Goal: Task Accomplishment & Management: Manage account settings

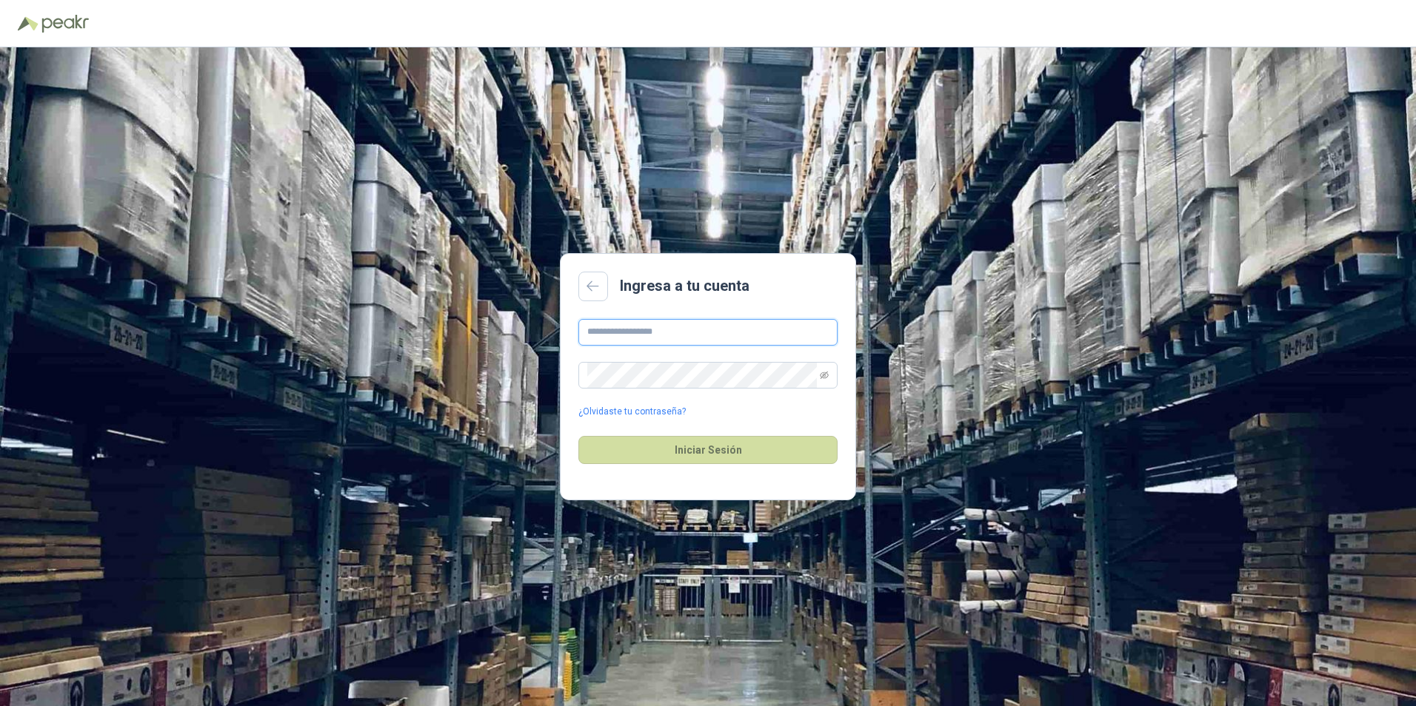
click at [620, 335] on input "text" at bounding box center [707, 332] width 259 height 27
type input "**********"
click at [578, 436] on button "Iniciar Sesión" at bounding box center [707, 450] width 259 height 28
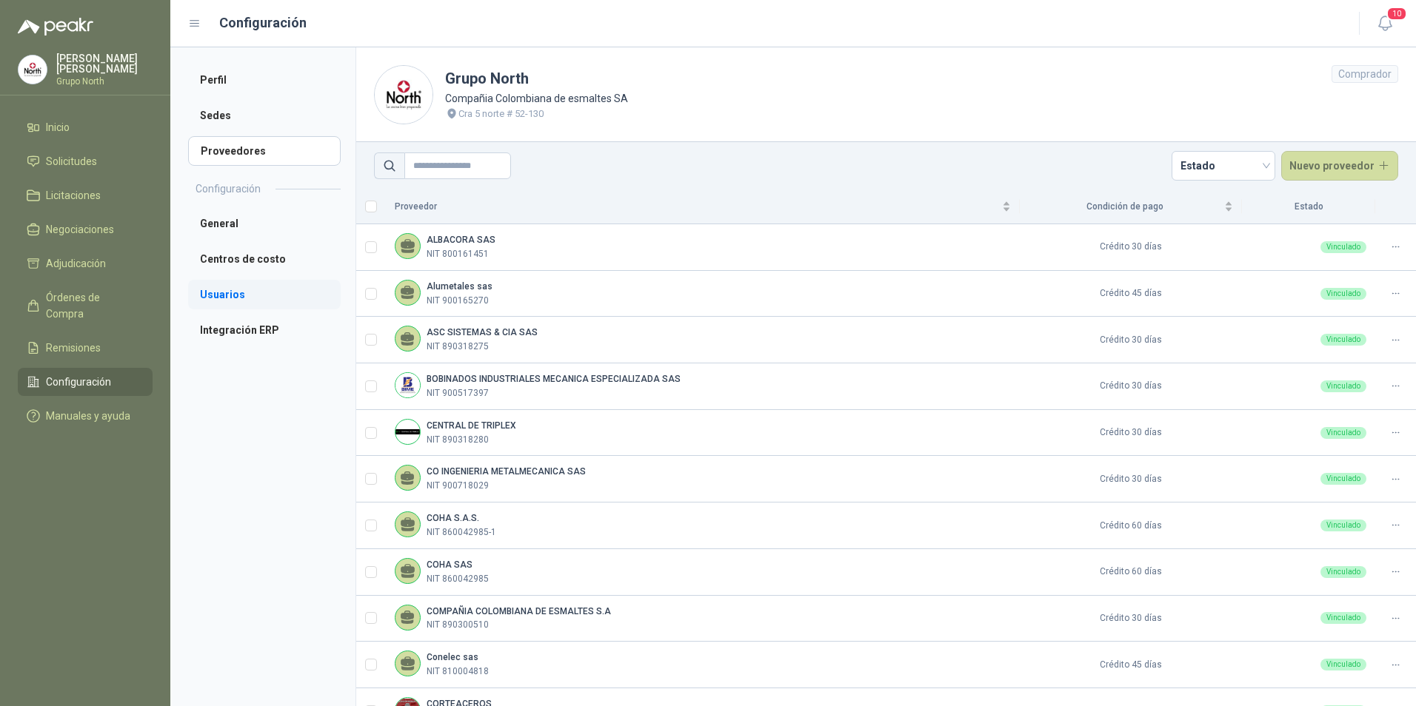
click at [227, 293] on li "Usuarios" at bounding box center [264, 295] width 153 height 30
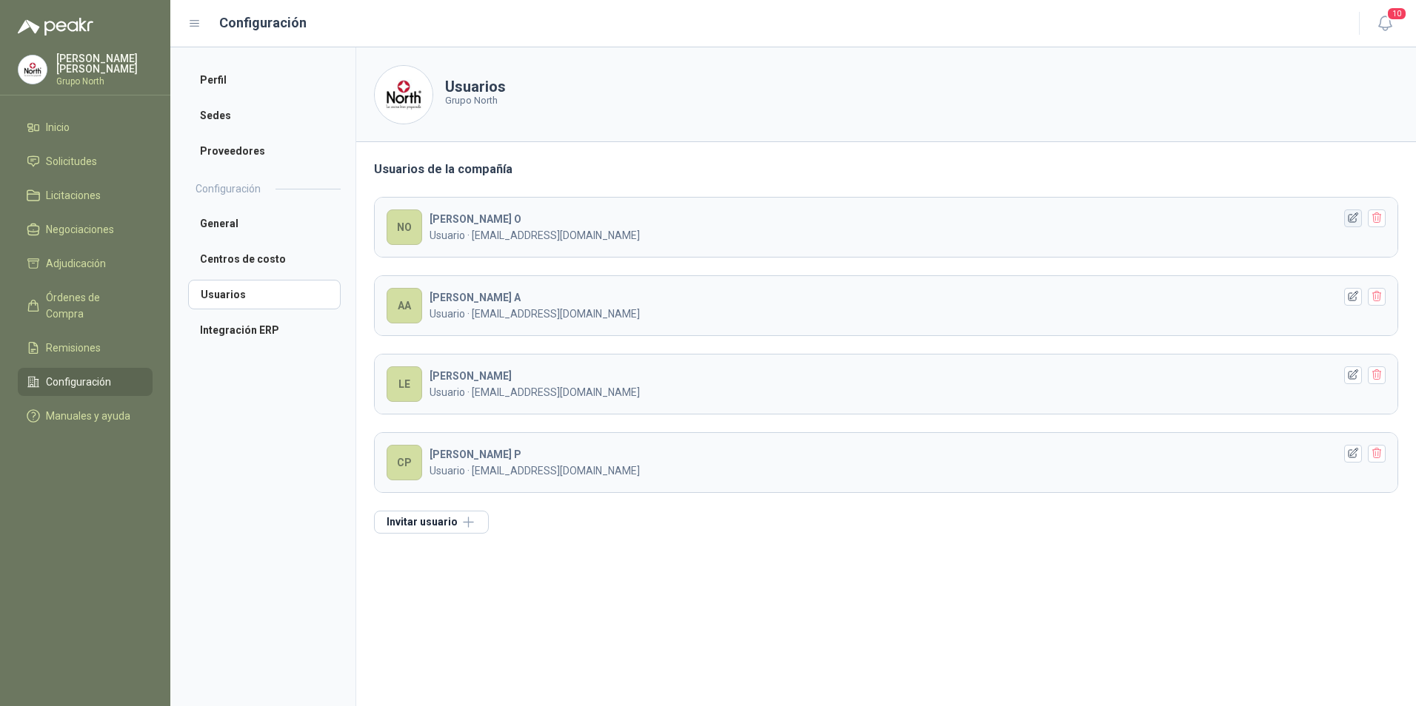
click at [1354, 219] on icon "button" at bounding box center [1353, 218] width 10 height 10
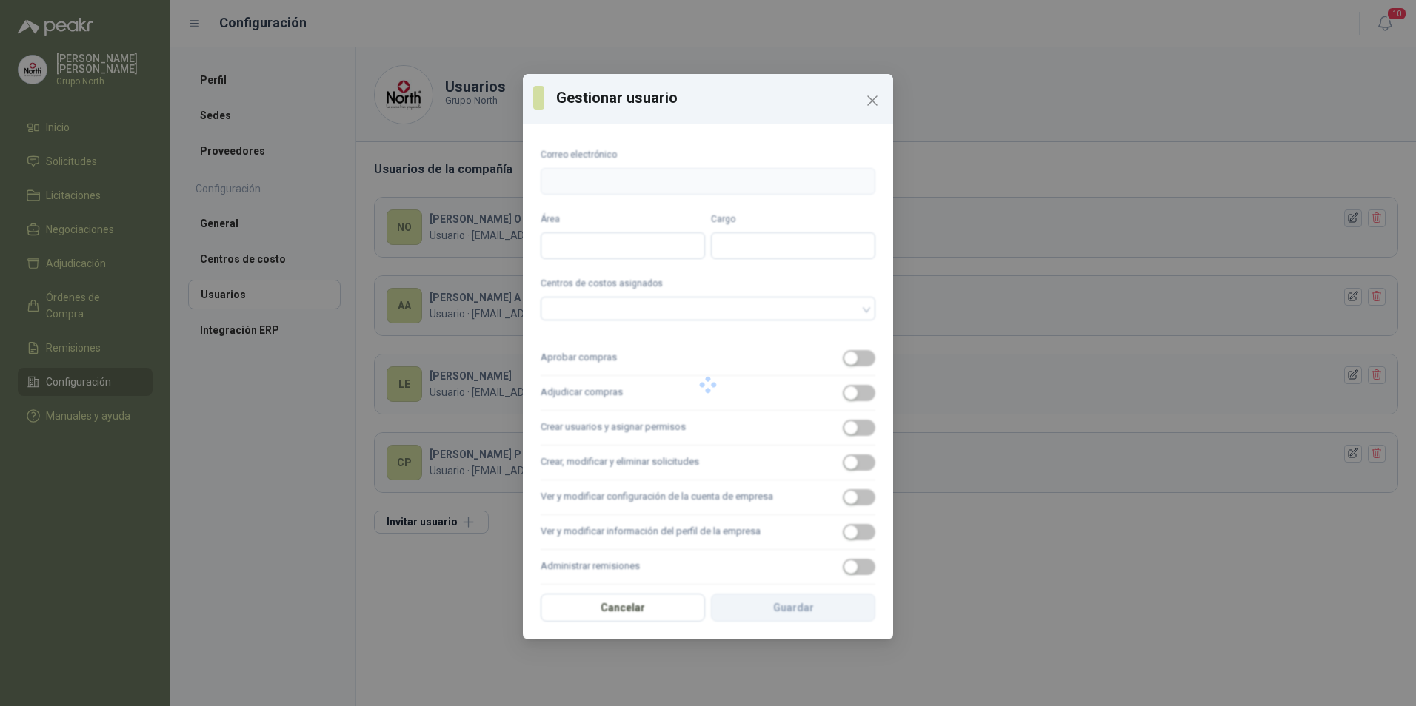
type input "**********"
type input "*******"
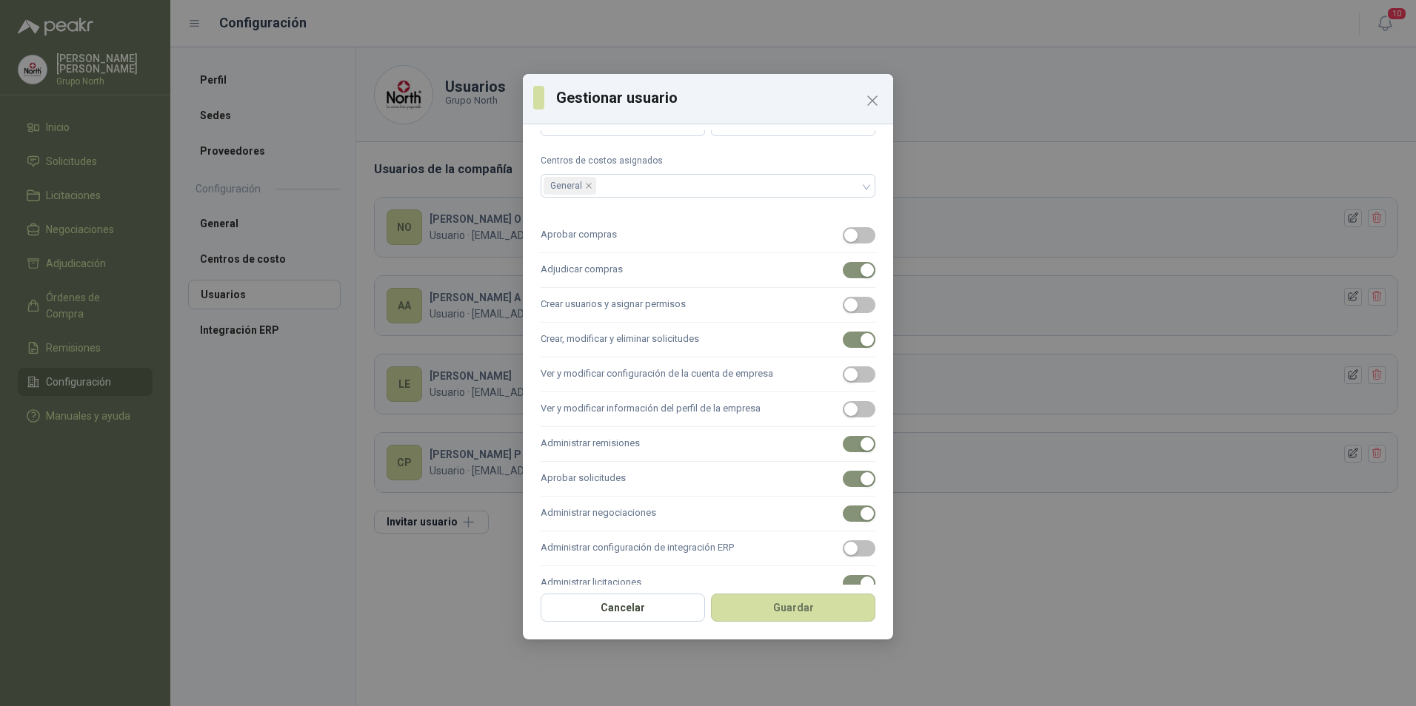
scroll to position [151, 0]
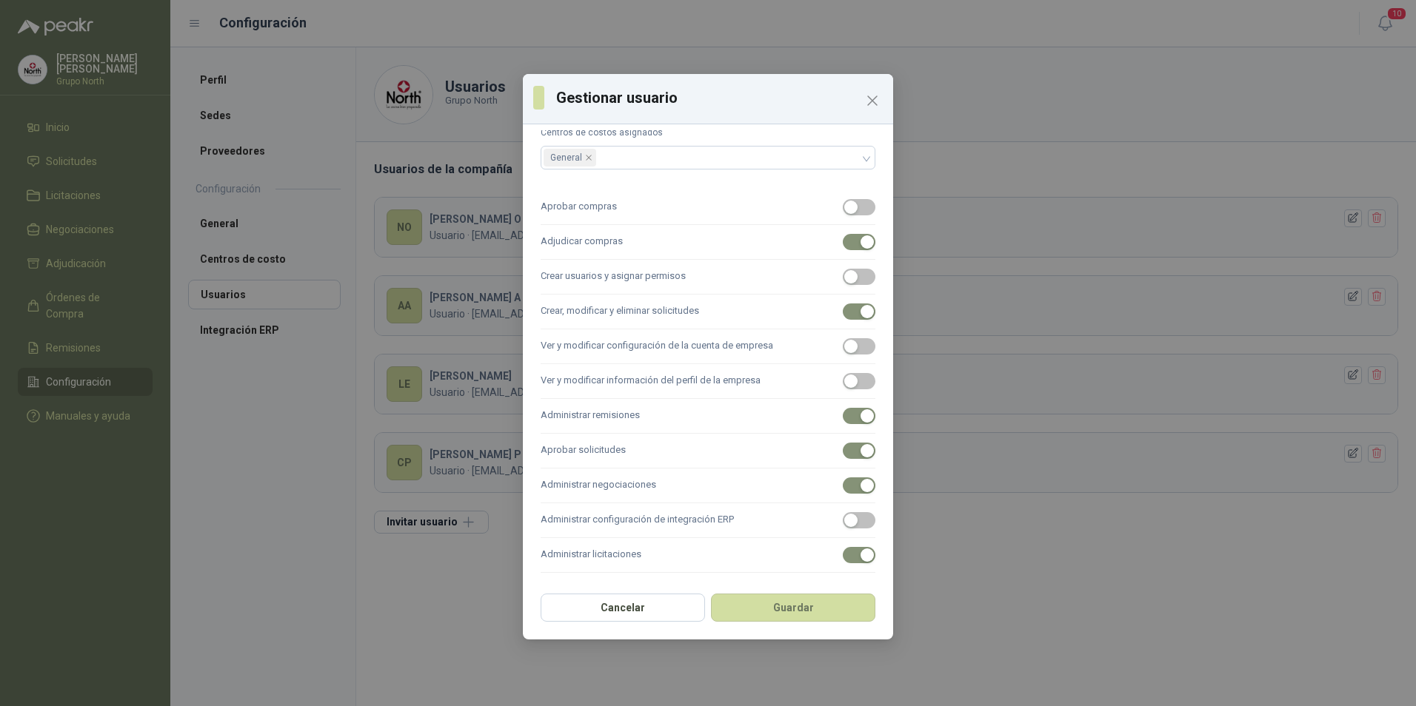
click at [1114, 66] on div "**********" at bounding box center [708, 353] width 1416 height 706
click at [877, 101] on icon "Close" at bounding box center [872, 101] width 18 height 18
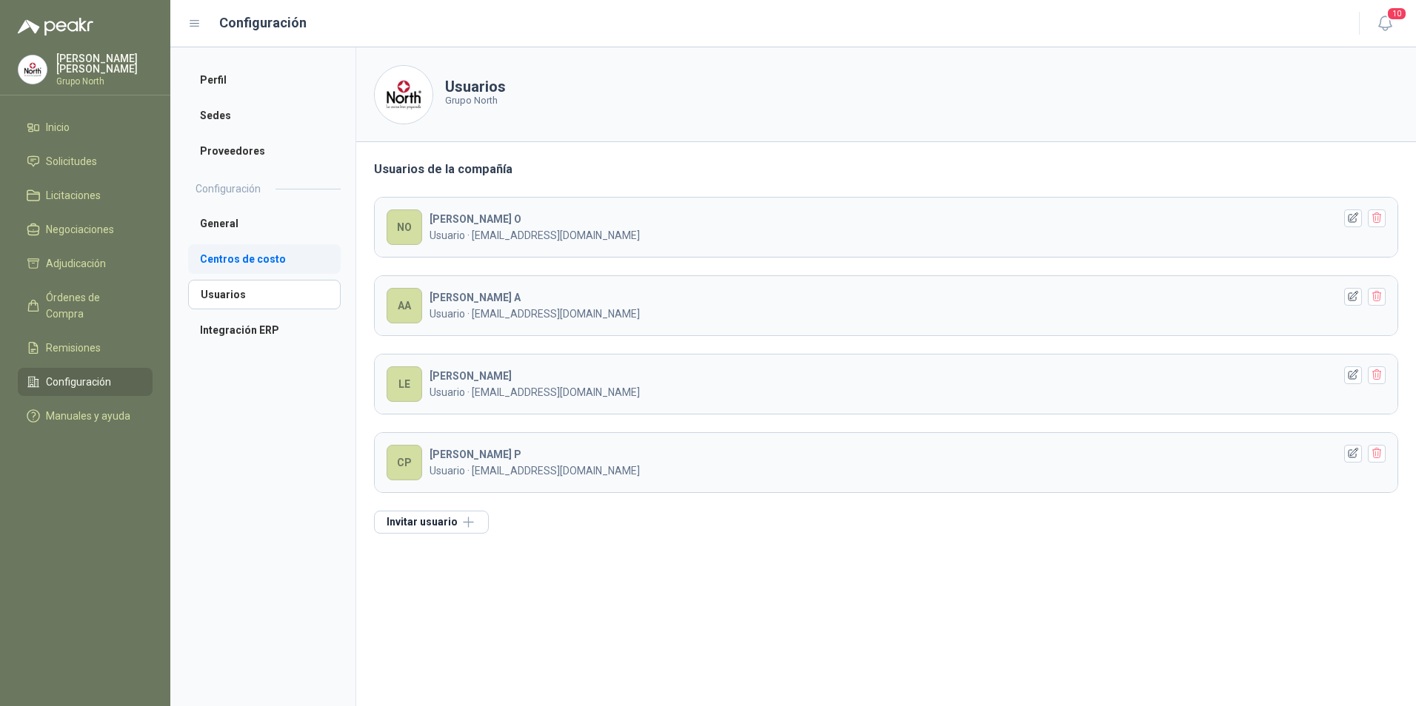
click at [268, 258] on li "Centros de costo" at bounding box center [264, 259] width 153 height 30
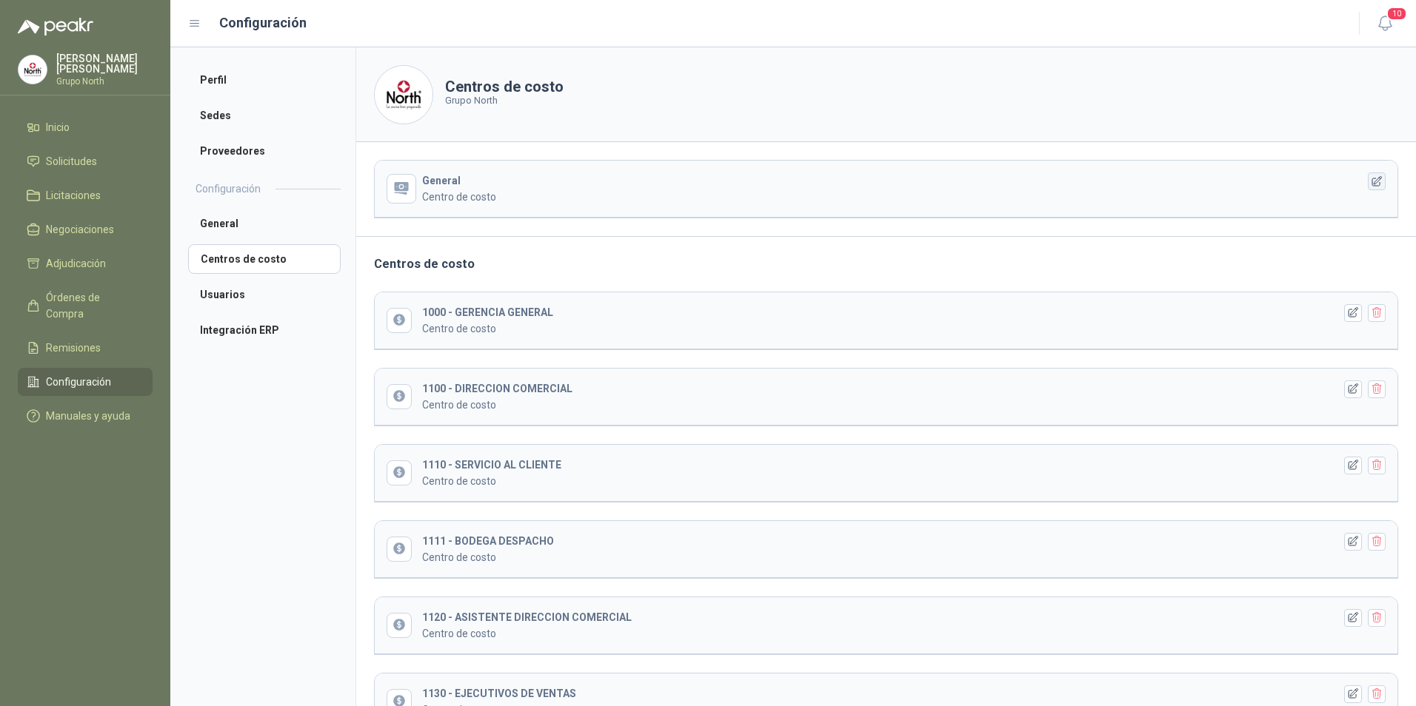
click at [1371, 182] on icon "button" at bounding box center [1377, 182] width 13 height 13
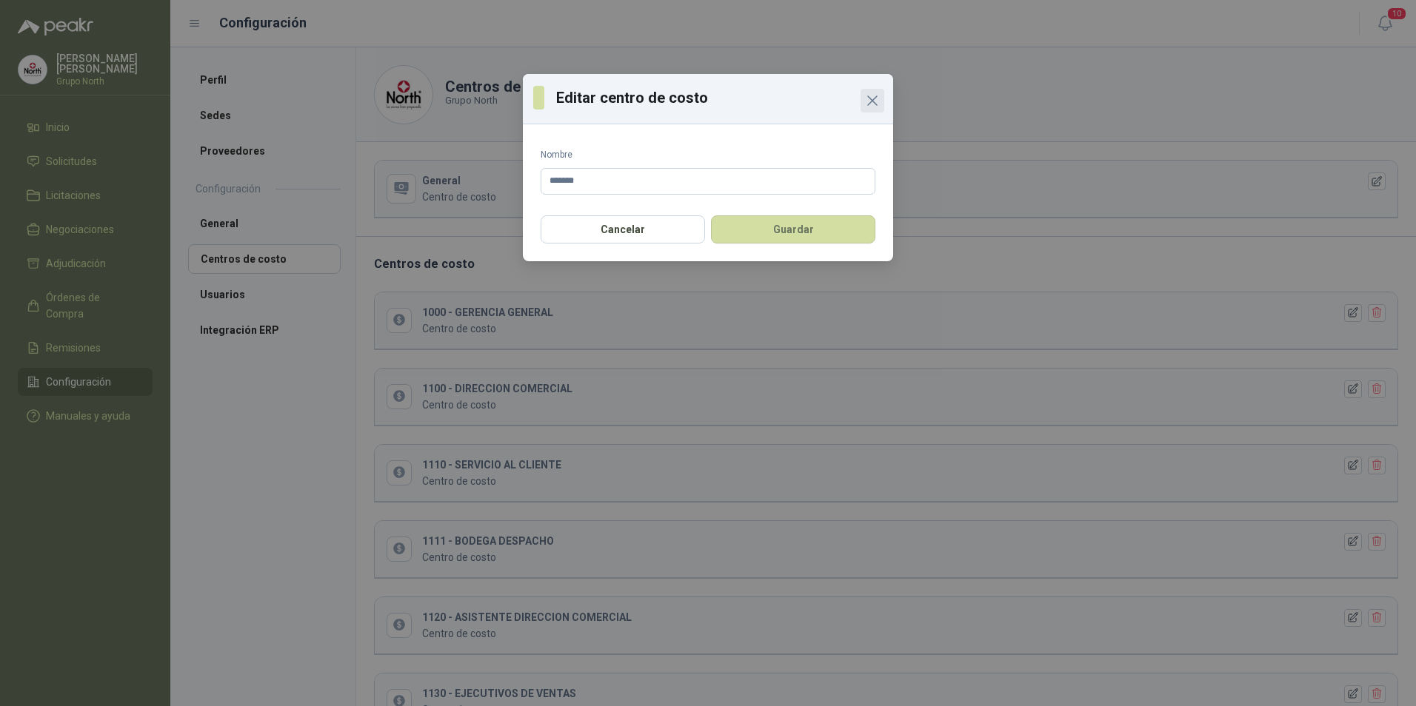
click at [873, 98] on icon "Close" at bounding box center [872, 101] width 18 height 18
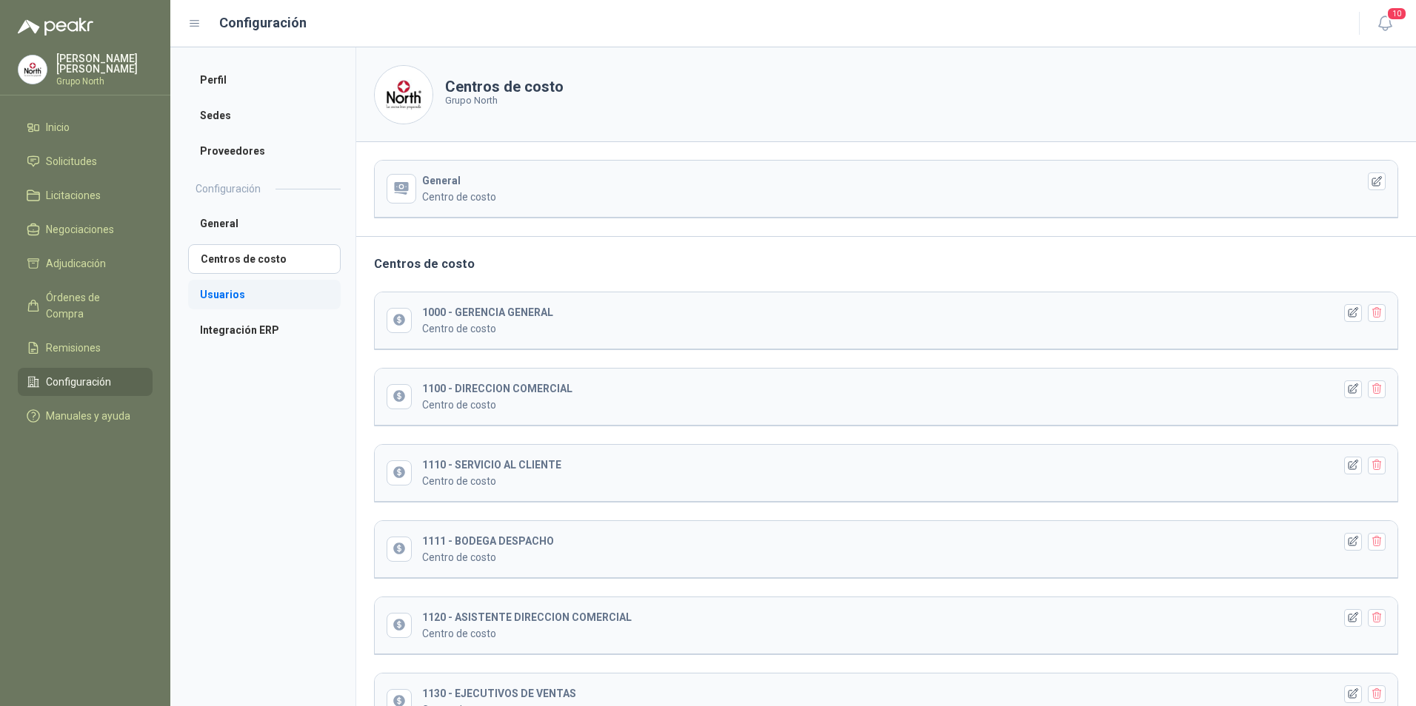
click at [222, 296] on li "Usuarios" at bounding box center [264, 295] width 153 height 30
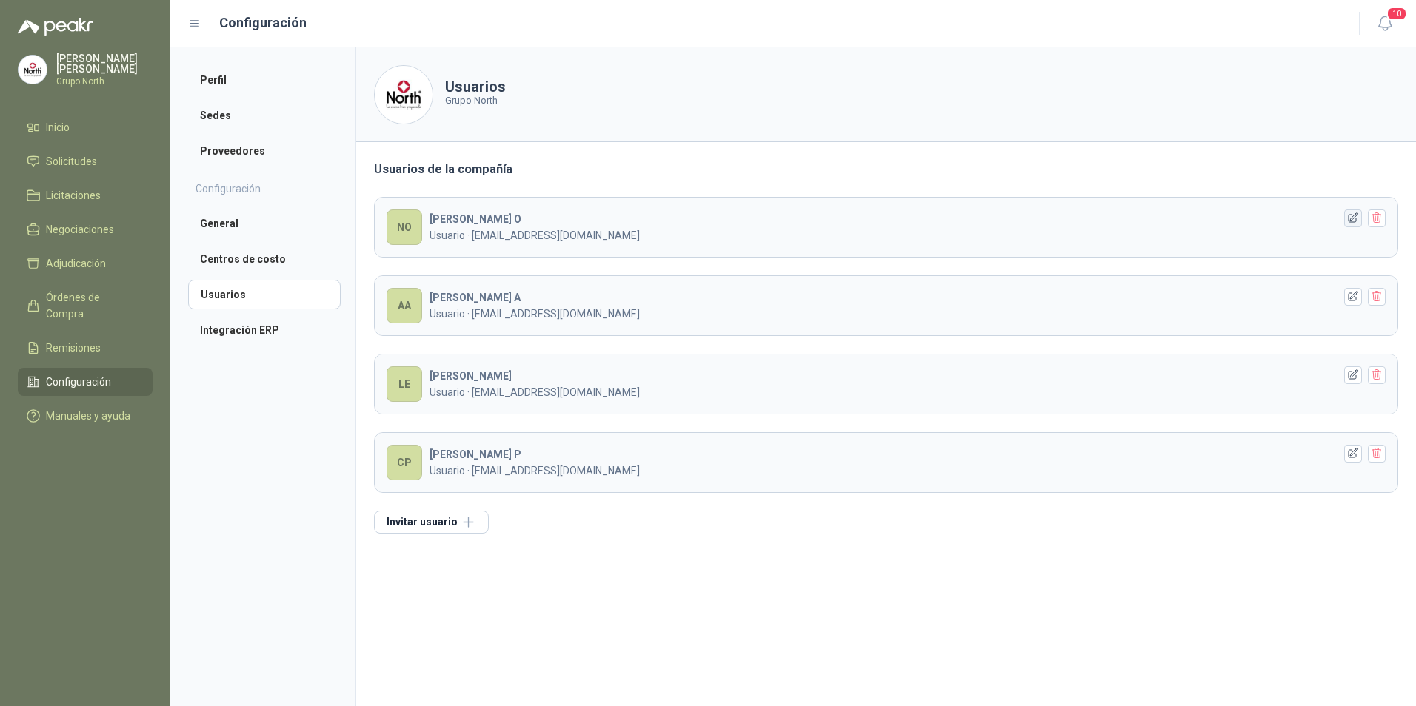
click at [1348, 218] on icon "button" at bounding box center [1353, 218] width 10 height 10
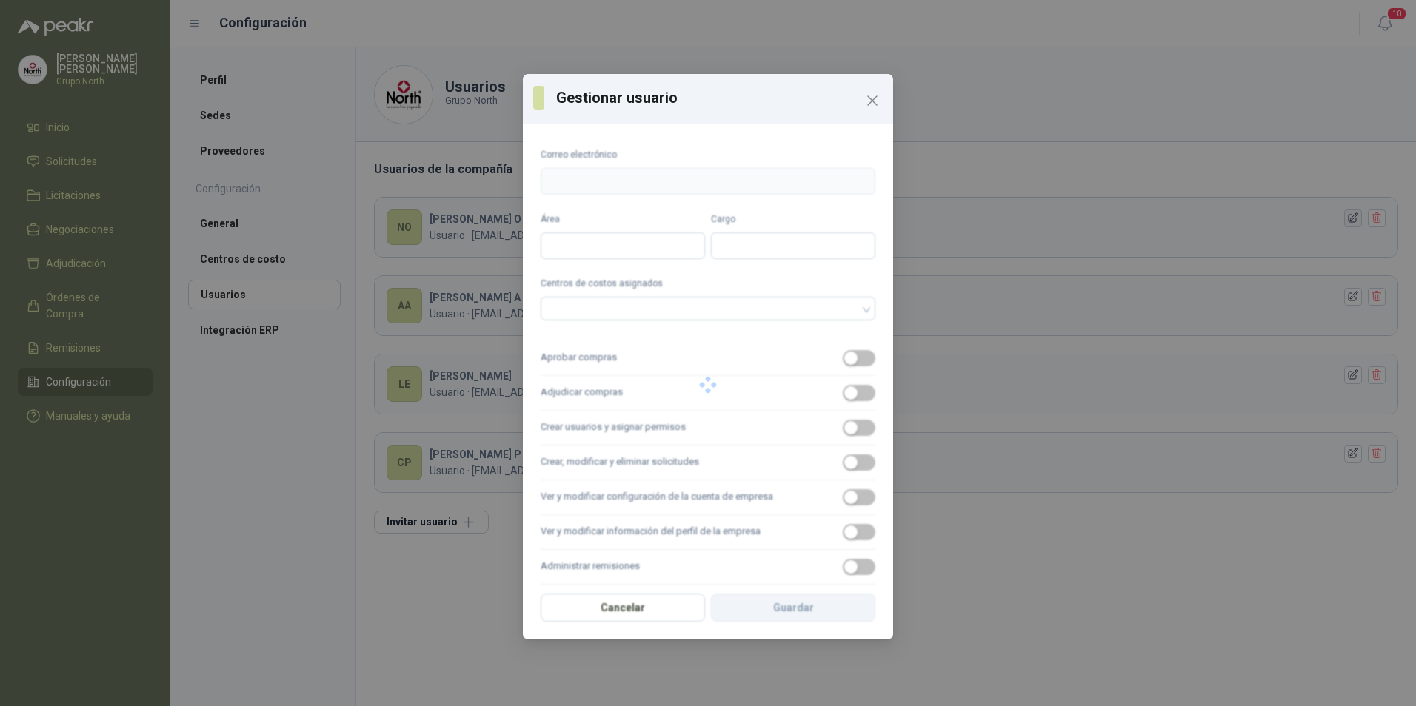
type input "**********"
type input "*******"
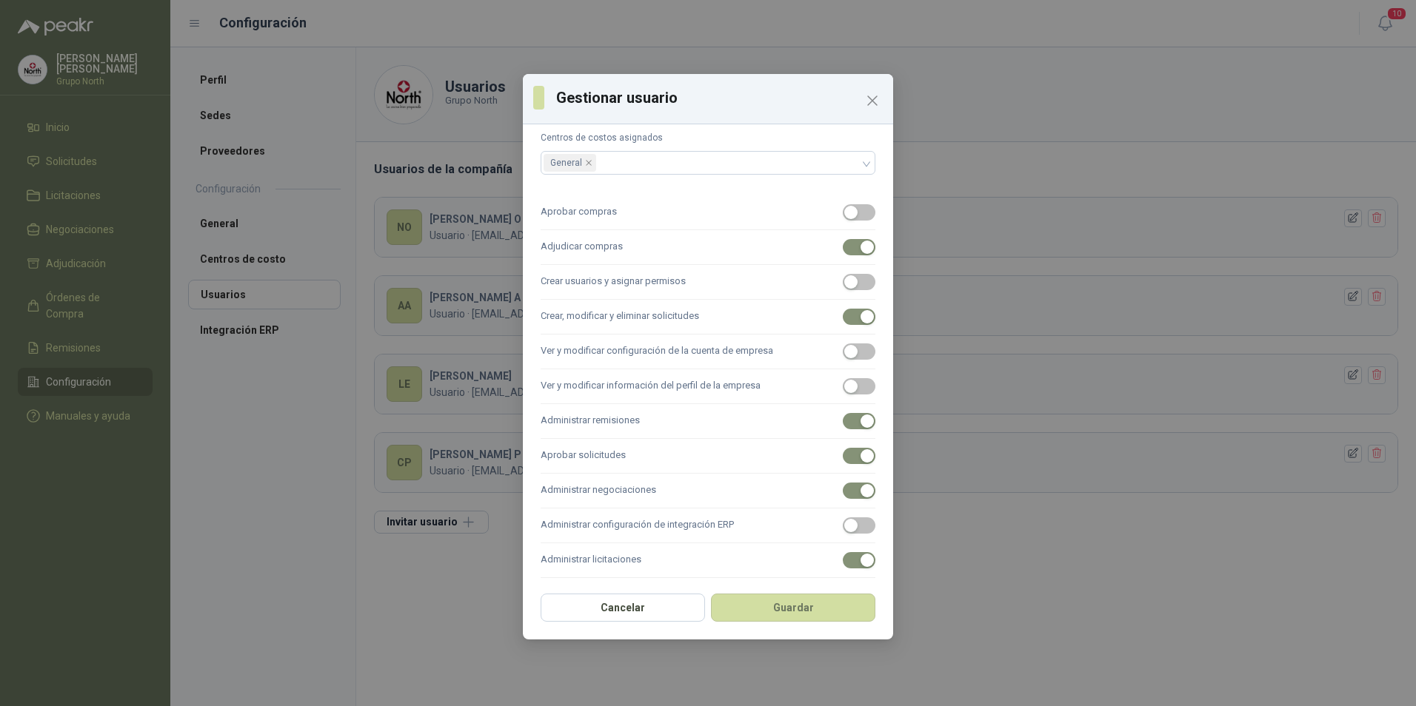
scroll to position [151, 0]
click at [1263, 93] on div "**********" at bounding box center [708, 353] width 1416 height 706
click at [874, 99] on icon "Close" at bounding box center [872, 100] width 9 height 9
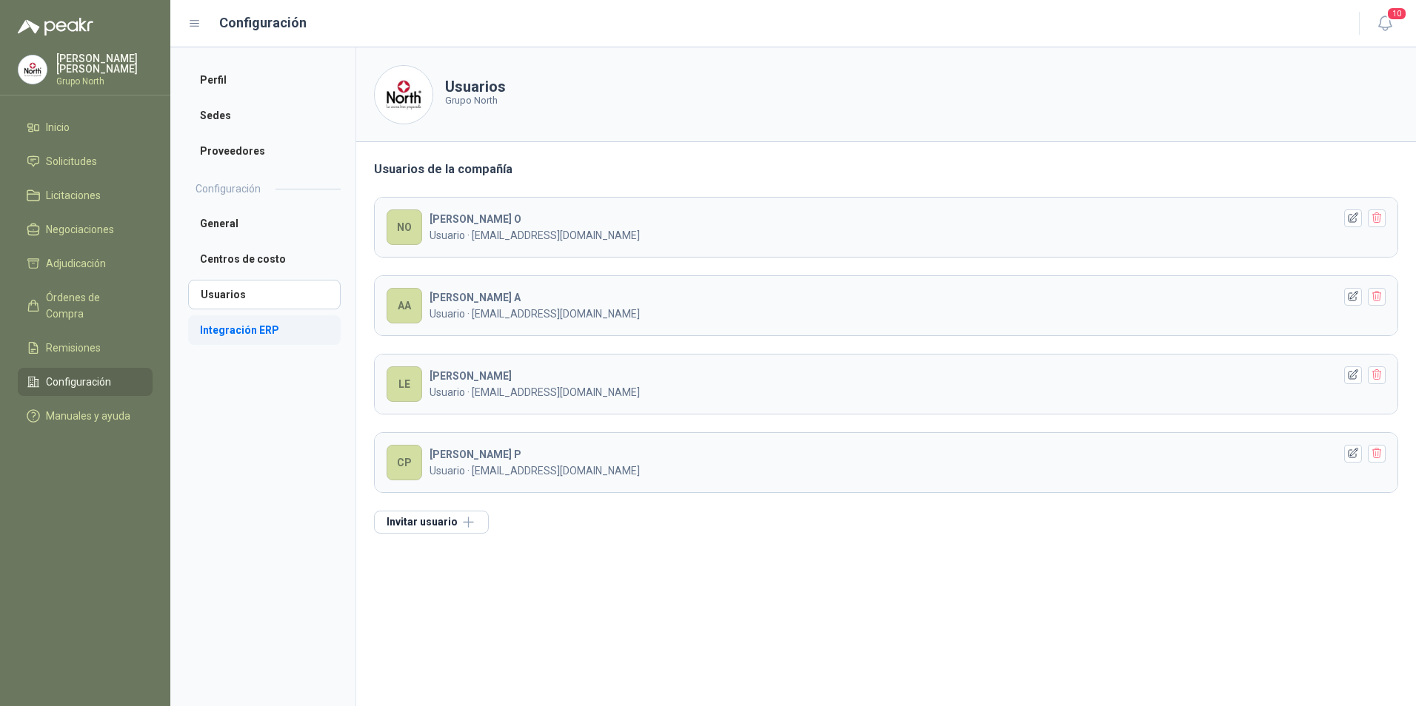
click at [237, 328] on li "Integración ERP" at bounding box center [264, 330] width 153 height 30
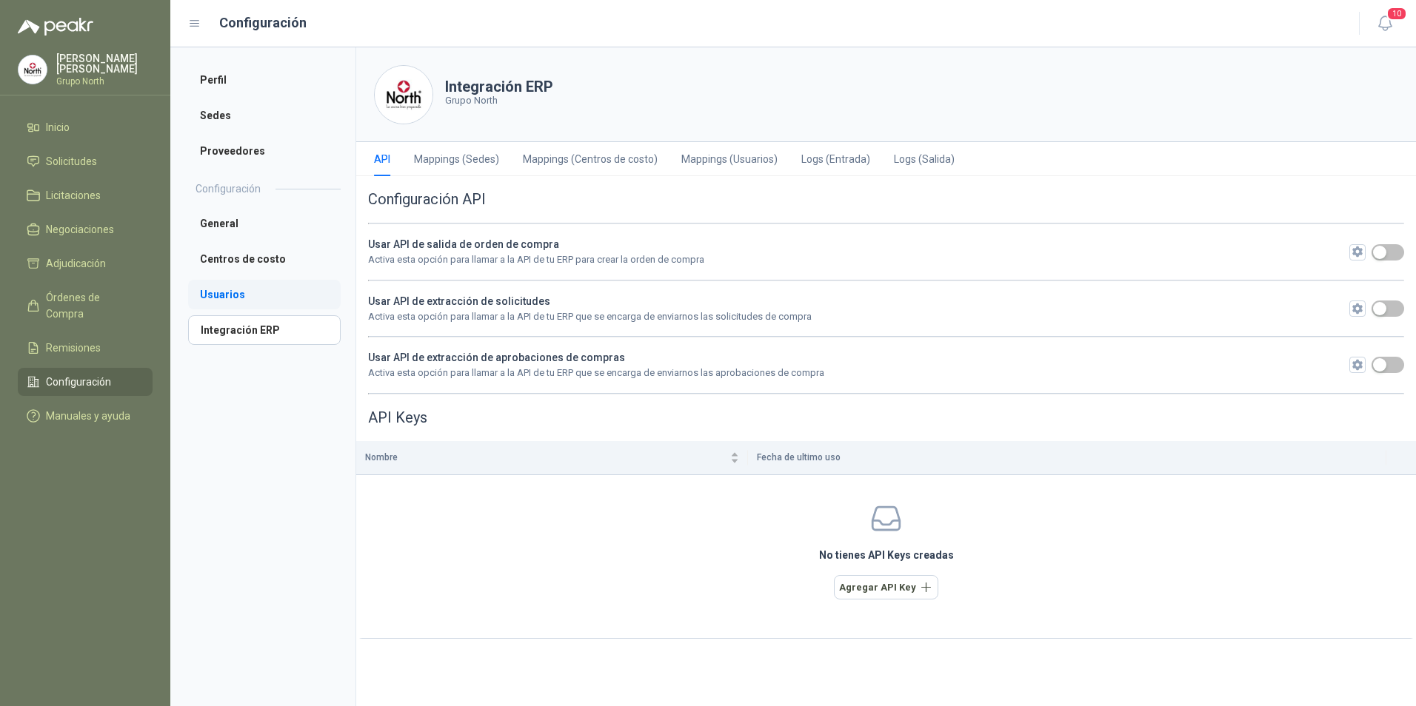
click at [226, 293] on li "Usuarios" at bounding box center [264, 295] width 153 height 30
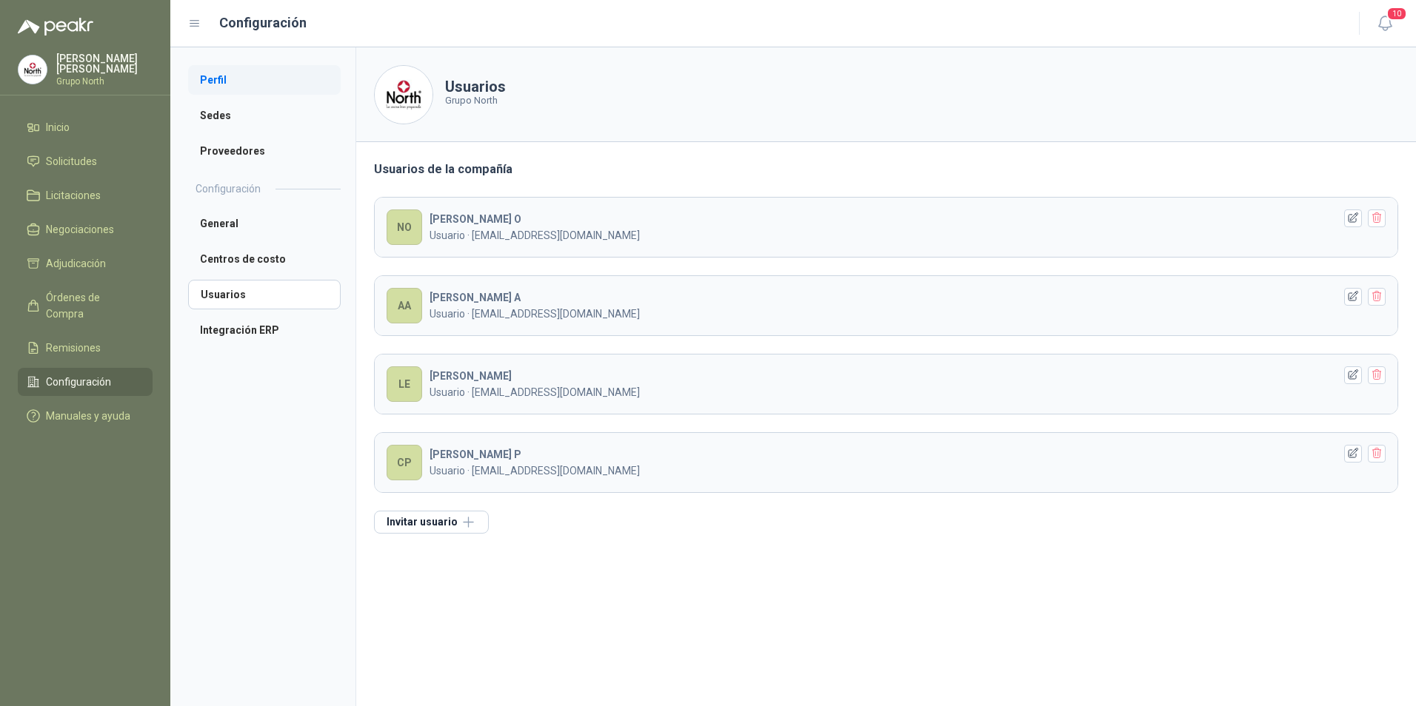
click at [219, 78] on li "Perfil" at bounding box center [264, 80] width 153 height 30
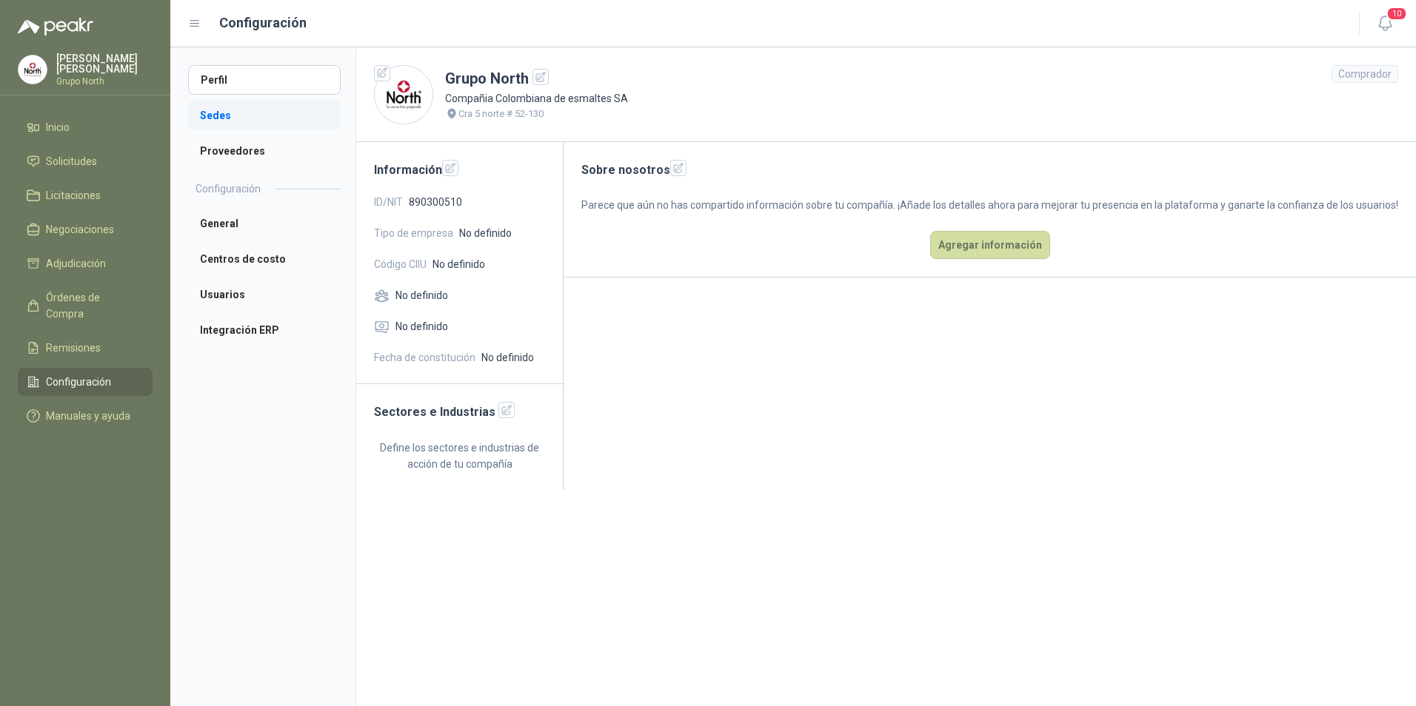
click at [210, 120] on li "Sedes" at bounding box center [264, 116] width 153 height 30
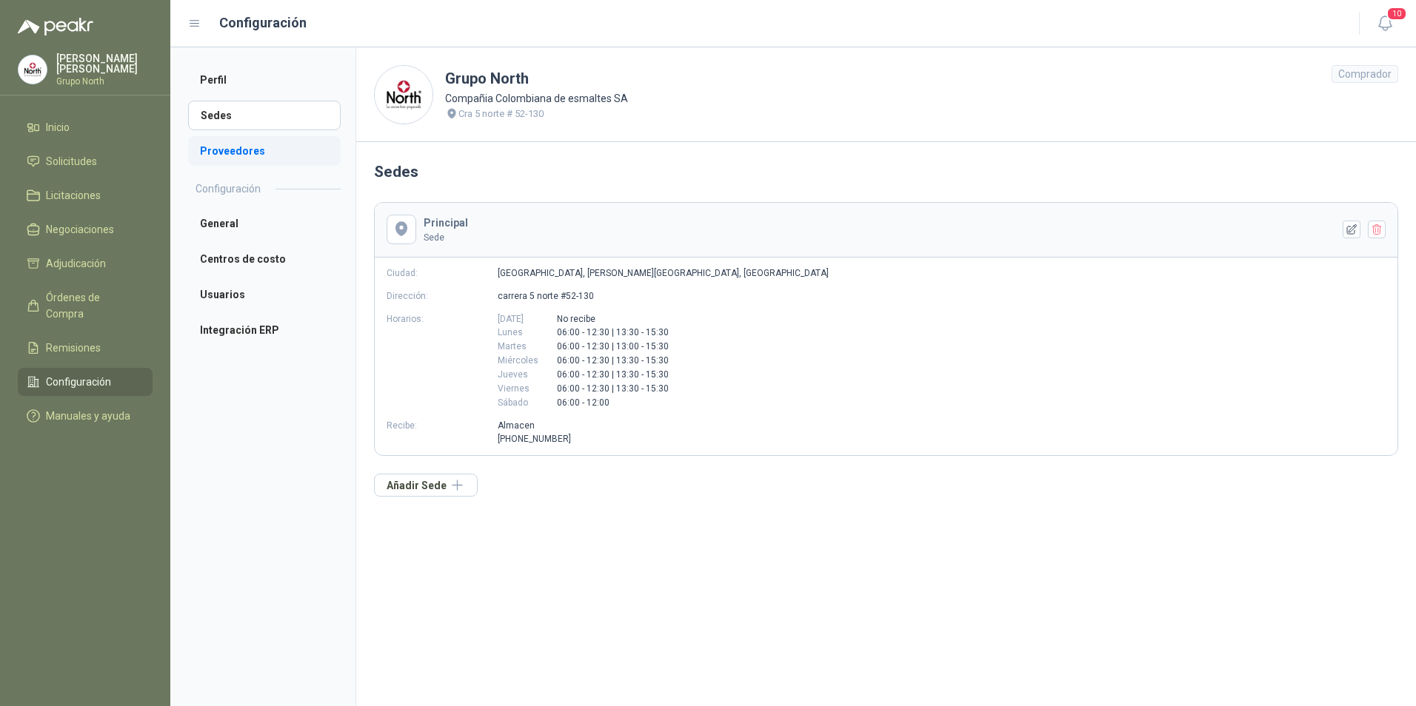
click at [220, 158] on li "Proveedores" at bounding box center [264, 151] width 153 height 30
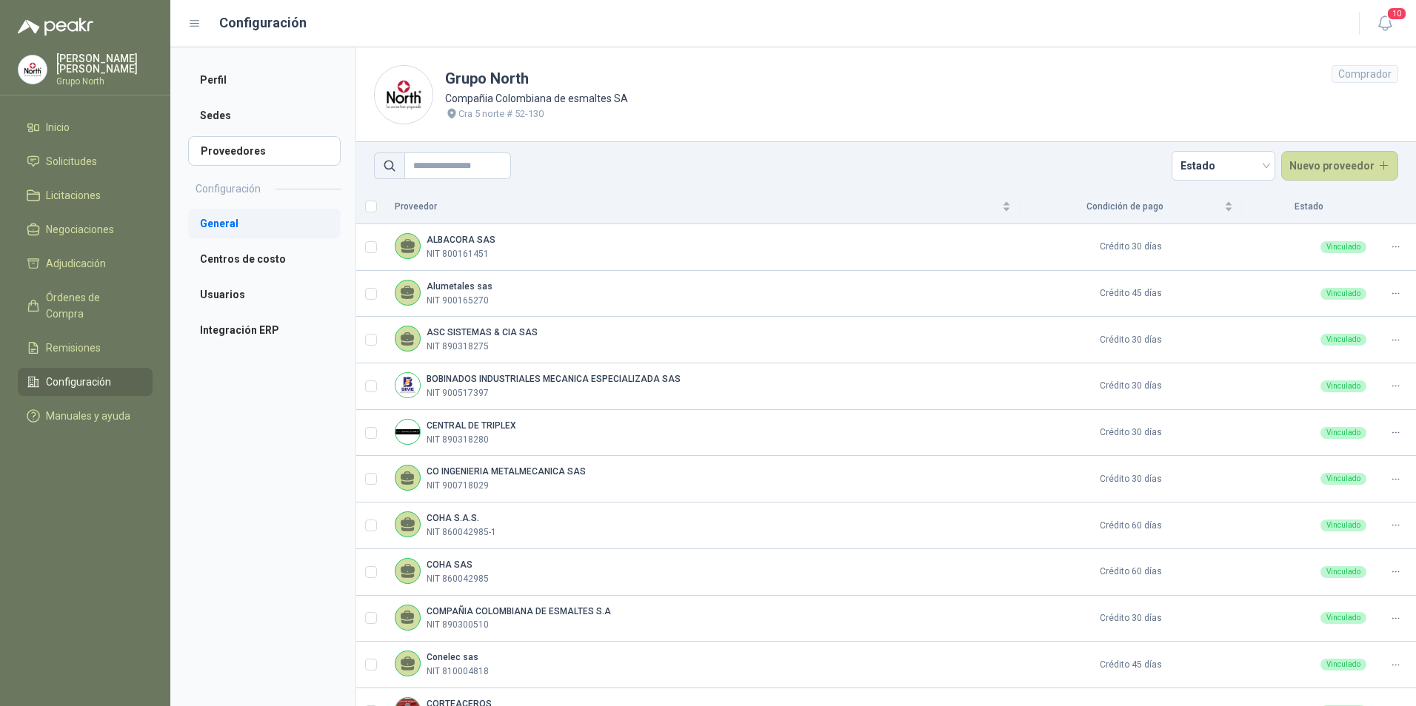
click at [221, 217] on li "General" at bounding box center [264, 224] width 153 height 30
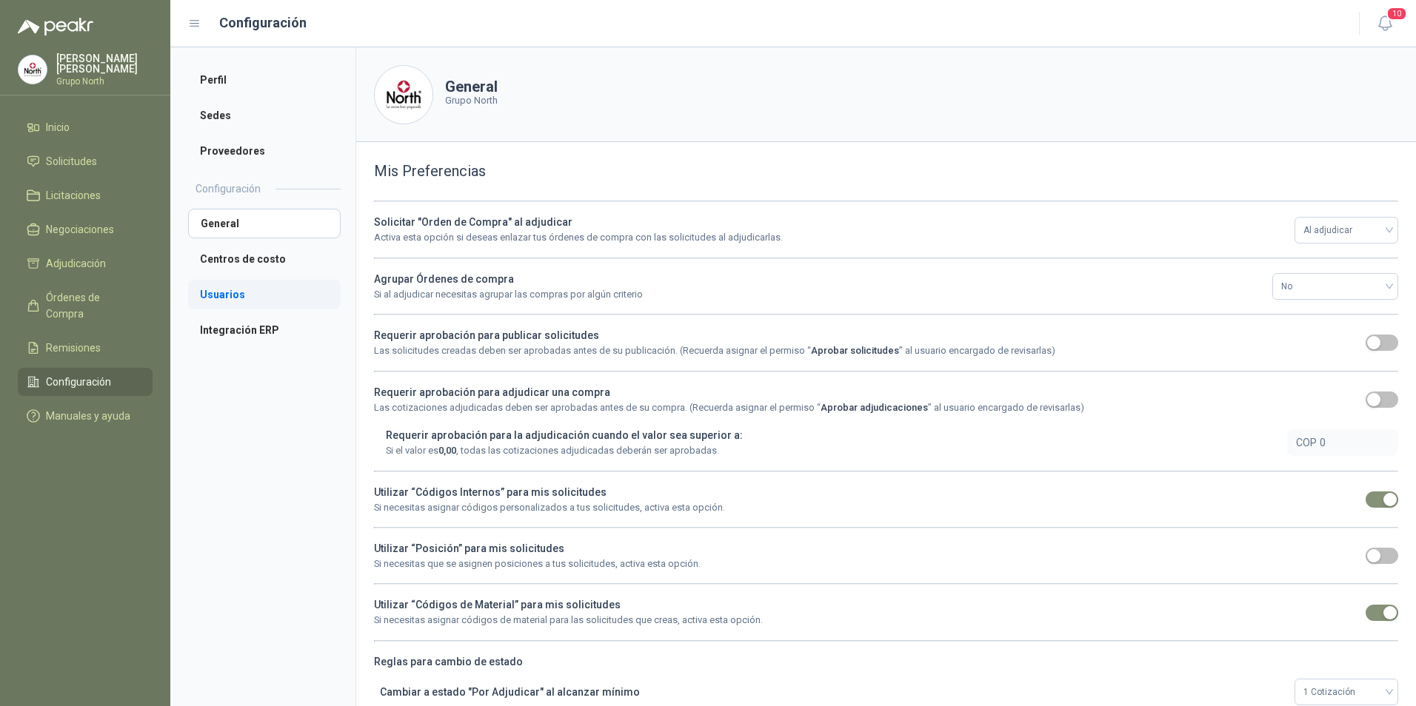
click at [225, 294] on li "Usuarios" at bounding box center [264, 295] width 153 height 30
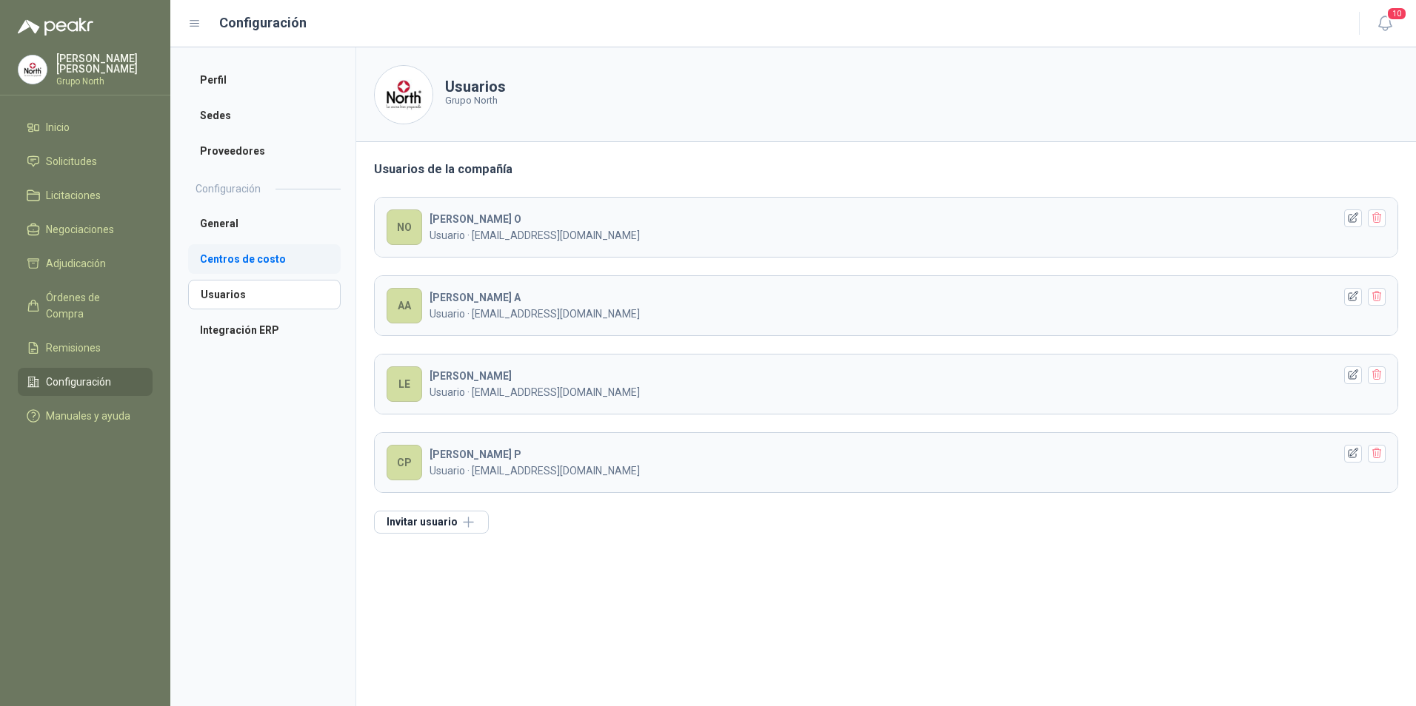
click at [249, 259] on li "Centros de costo" at bounding box center [264, 259] width 153 height 30
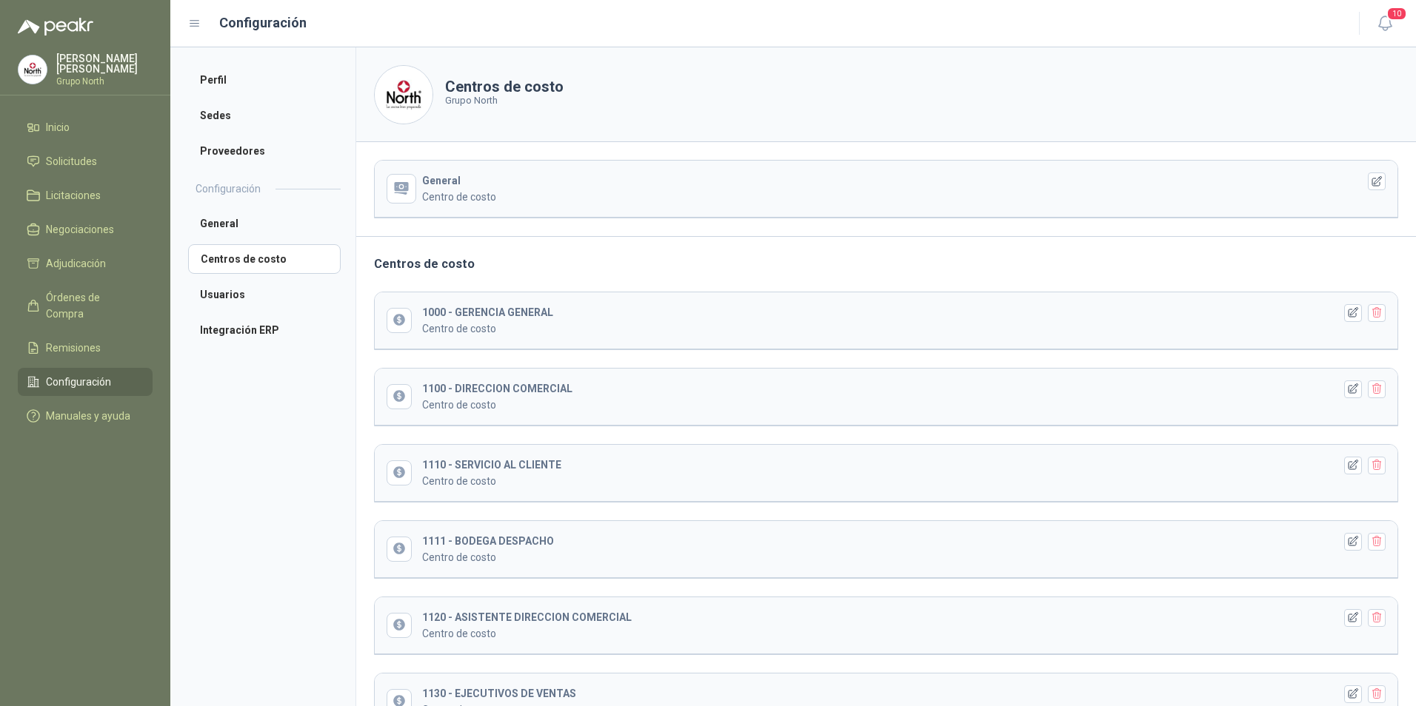
click at [63, 374] on span "Configuración" at bounding box center [78, 382] width 65 height 16
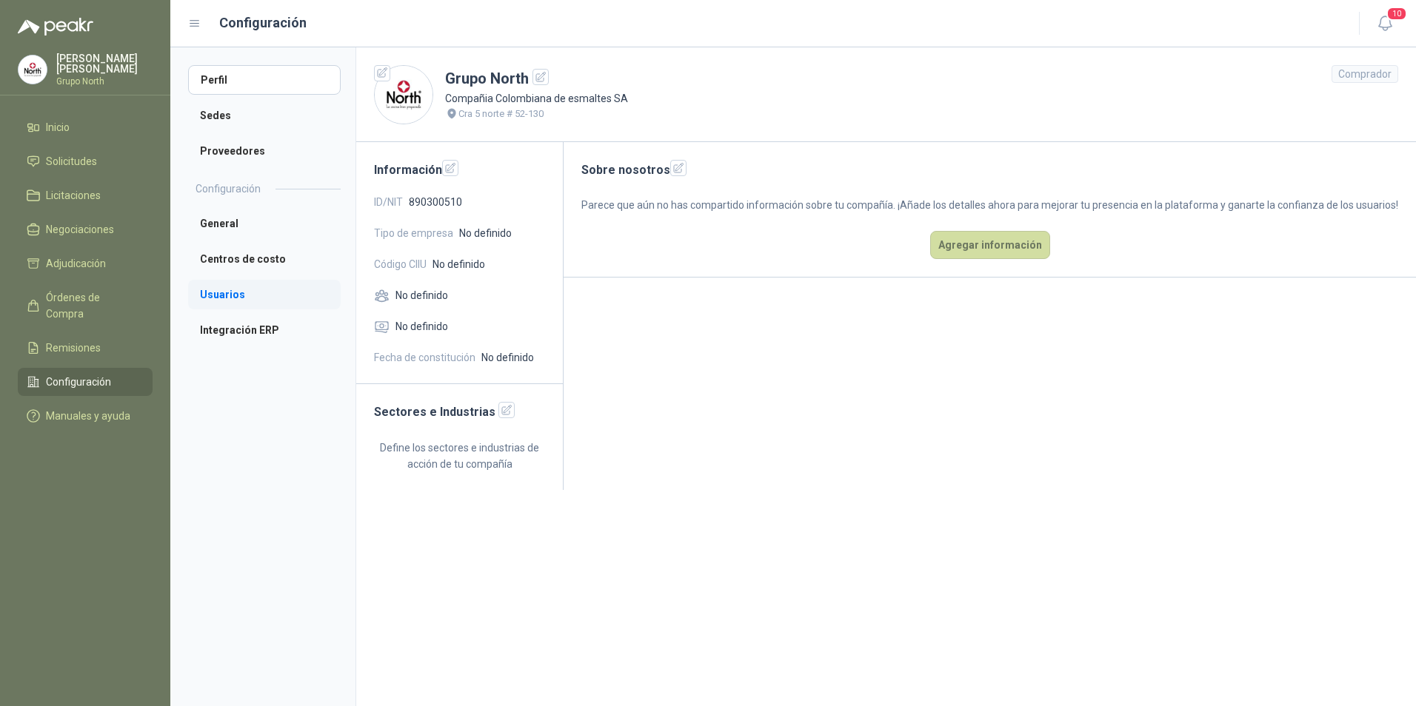
click at [230, 298] on li "Usuarios" at bounding box center [264, 295] width 153 height 30
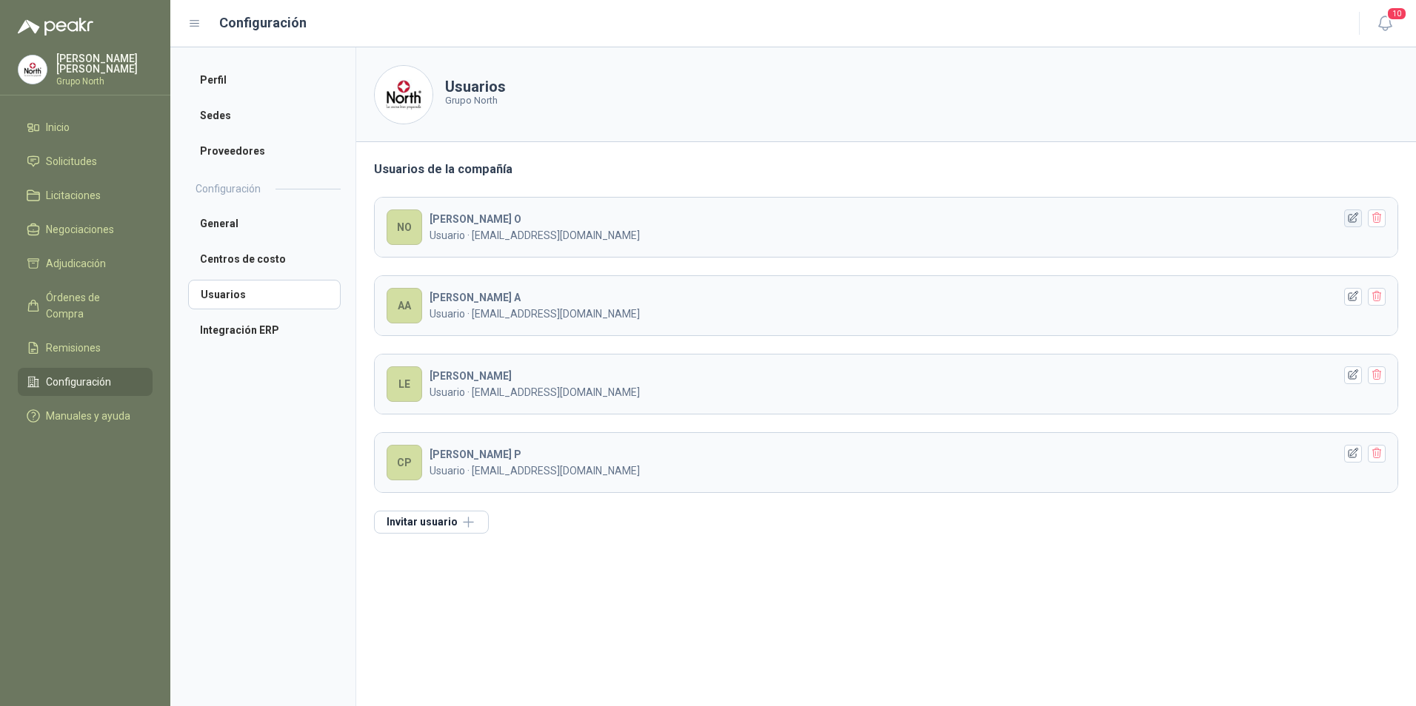
click at [1355, 216] on icon "button" at bounding box center [1353, 218] width 13 height 13
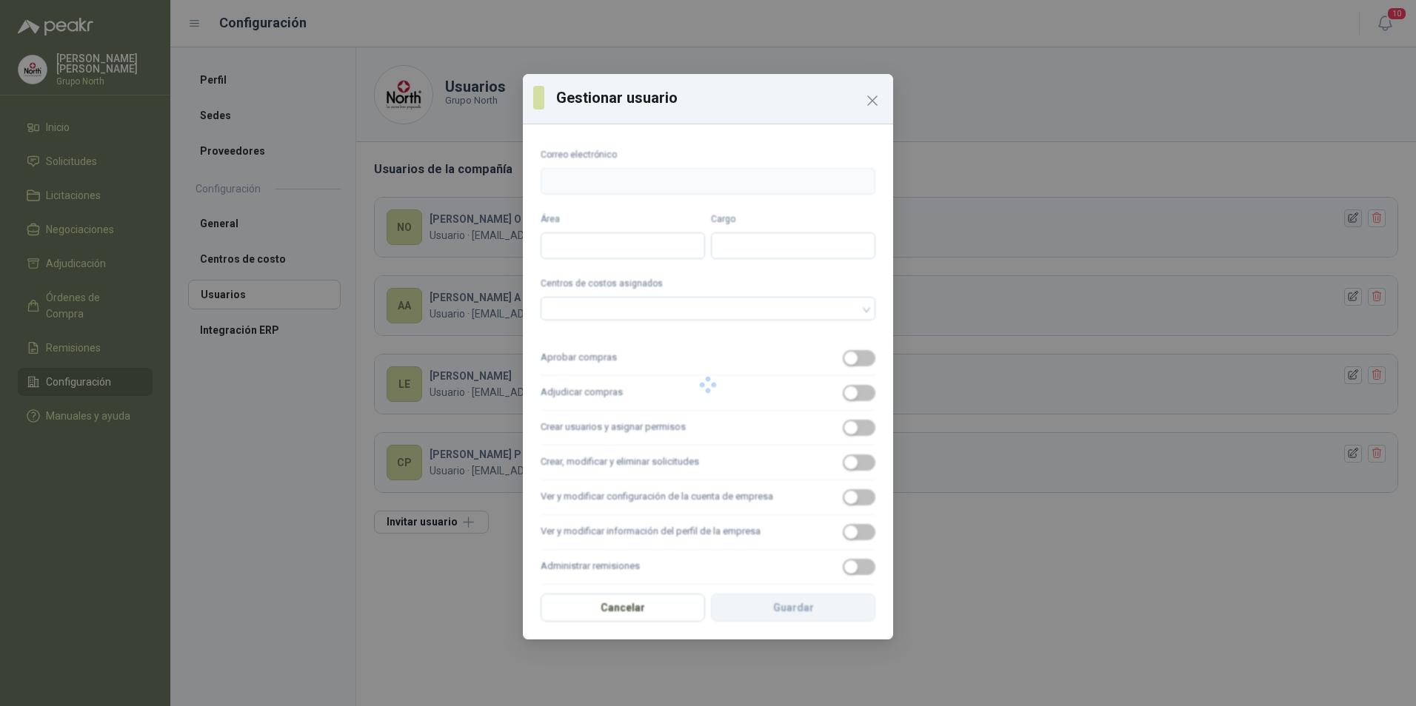
type input "**********"
type input "*******"
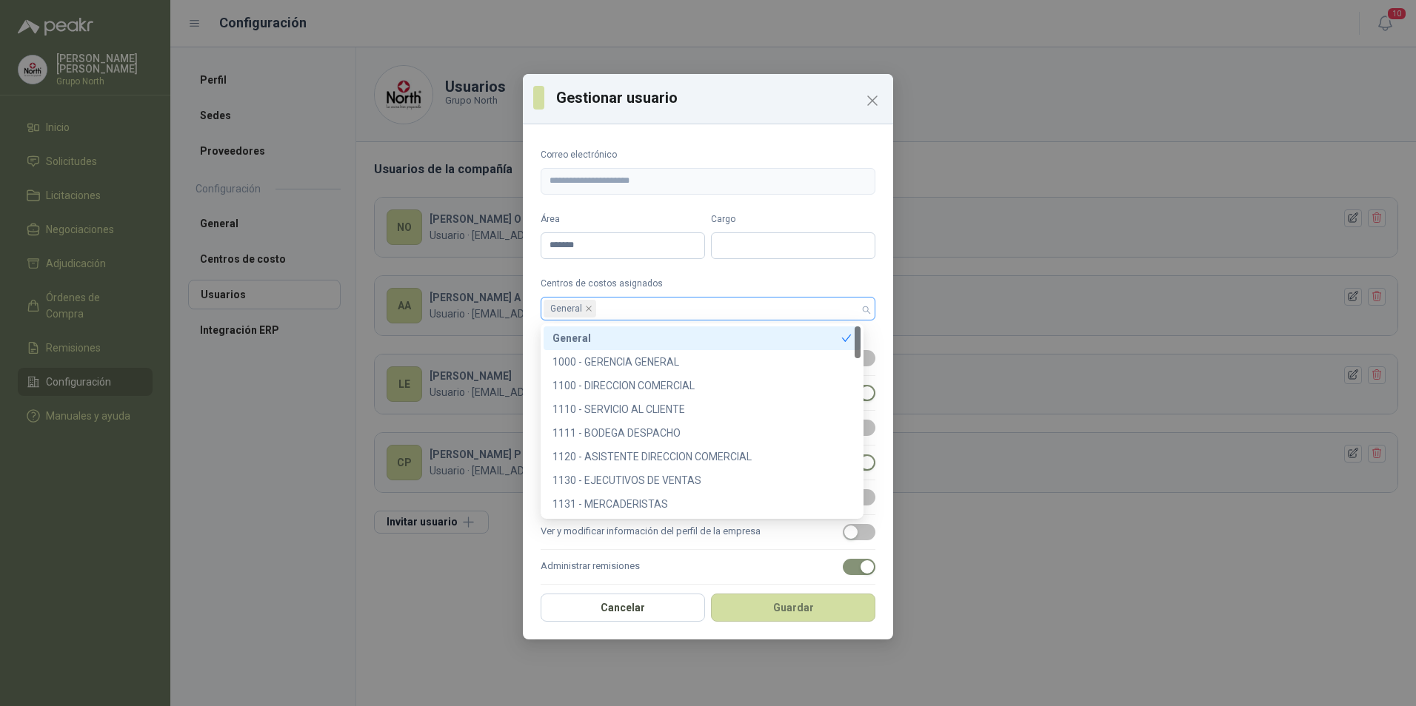
click at [858, 313] on div "General" at bounding box center [708, 309] width 335 height 24
click at [818, 362] on div "1000 - GERENCIA GENERAL" at bounding box center [701, 362] width 299 height 16
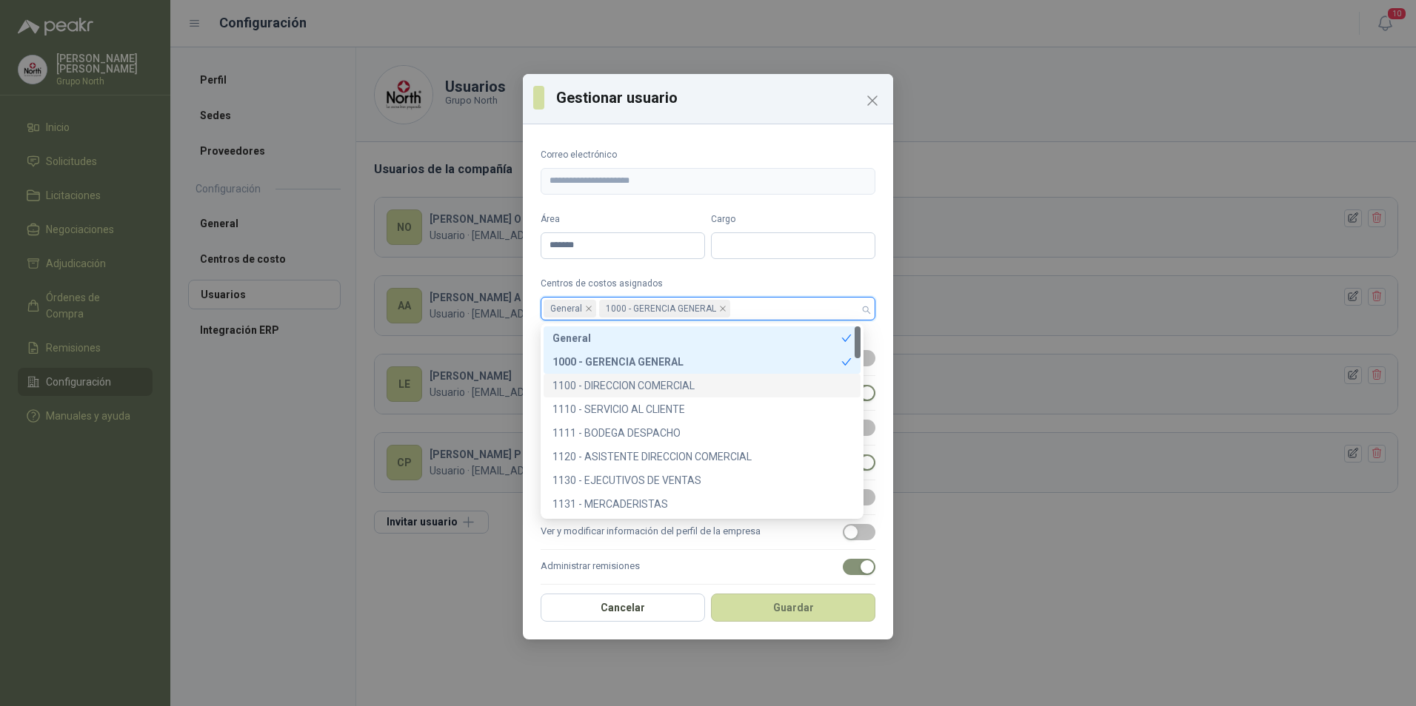
click at [737, 378] on div "1100 - DIRECCION COMERCIAL" at bounding box center [701, 386] width 299 height 16
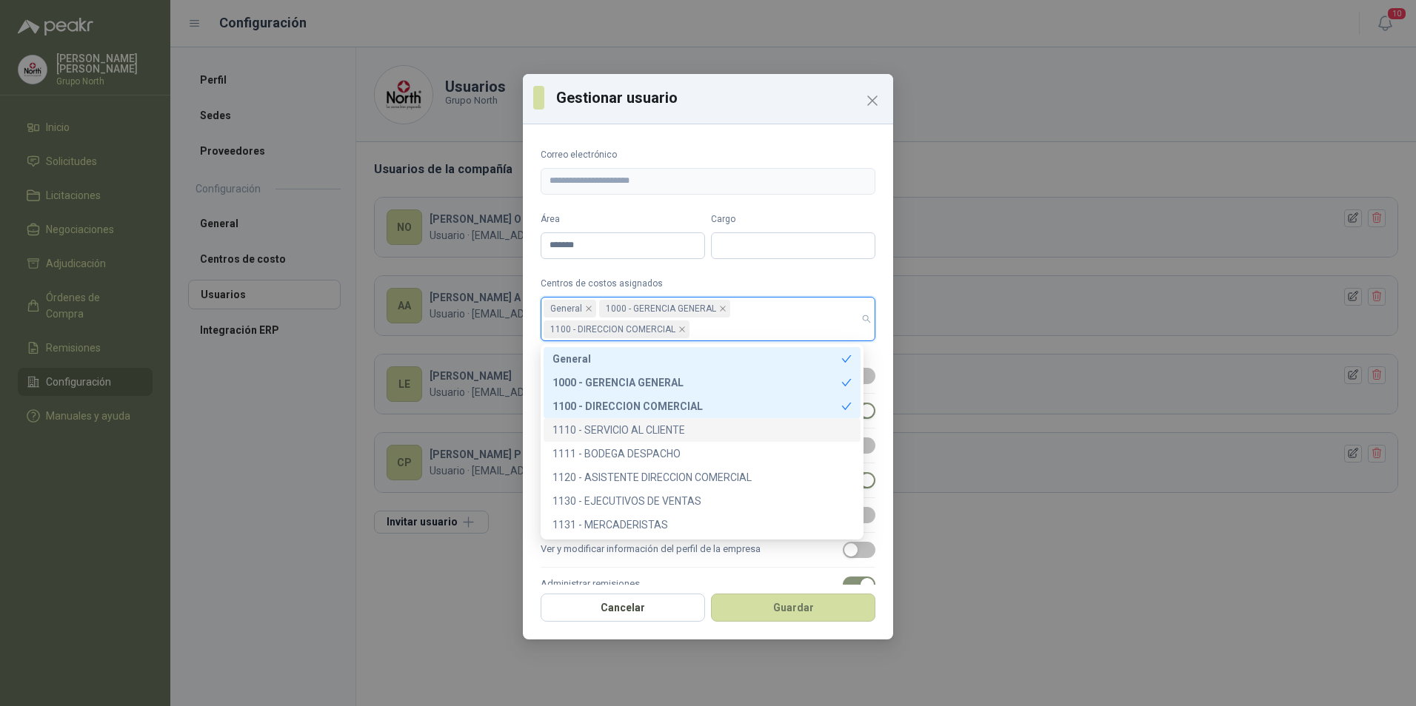
click at [709, 427] on div "1110 - SERVICIO AL CLIENTE" at bounding box center [701, 430] width 299 height 16
click at [701, 455] on div "1111 - BODEGA DESPACHO" at bounding box center [701, 454] width 299 height 16
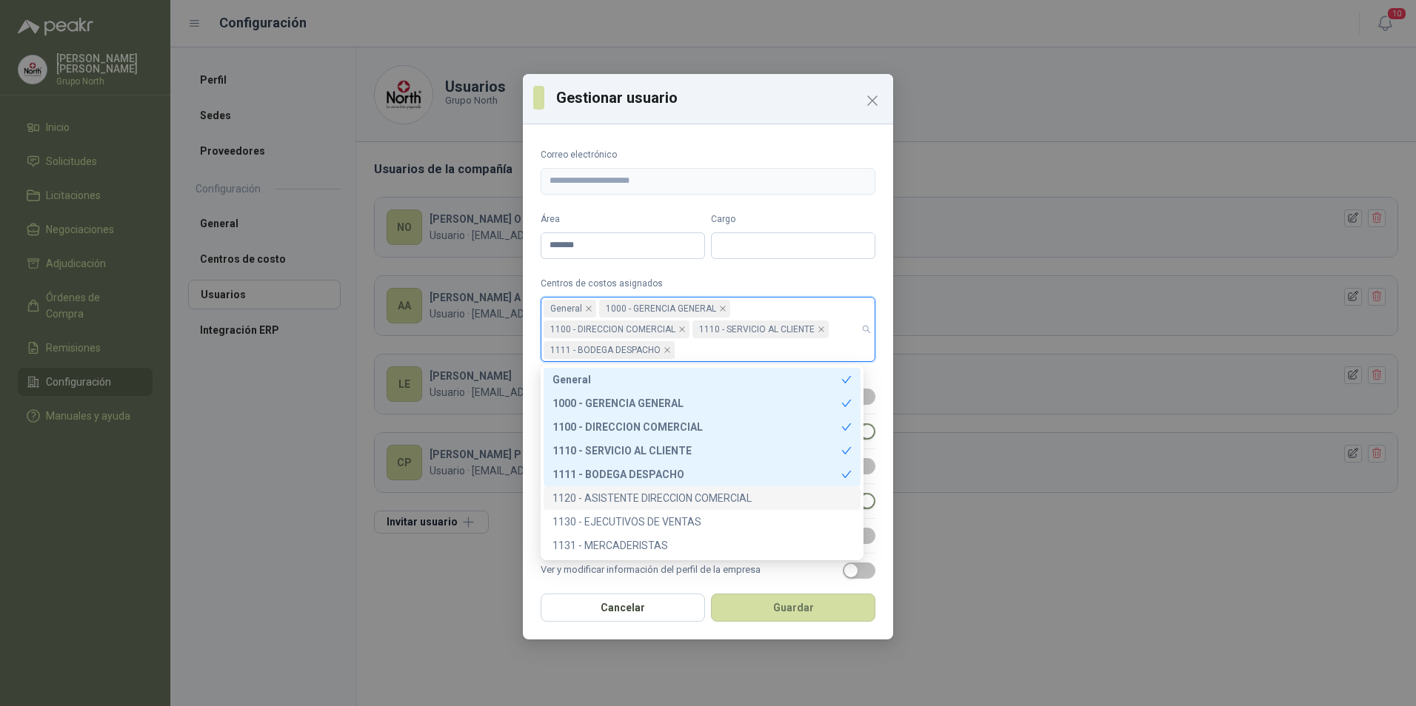
click at [717, 498] on div "1120 - ASISTENTE DIRECCION COMERCIAL" at bounding box center [701, 498] width 299 height 16
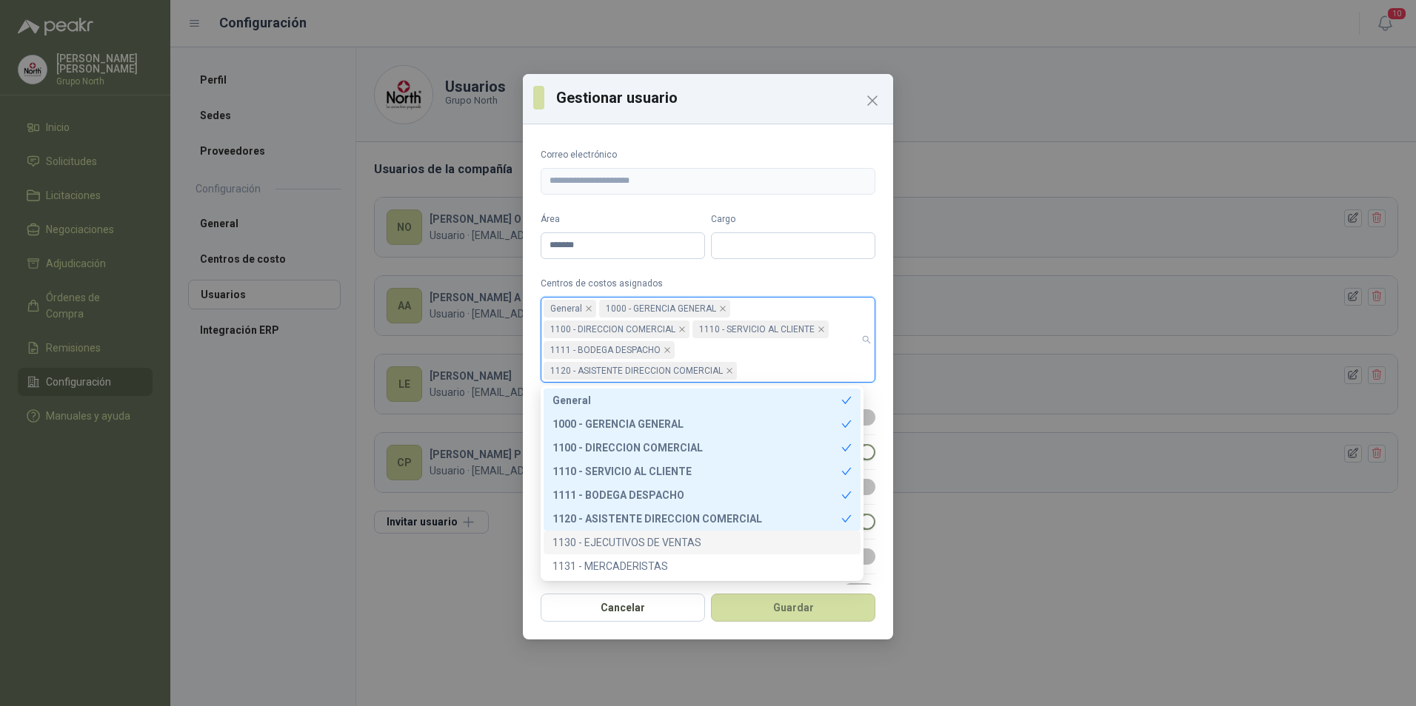
click at [694, 546] on div "1130 - EJECUTIVOS DE VENTAS" at bounding box center [701, 543] width 299 height 16
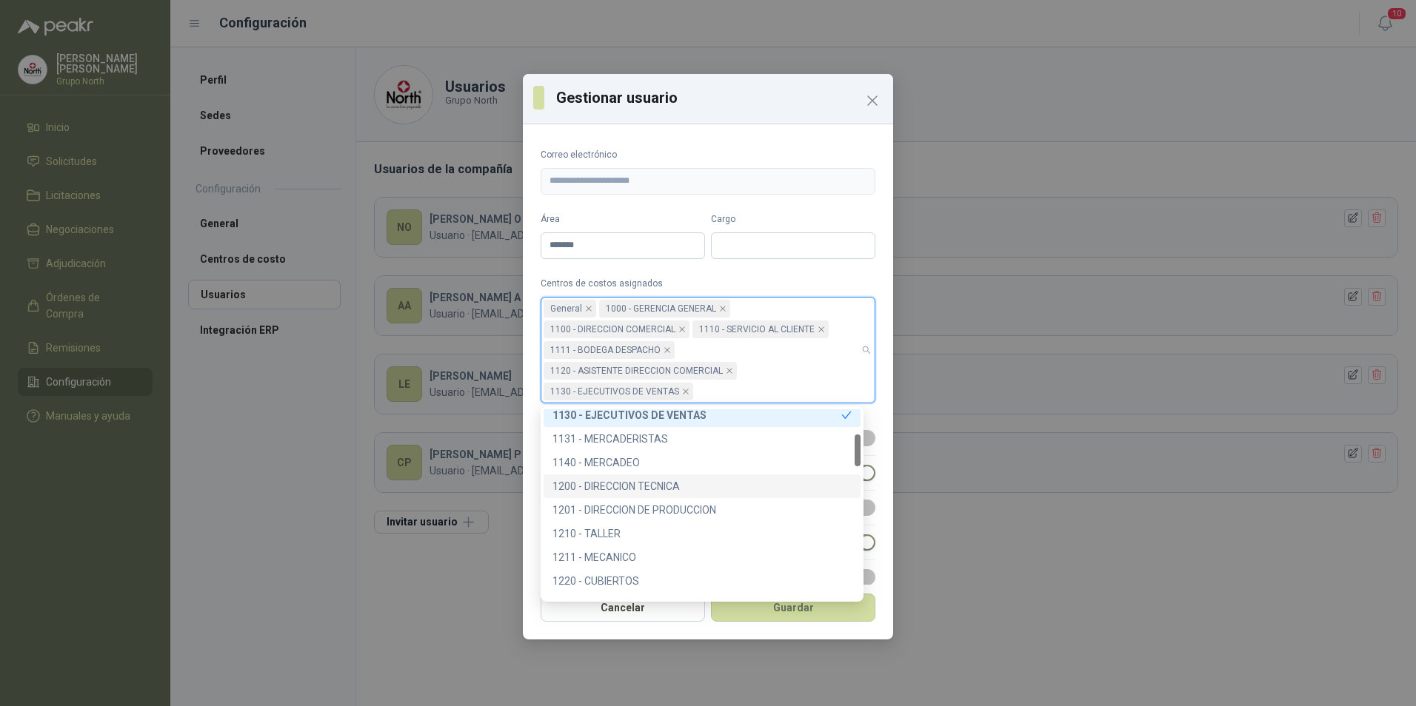
scroll to position [74, 0]
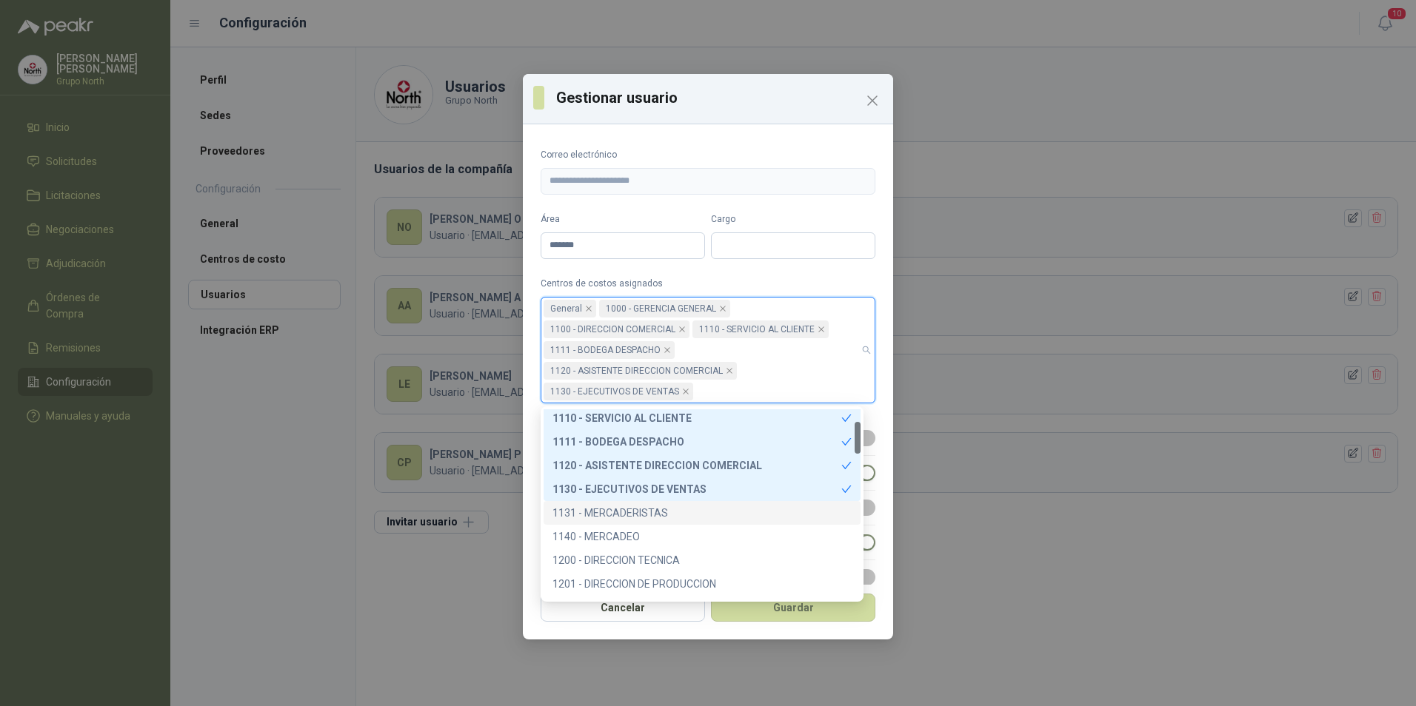
click at [650, 507] on div "1131 - MERCADERISTAS" at bounding box center [701, 513] width 299 height 16
click at [639, 538] on div "1140 - MERCADEO" at bounding box center [701, 537] width 299 height 16
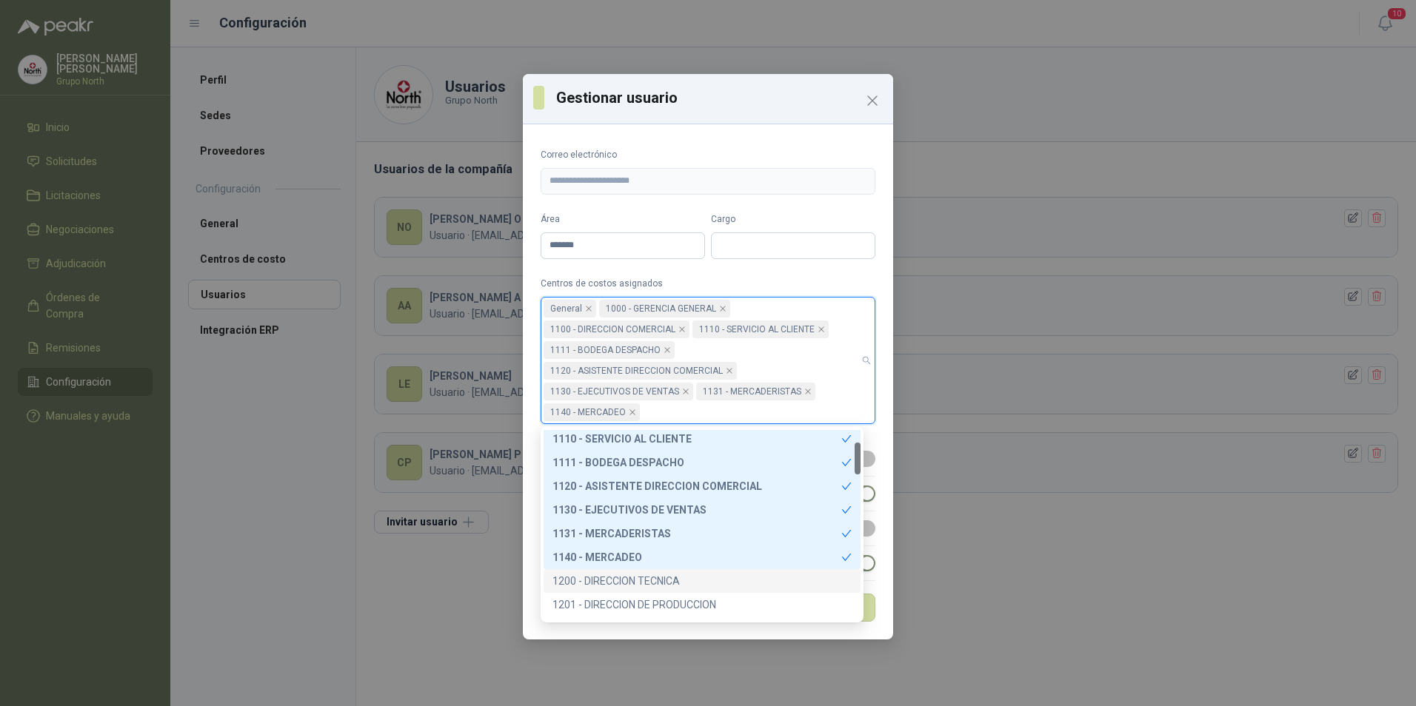
drag, startPoint x: 644, startPoint y: 577, endPoint x: 675, endPoint y: 578, distance: 30.4
click at [647, 577] on div "1200 - DIRECCION TECNICA" at bounding box center [701, 581] width 299 height 16
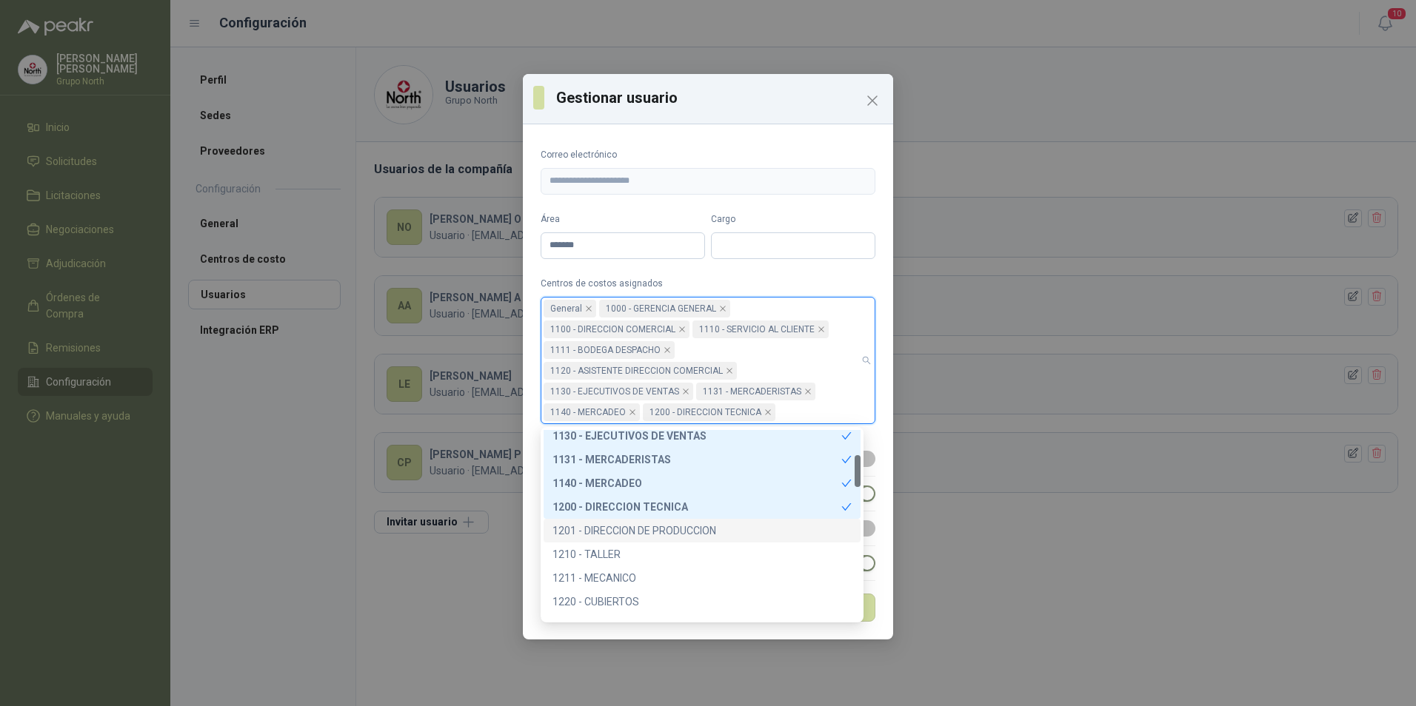
click at [639, 535] on div "1201 - DIRECCION DE PRODUCCION" at bounding box center [701, 531] width 299 height 16
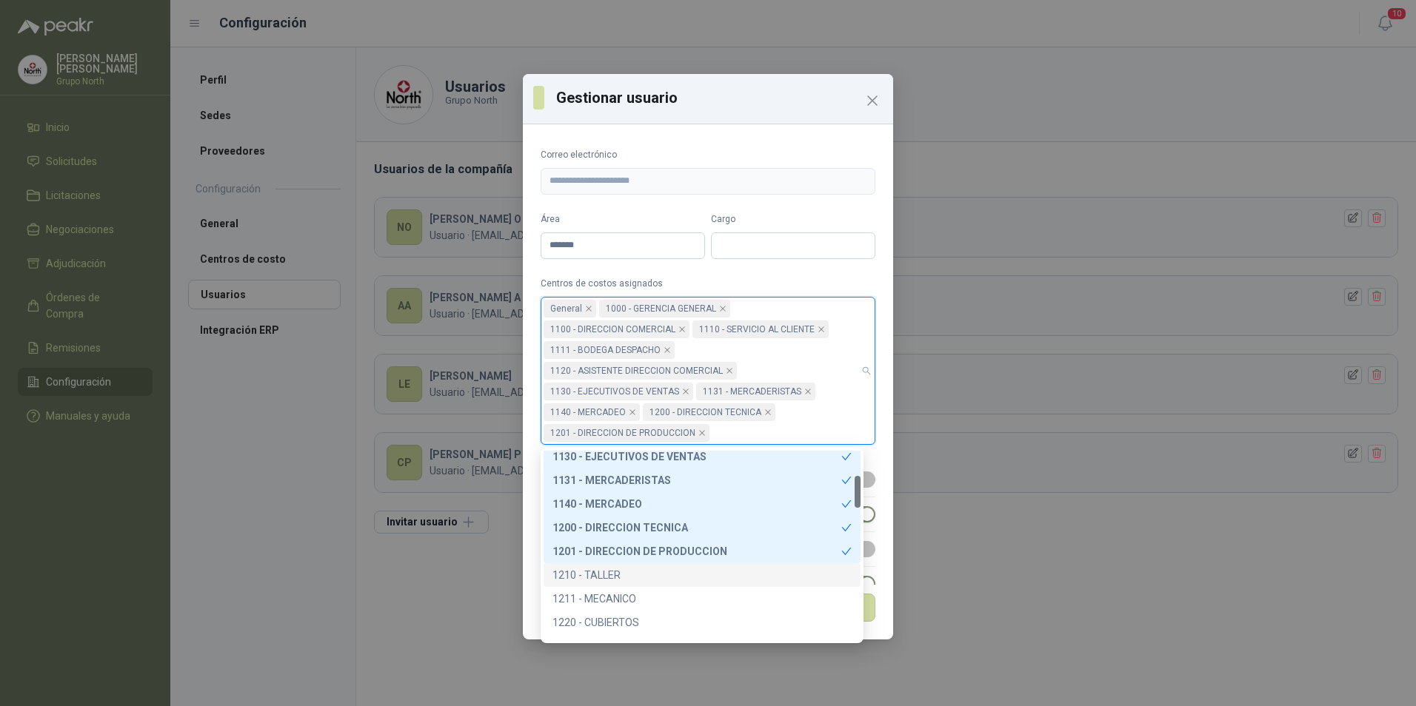
drag, startPoint x: 619, startPoint y: 571, endPoint x: 629, endPoint y: 571, distance: 10.4
click at [621, 571] on div "1210 - TALLER" at bounding box center [701, 575] width 299 height 16
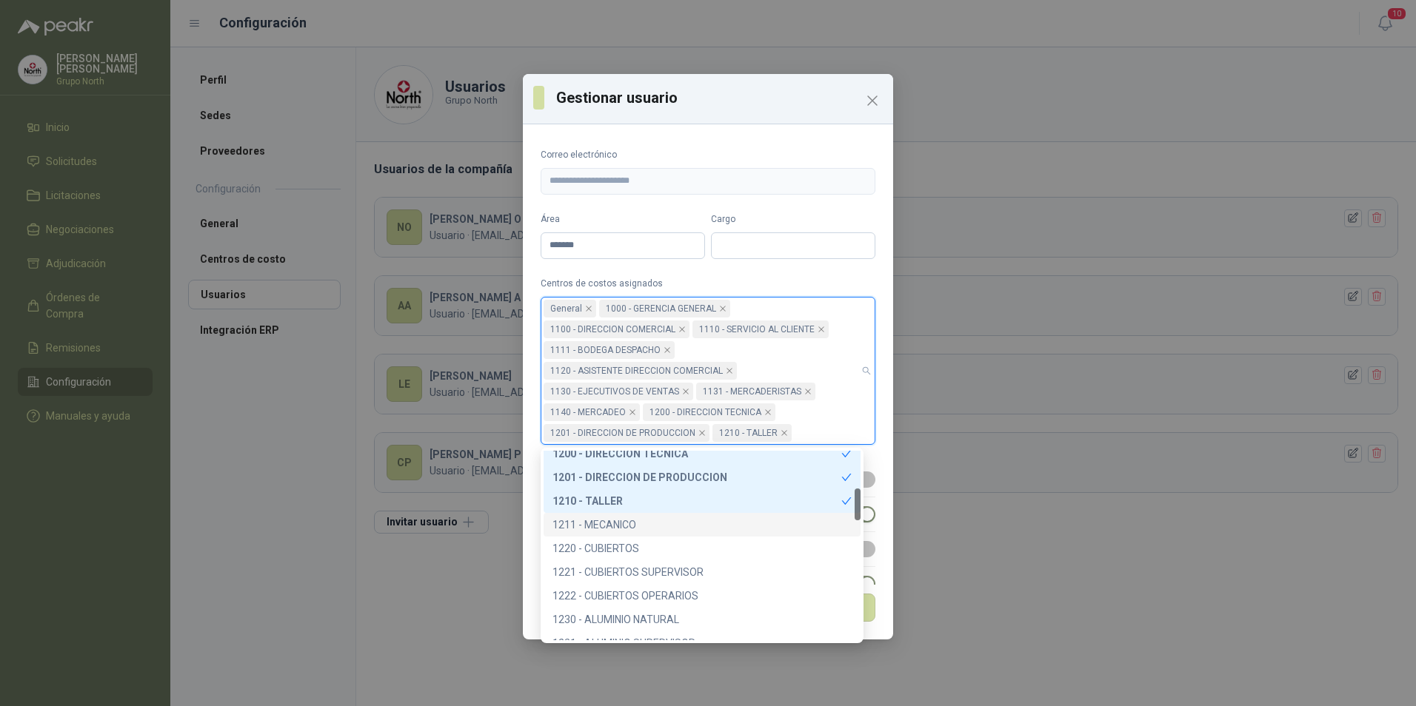
click at [621, 529] on div "1211 - MECANICO" at bounding box center [701, 525] width 299 height 16
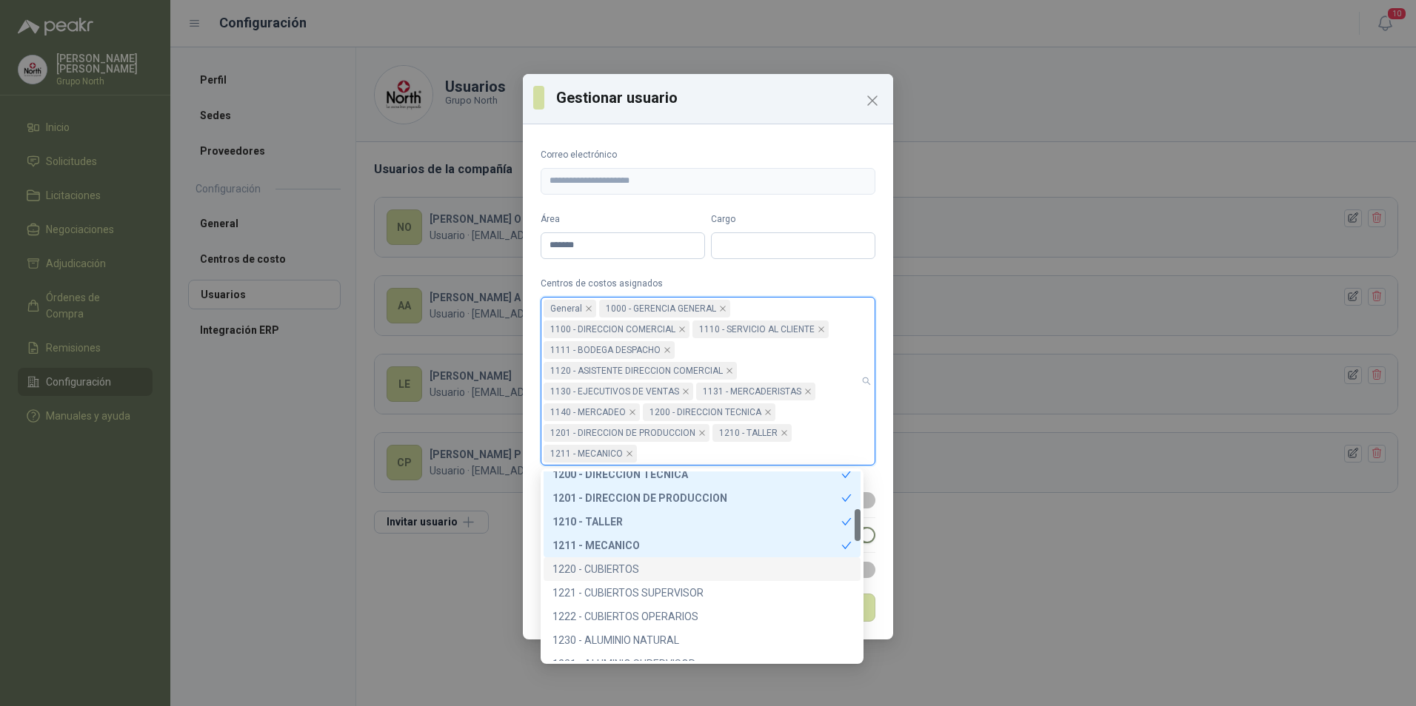
click at [621, 561] on div "1220 - CUBIERTOS" at bounding box center [701, 569] width 299 height 16
click at [634, 589] on div "1221 - CUBIERTOS SUPERVISOR" at bounding box center [701, 593] width 299 height 16
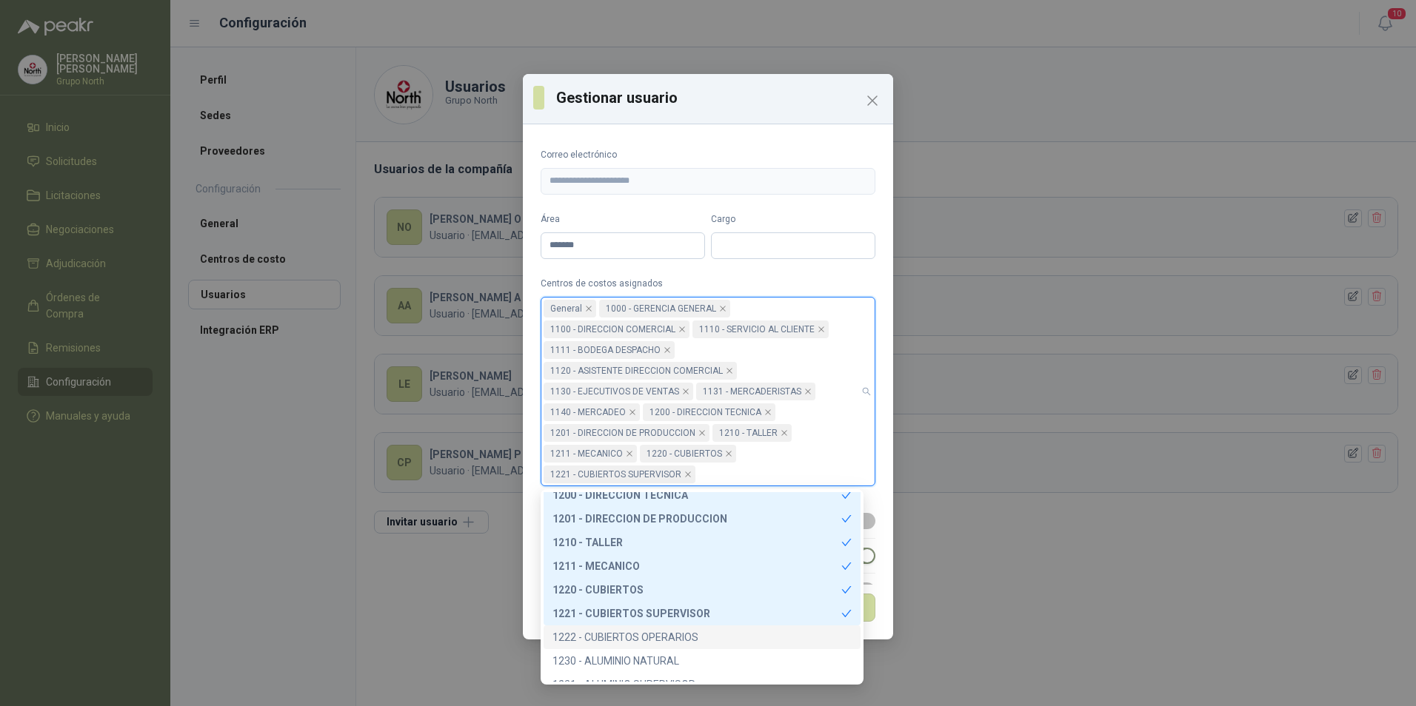
click at [665, 635] on div "1222 - CUBIERTOS OPERARIOS" at bounding box center [701, 637] width 299 height 16
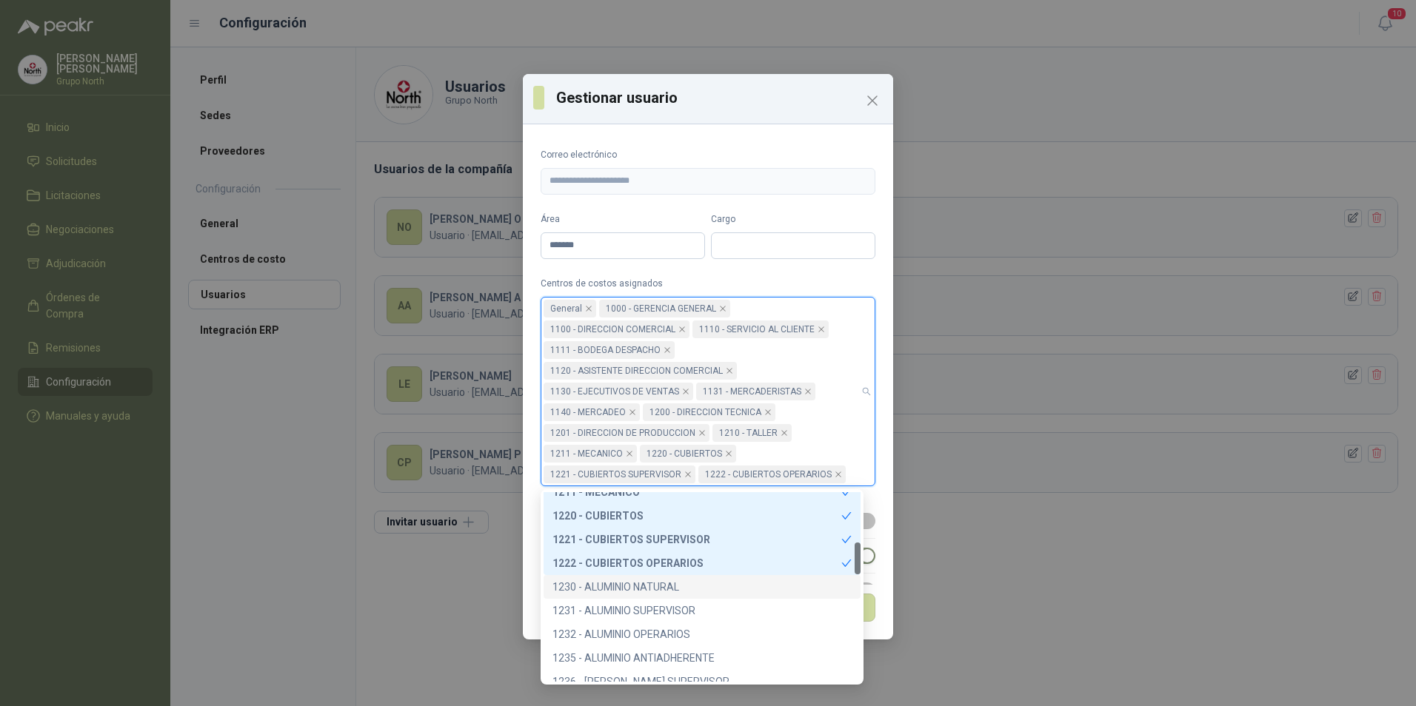
click at [658, 584] on div "1230 - ALUMINIO NATURAL" at bounding box center [701, 587] width 299 height 16
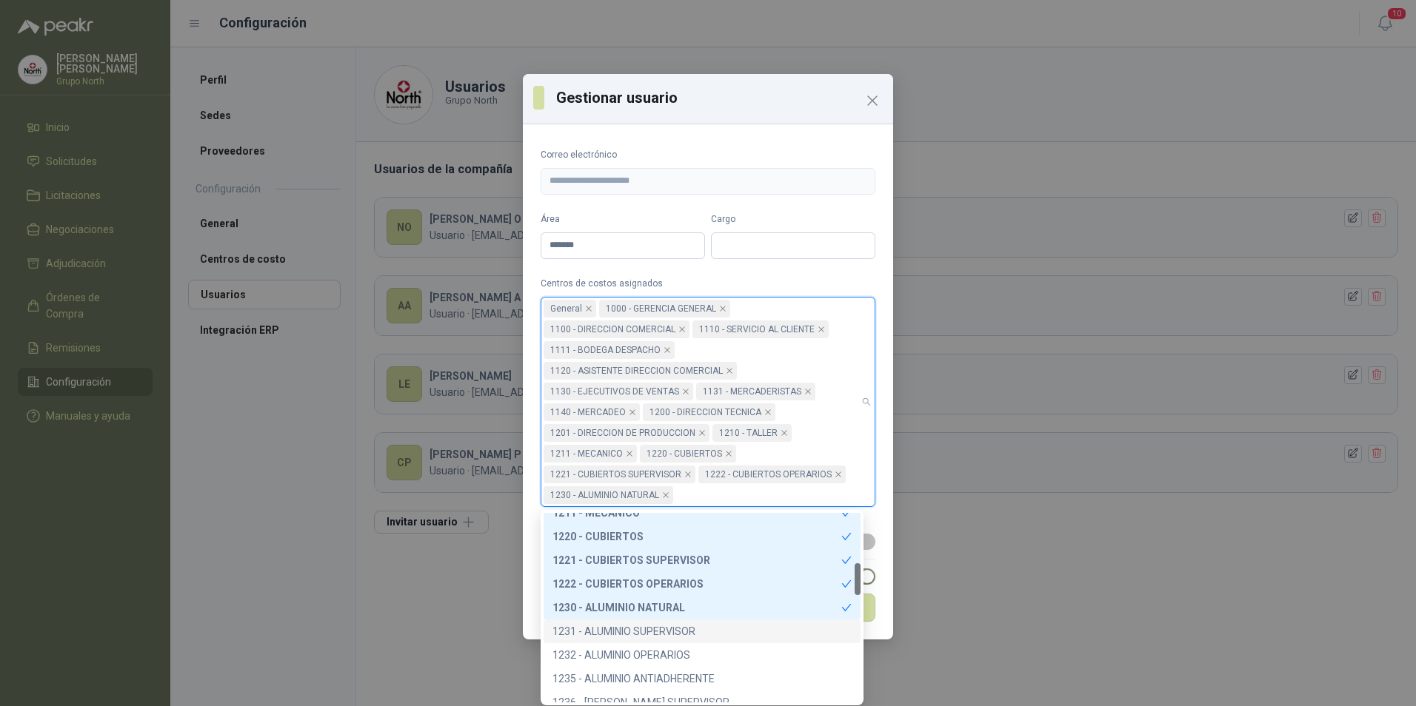
click at [680, 629] on div "1231 - ALUMINIO SUPERVISOR" at bounding box center [701, 632] width 299 height 16
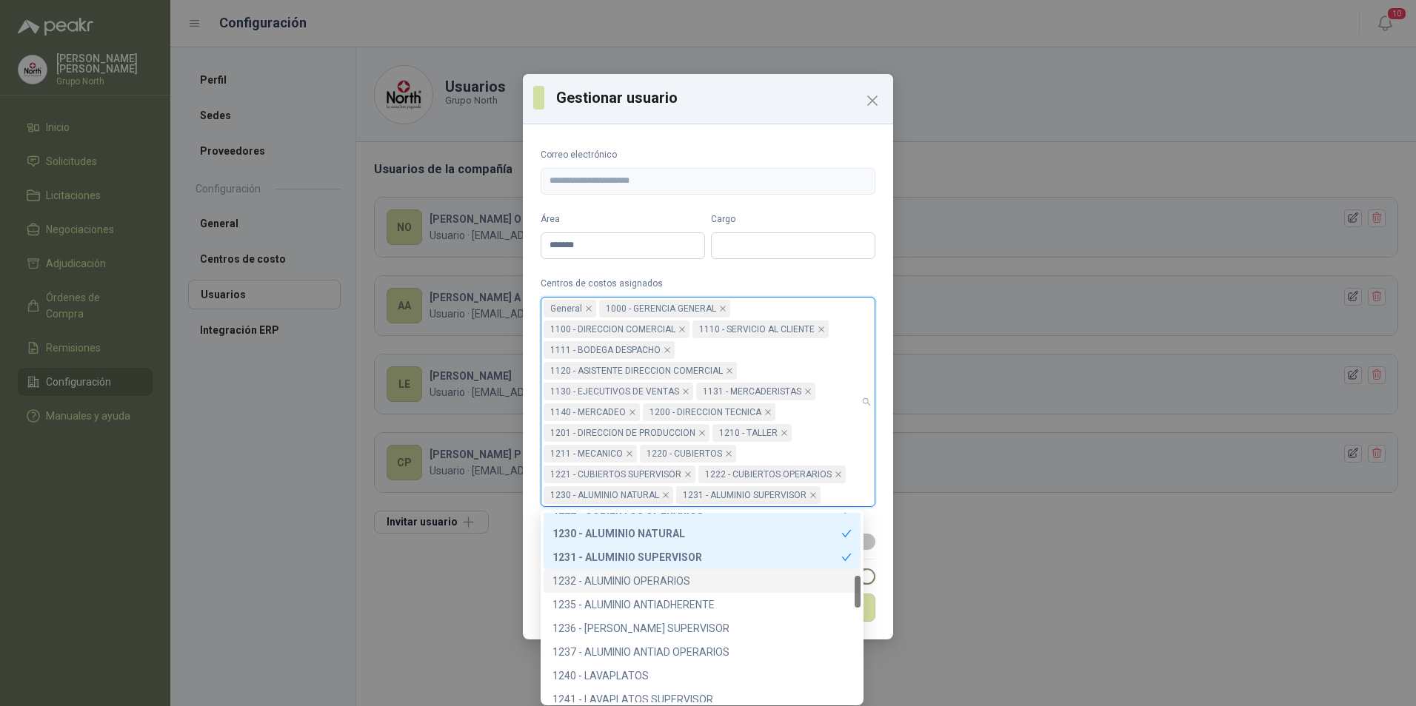
click at [664, 579] on div "1232 - ALUMINIO OPERARIOS" at bounding box center [701, 581] width 299 height 16
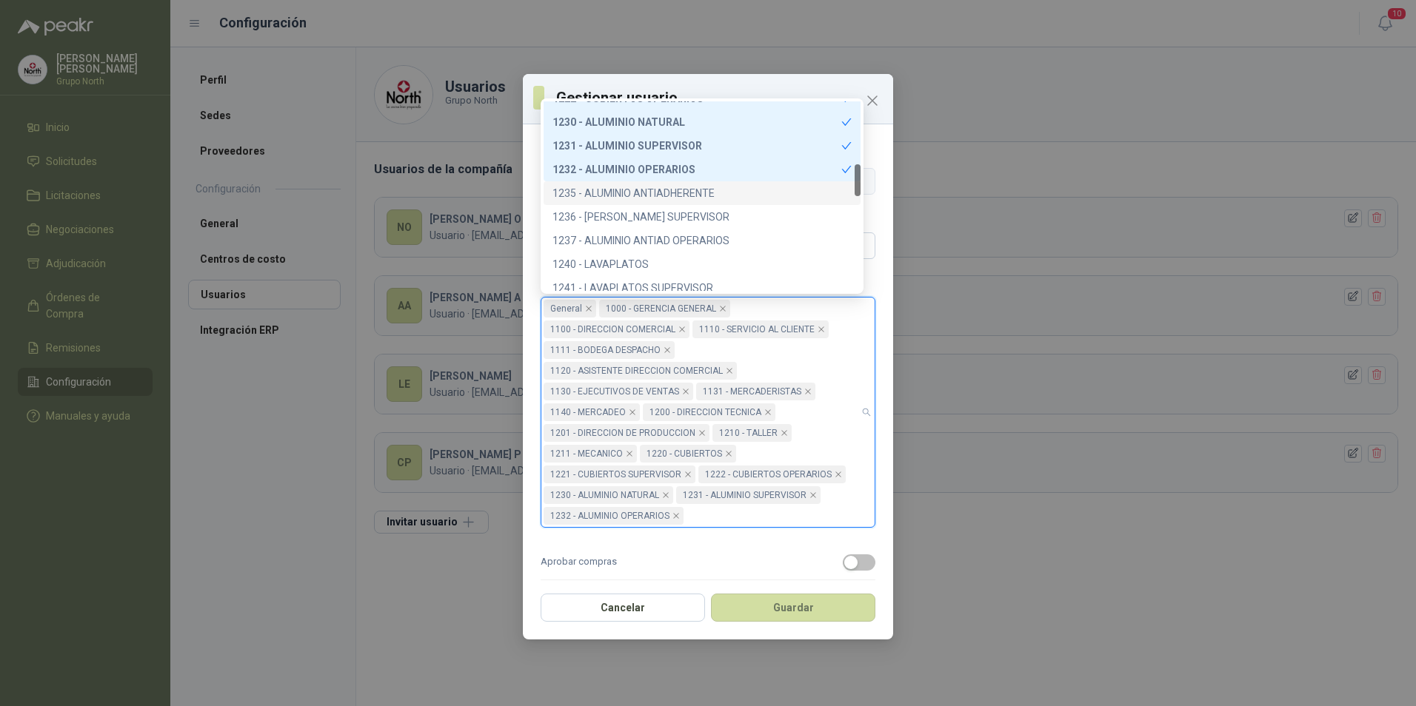
click at [699, 190] on div "1235 - ALUMINIO ANTIADHERENTE" at bounding box center [701, 193] width 299 height 16
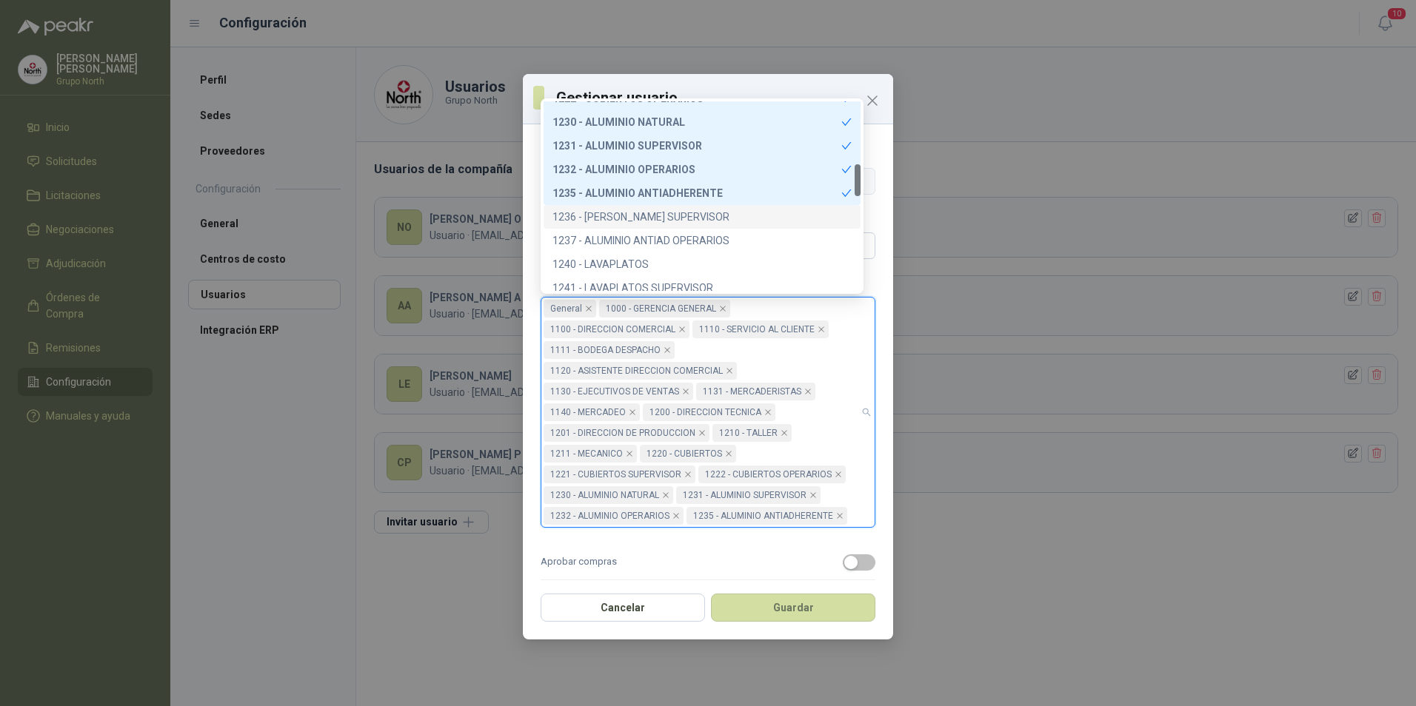
click at [694, 210] on div "1236 - [PERSON_NAME] SUPERVISOR" at bounding box center [701, 217] width 299 height 16
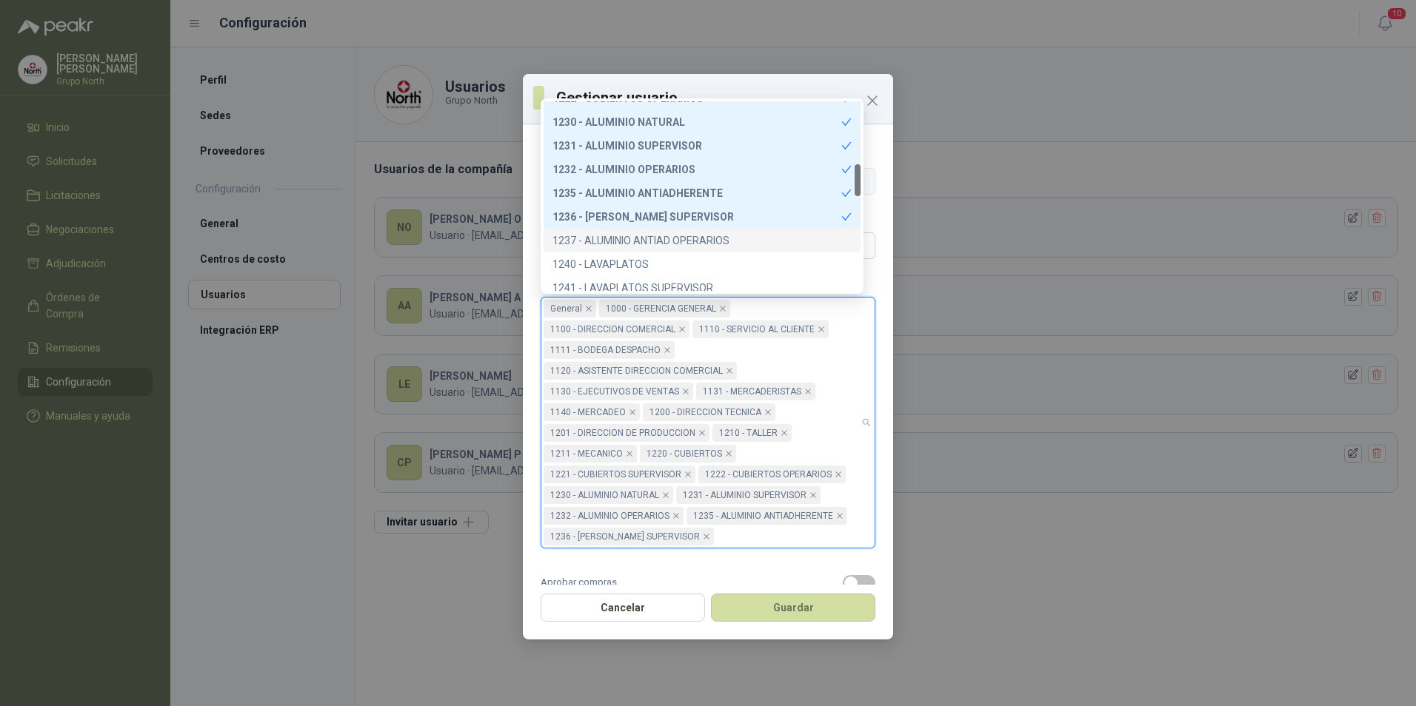
click at [695, 233] on div "1237 - ALUMINIO ANTIAD OPERARIOS" at bounding box center [701, 241] width 299 height 16
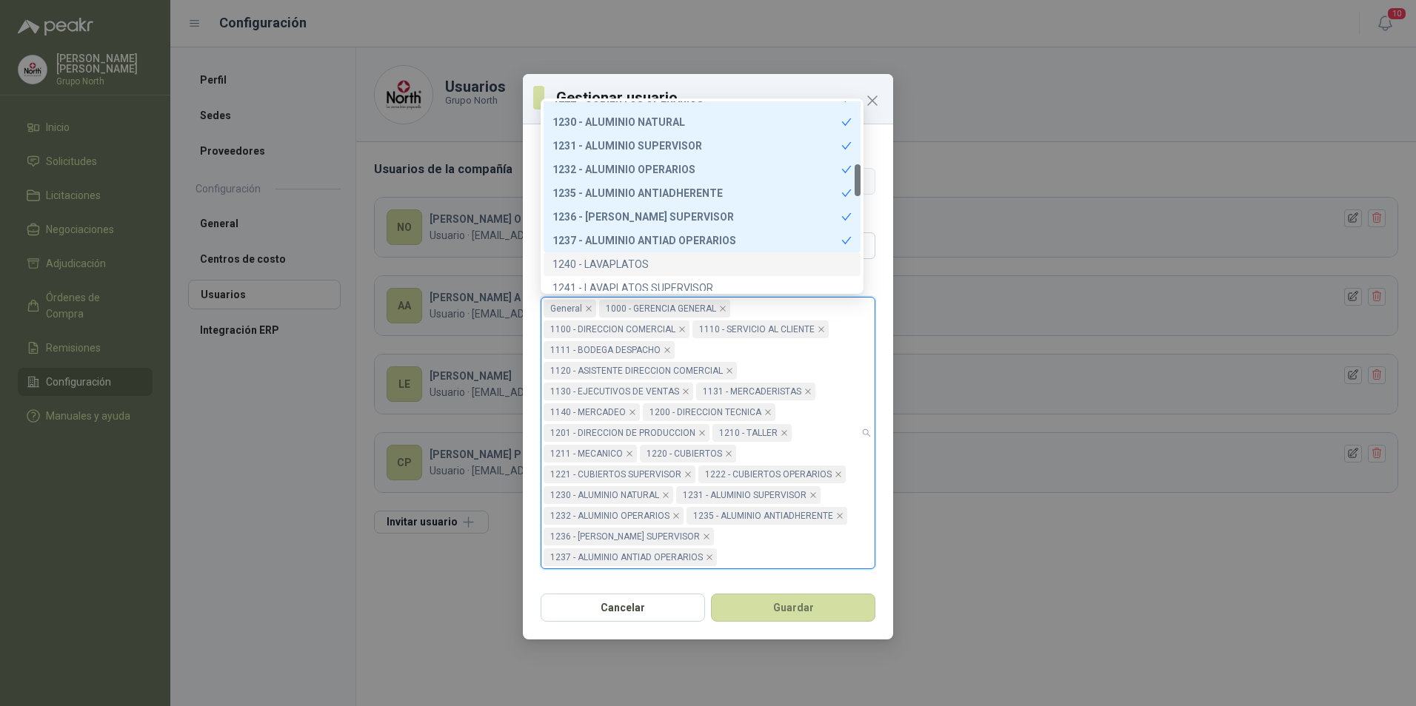
click at [662, 261] on div "1240 - LAVAPLATOS" at bounding box center [701, 264] width 299 height 16
click at [661, 286] on div "1241 - LAVAPLATOS SUPERVISOR" at bounding box center [701, 288] width 299 height 16
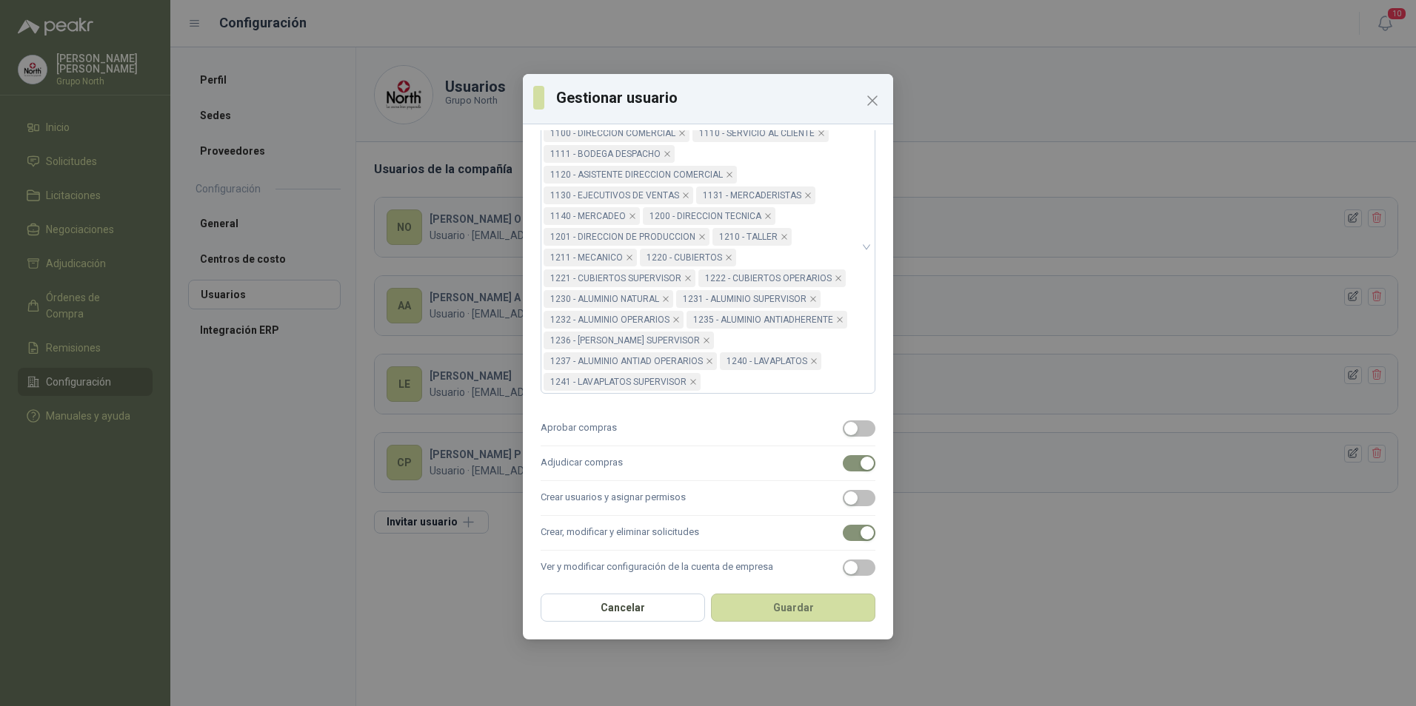
scroll to position [179, 0]
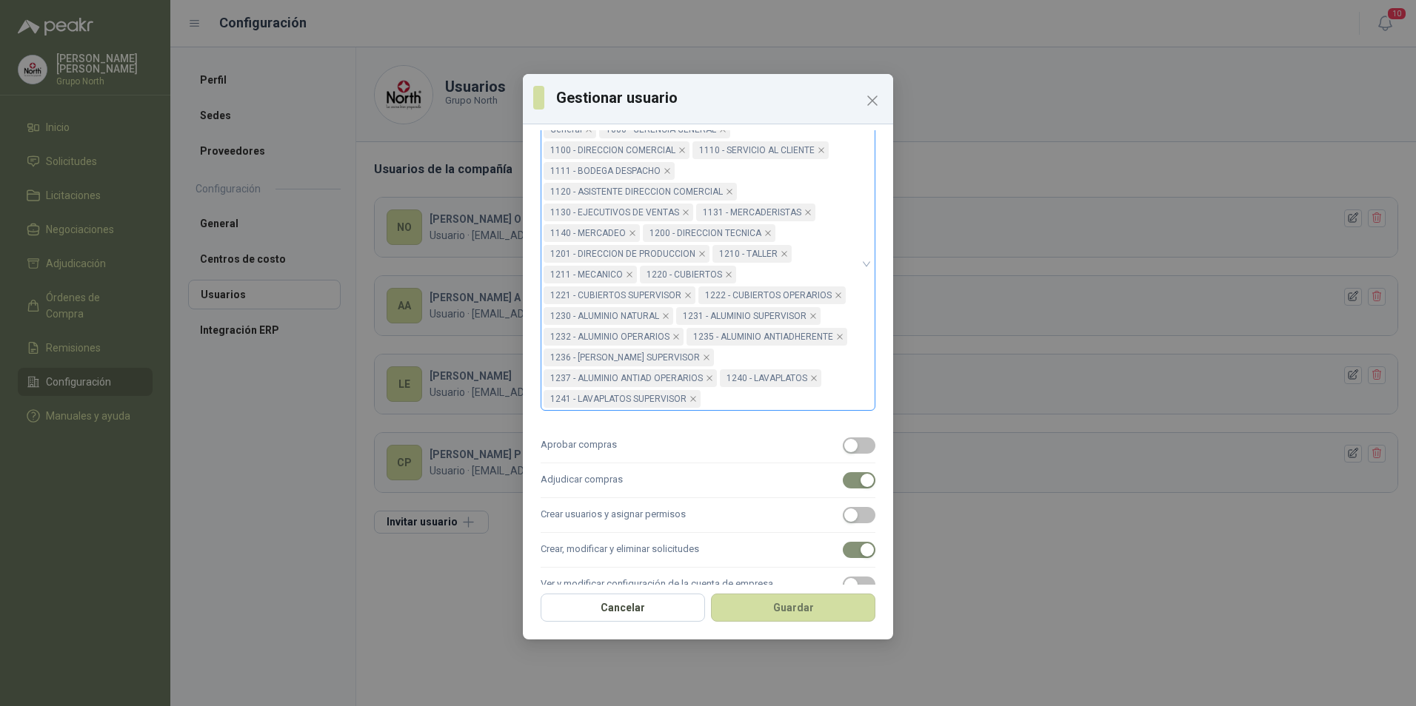
click at [832, 188] on div "General 1000 - GERENCIA GENERAL 1100 - DIRECCION COMERCIAL 1110 - SERVICIO AL C…" at bounding box center [700, 264] width 313 height 290
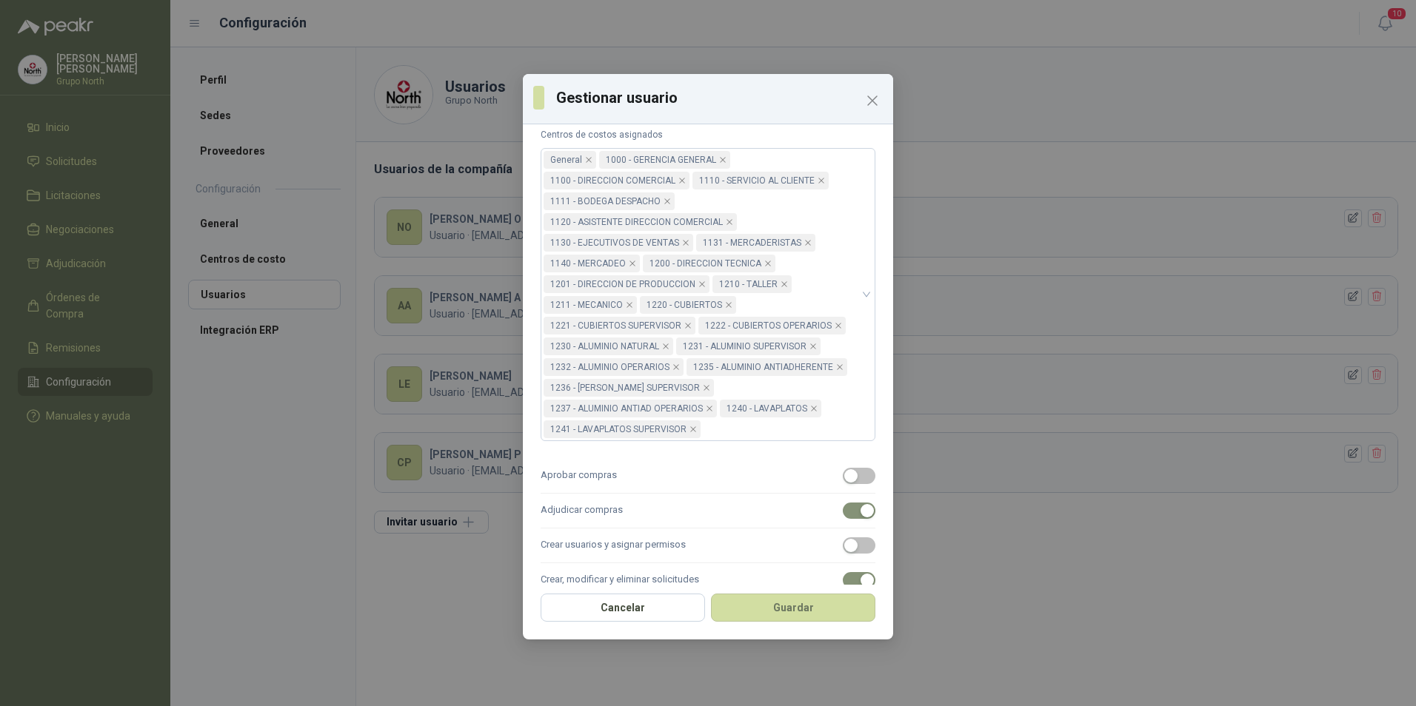
scroll to position [86, 0]
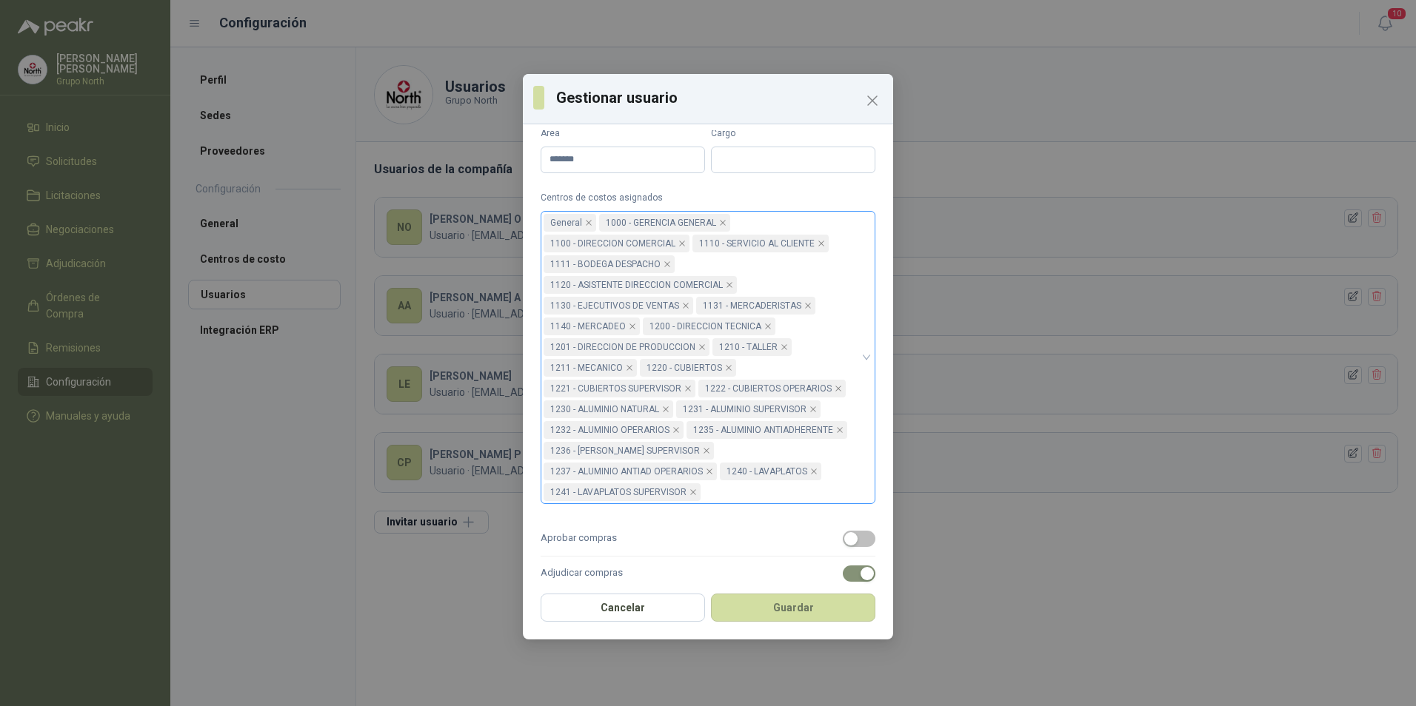
click at [834, 257] on div "General 1000 - GERENCIA GENERAL 1100 - DIRECCION COMERCIAL 1110 - SERVICIO AL C…" at bounding box center [700, 358] width 313 height 290
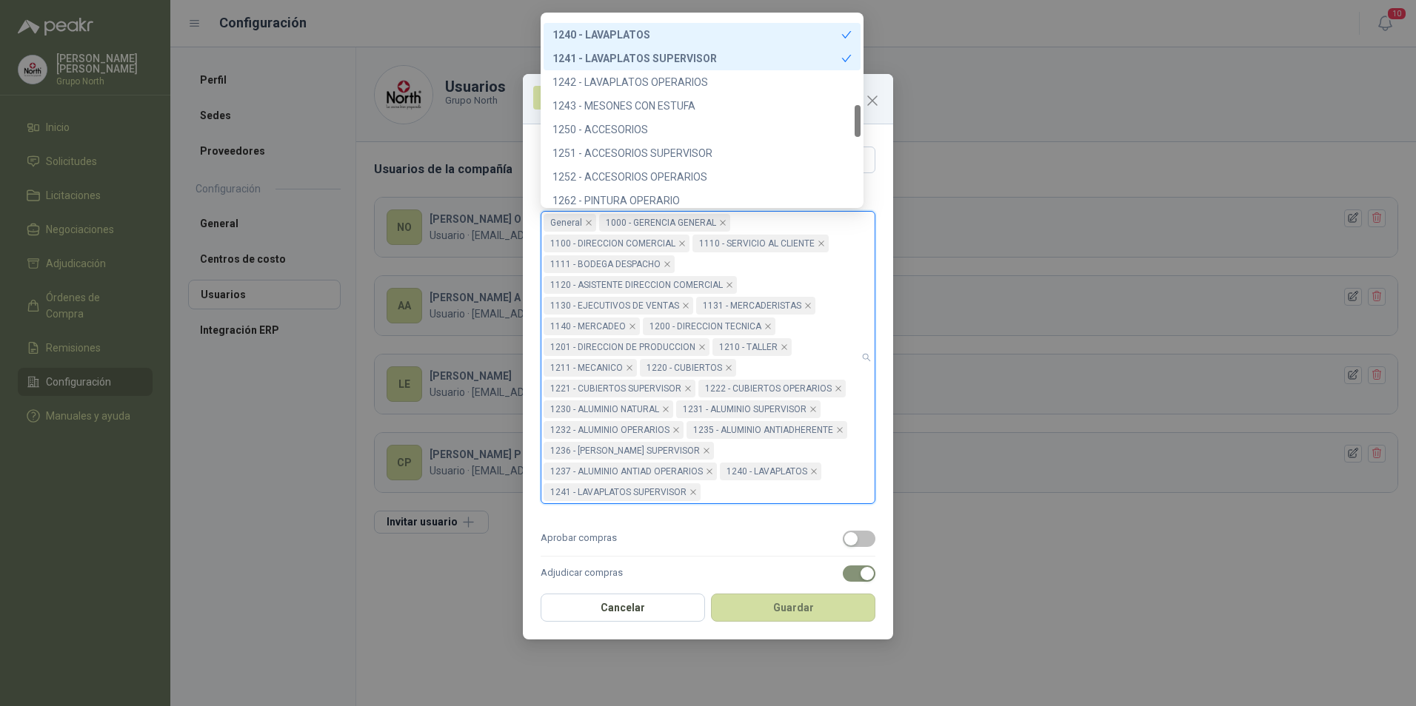
scroll to position [527, 0]
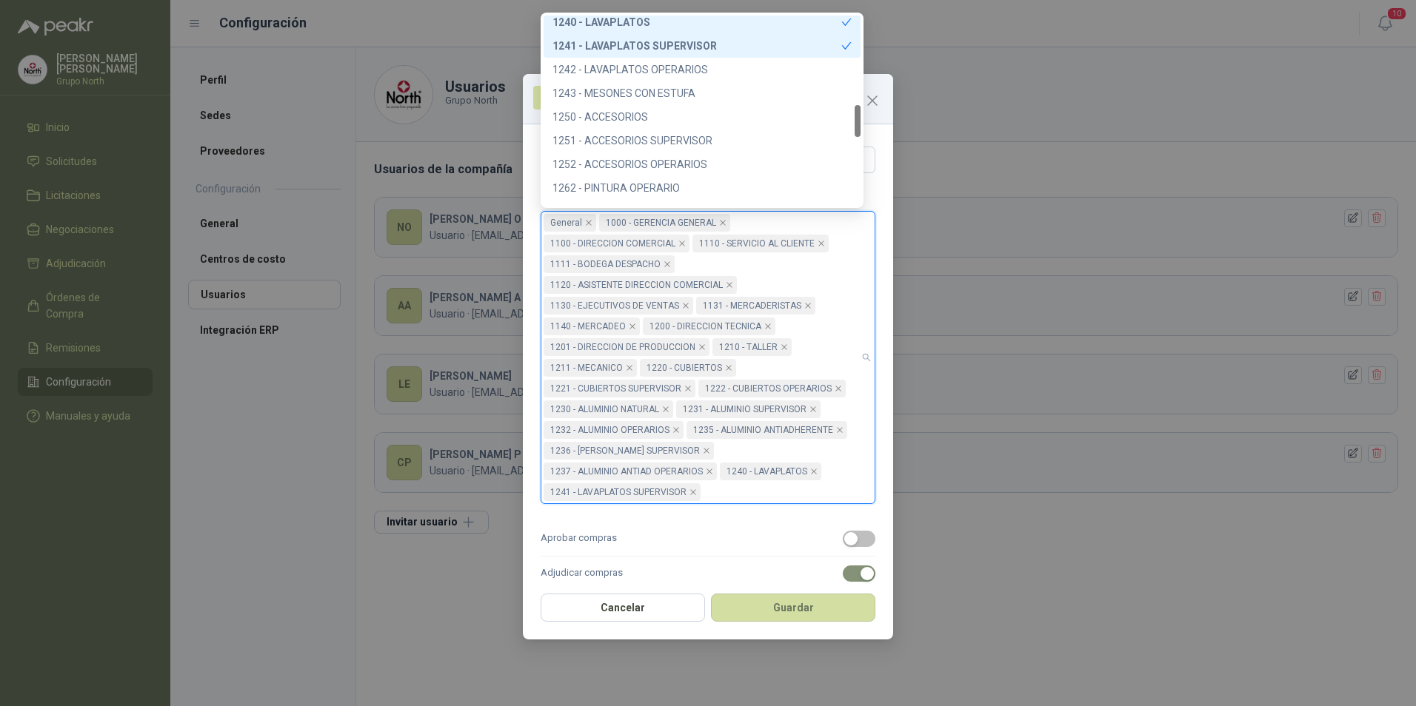
drag, startPoint x: 855, startPoint y: 99, endPoint x: 858, endPoint y: 126, distance: 26.8
click at [858, 126] on div at bounding box center [858, 121] width 6 height 32
click at [680, 65] on div "1242 - LAVAPLATOS OPERARIOS" at bounding box center [701, 69] width 299 height 16
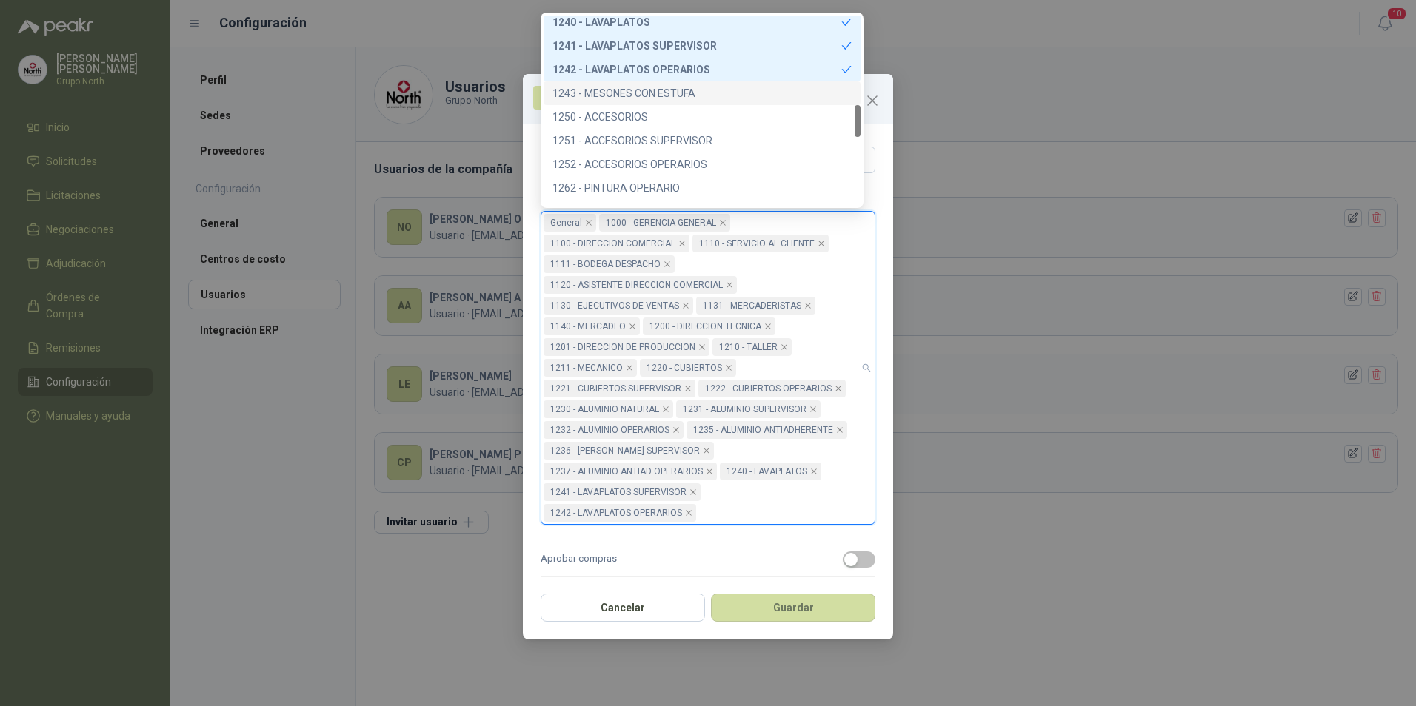
click at [644, 85] on div "1243 - MESONES CON ESTUFA" at bounding box center [701, 93] width 299 height 16
click at [632, 113] on div "1250 - ACCESORIOS" at bounding box center [701, 117] width 299 height 16
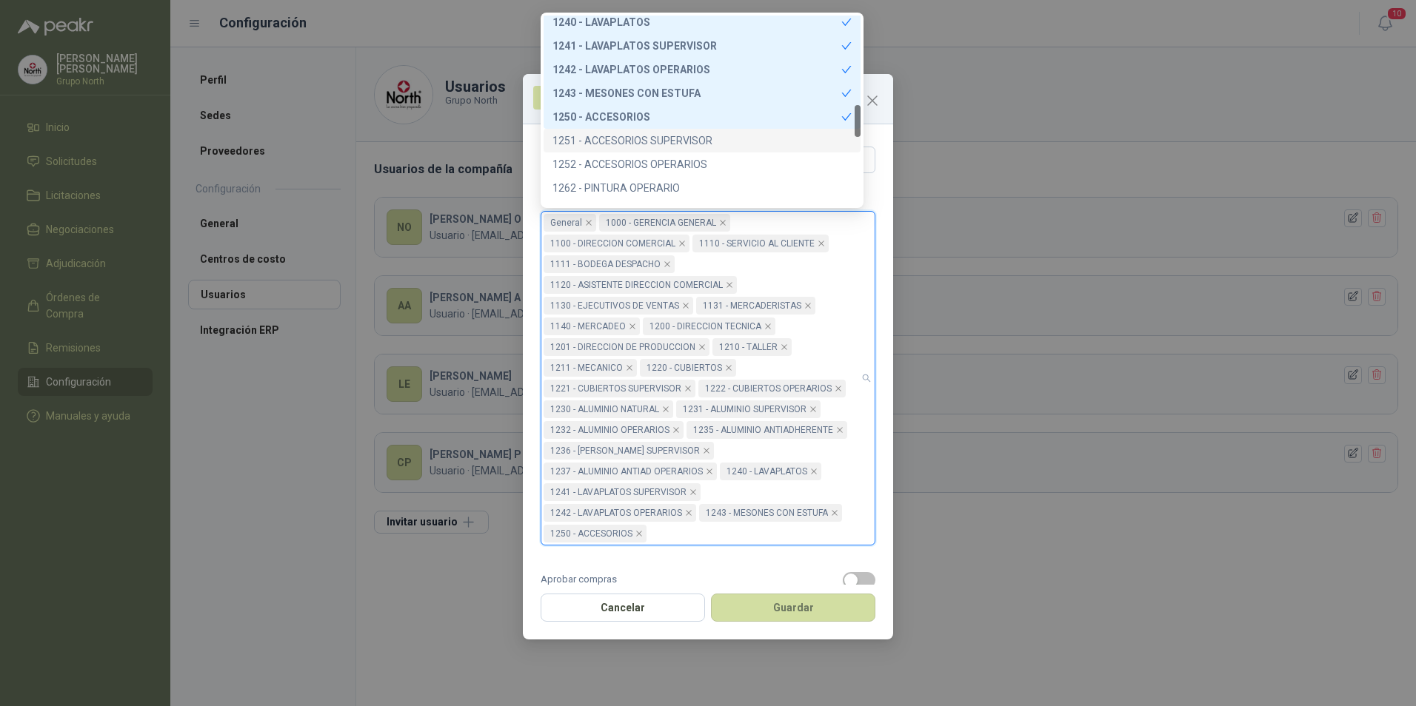
click at [632, 138] on div "1251 - ACCESORIOS SUPERVISOR" at bounding box center [701, 141] width 299 height 16
click at [634, 154] on div "1252 - ACCESORIOS OPERARIOS" at bounding box center [702, 165] width 317 height 24
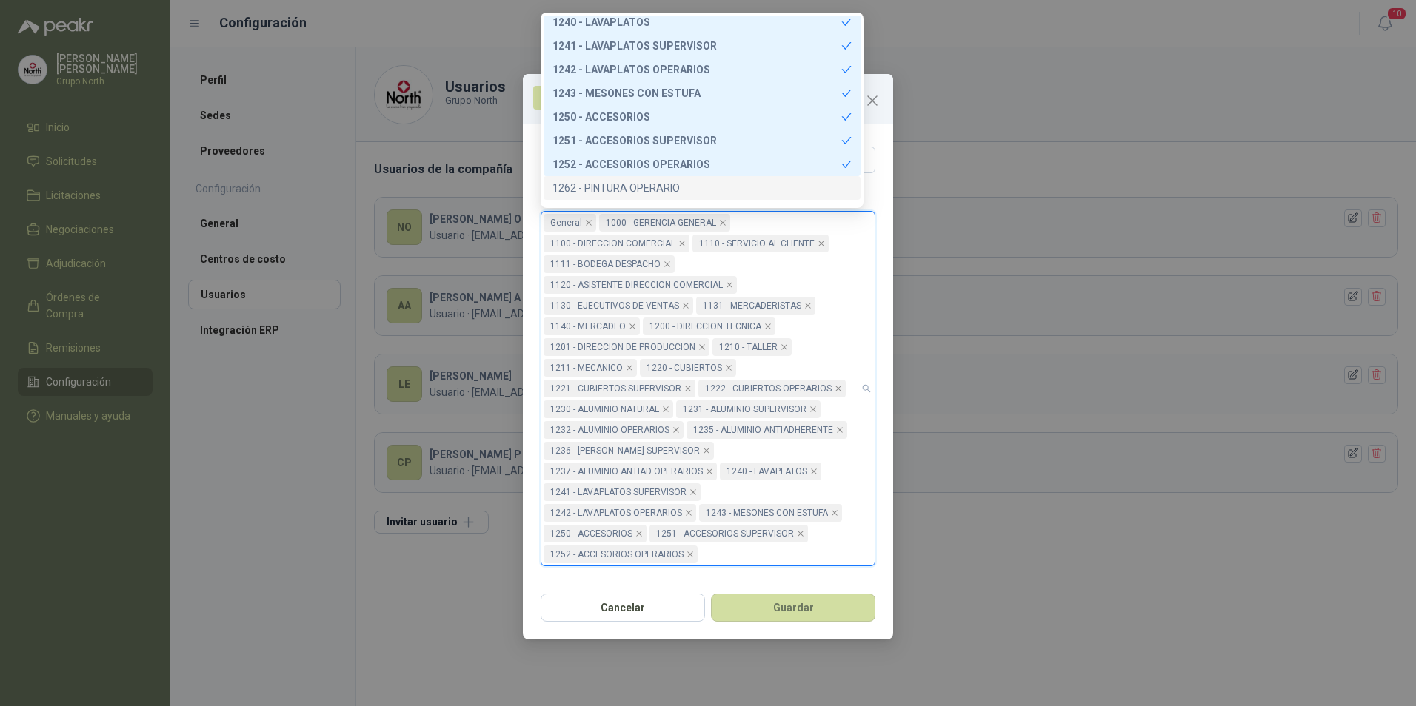
click at [634, 181] on div "1262 - PINTURA OPERARIO" at bounding box center [701, 188] width 299 height 16
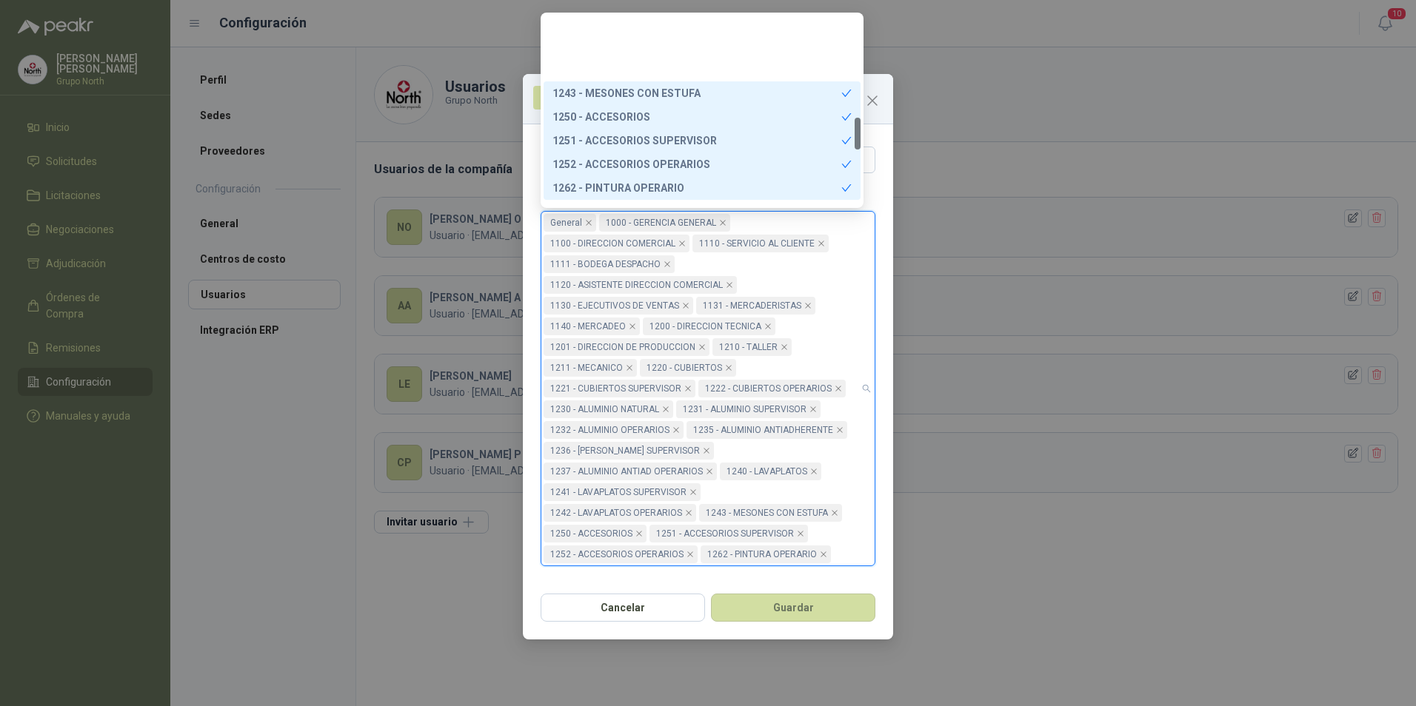
scroll to position [601, 0]
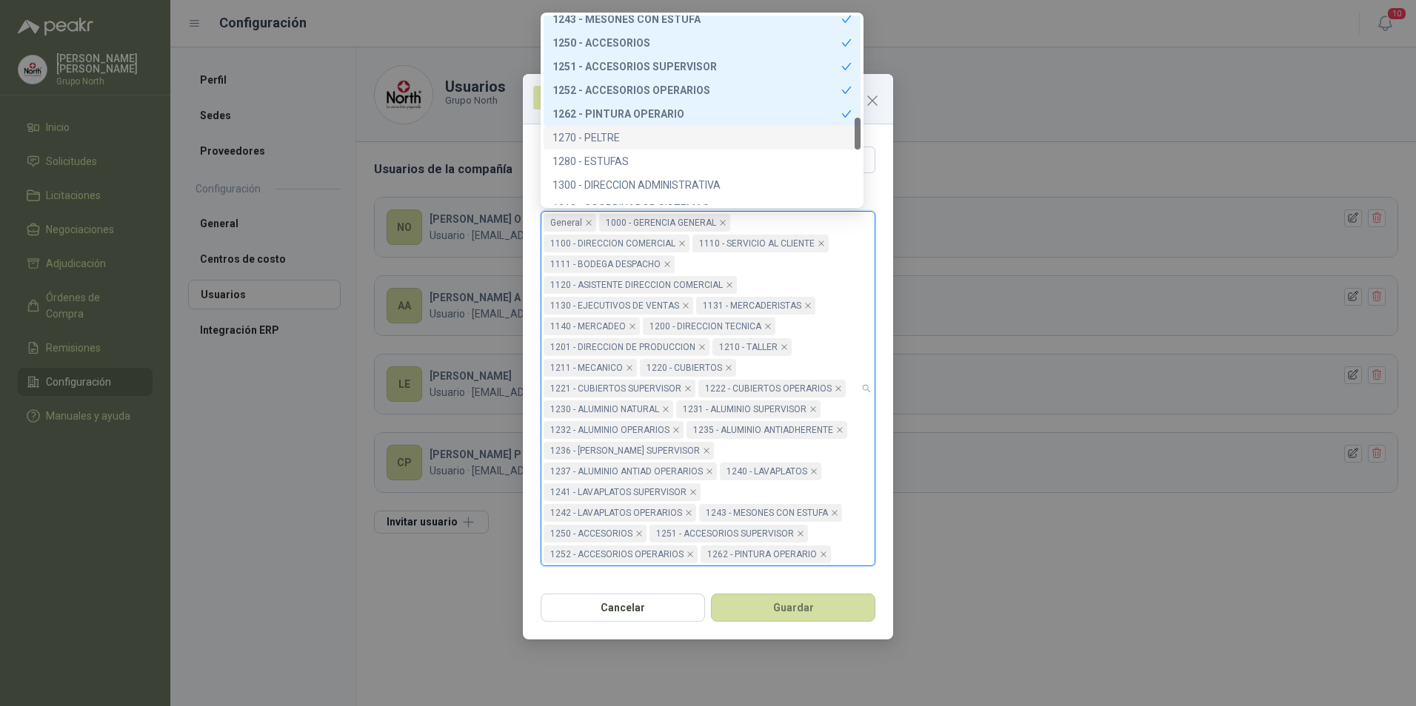
click at [612, 135] on div "1270 - PELTRE" at bounding box center [701, 138] width 299 height 16
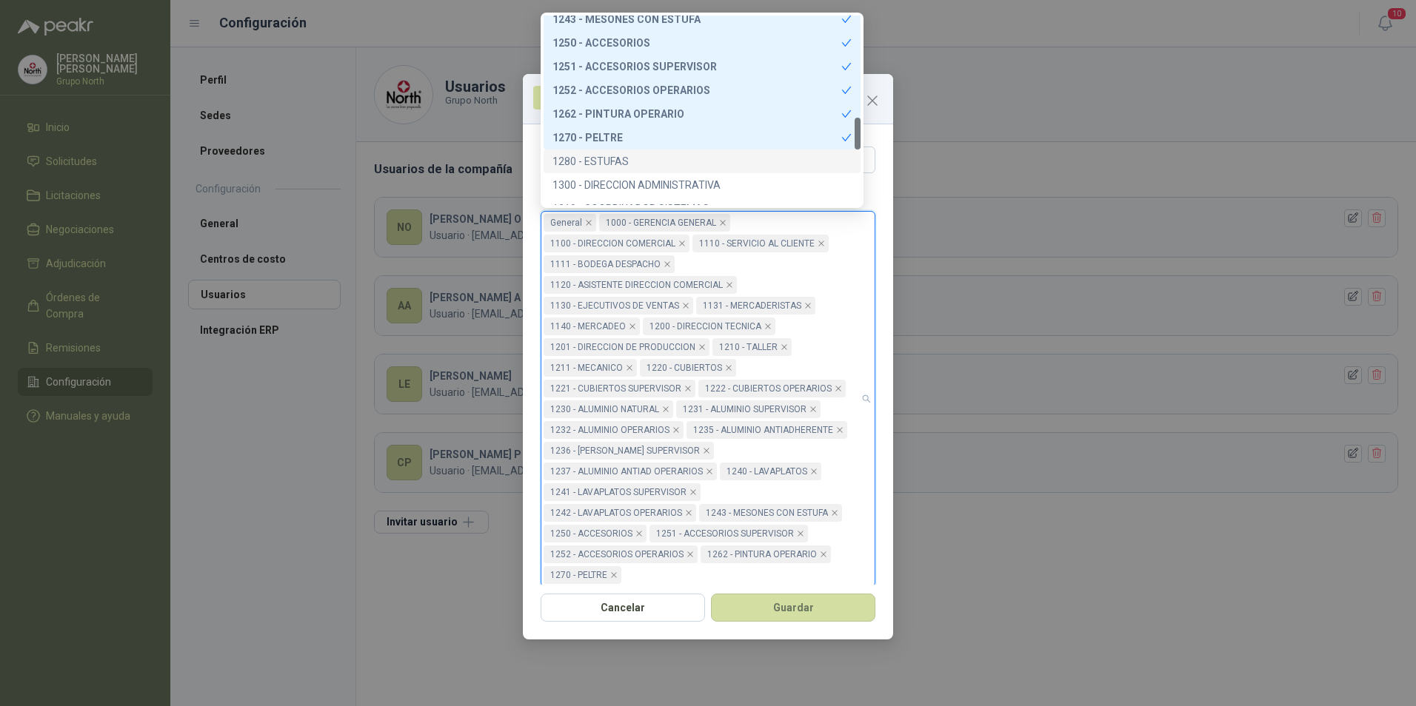
click at [606, 153] on div "1280 - ESTUFAS" at bounding box center [702, 162] width 317 height 24
click at [611, 179] on div "1300 - DIRECCION ADMINISTRATIVA" at bounding box center [701, 185] width 299 height 16
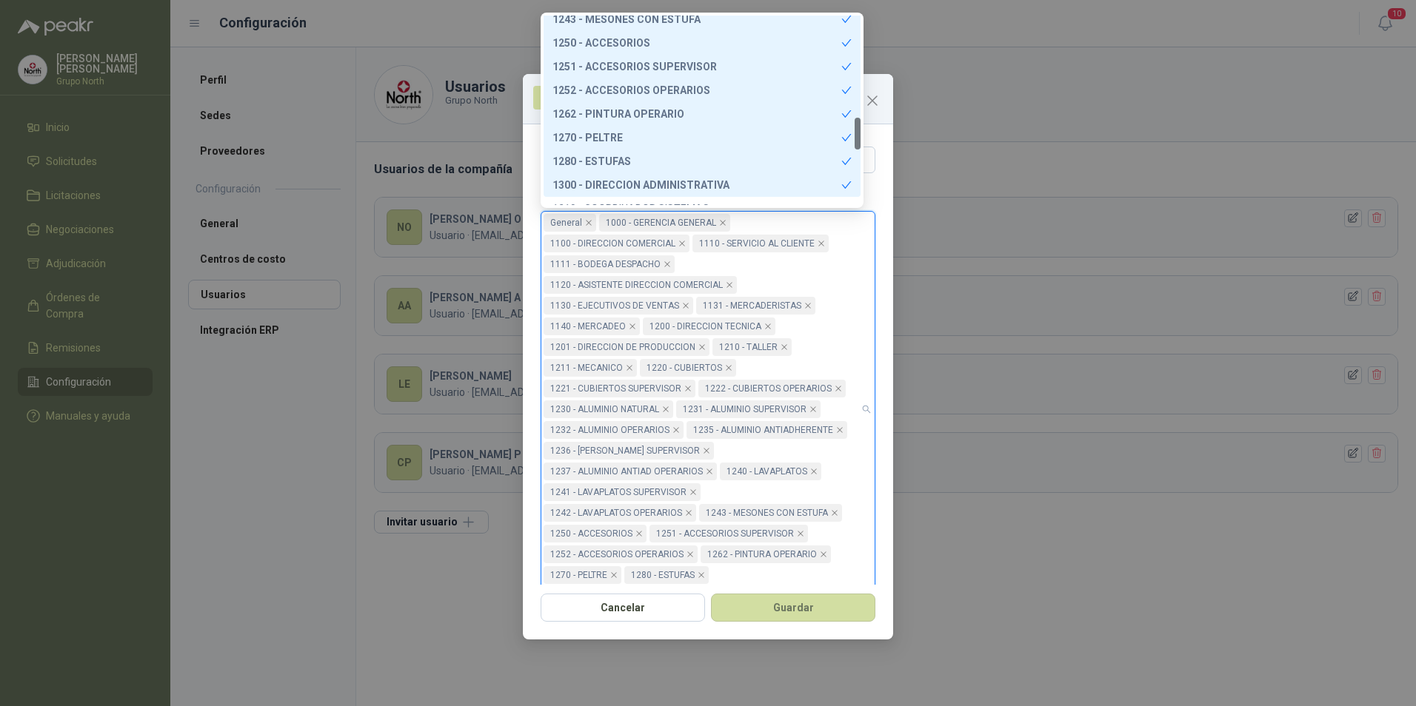
scroll to position [675, 0]
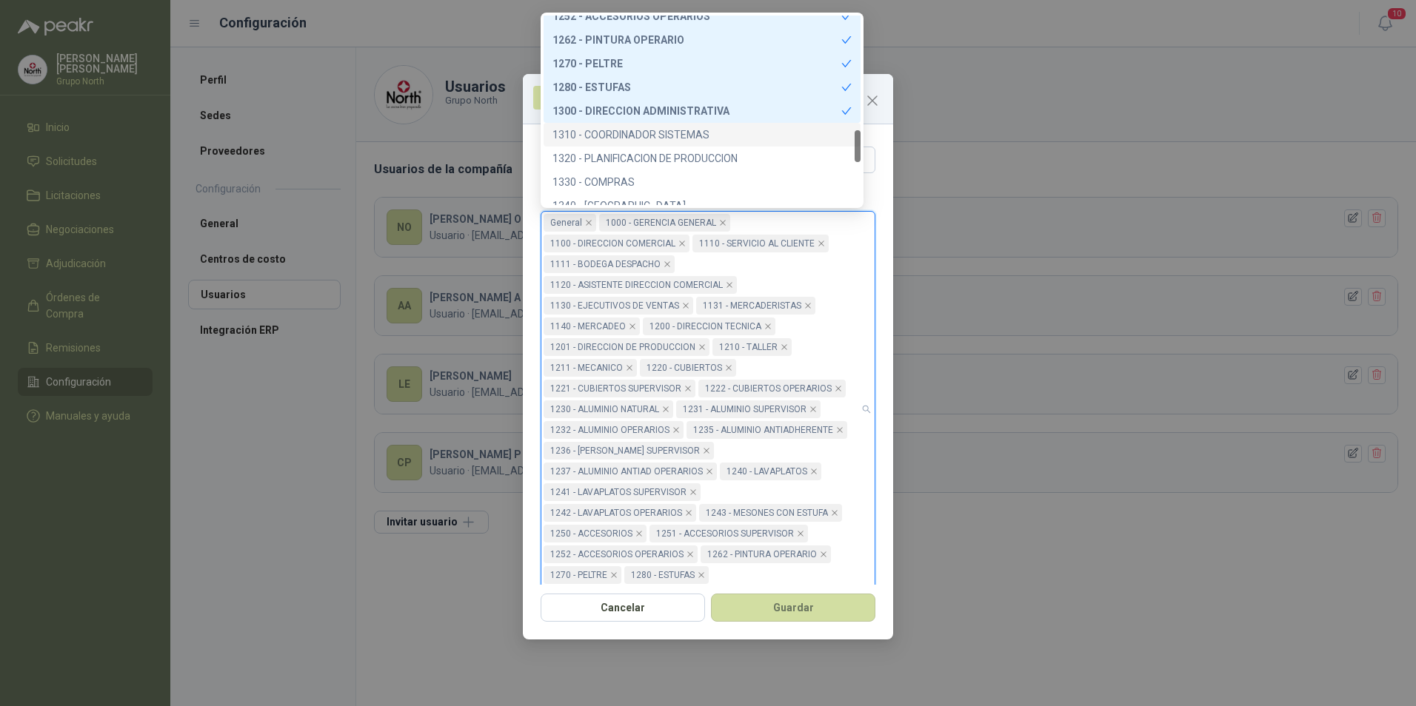
click at [668, 130] on div "1310 - COORDINADOR SISTEMAS" at bounding box center [701, 135] width 299 height 16
click at [670, 156] on div "1320 - PLANIFICACION DE PRODUCCION" at bounding box center [701, 158] width 299 height 16
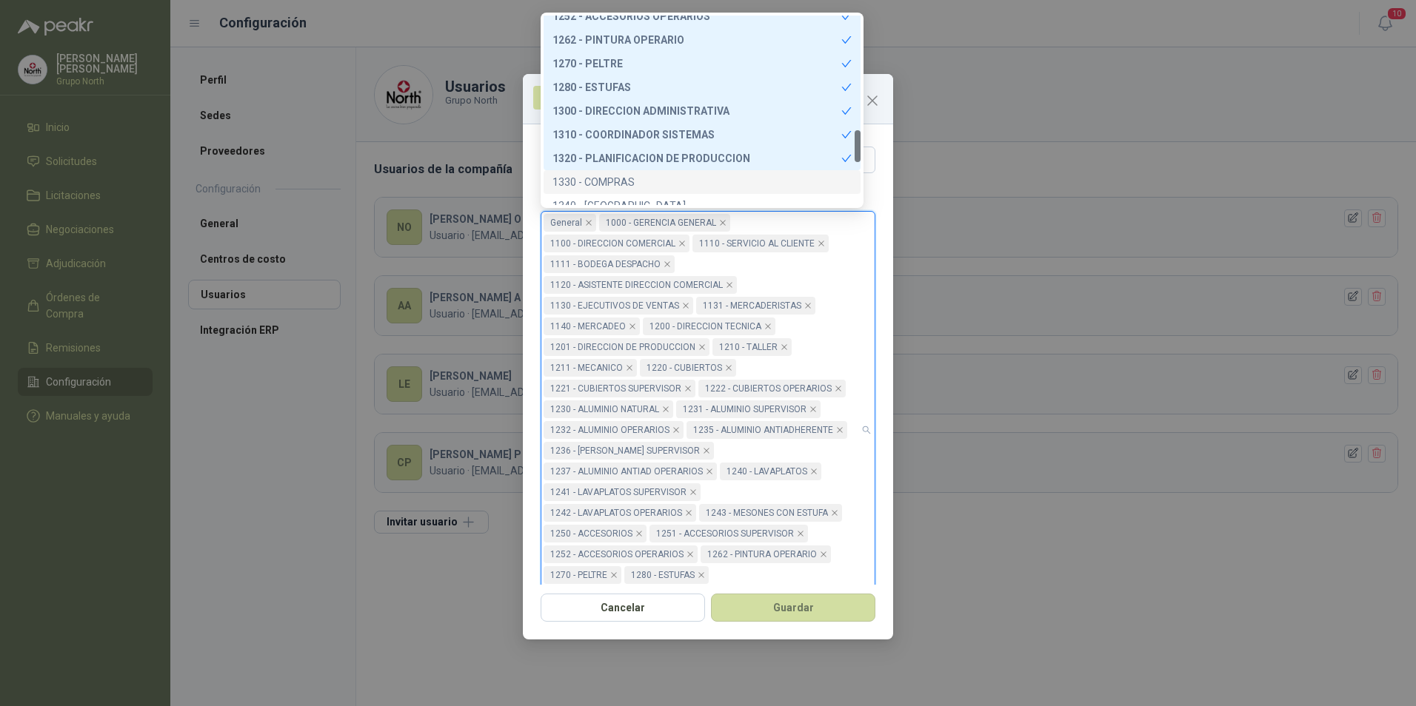
click at [623, 172] on div "1330 - COMPRAS" at bounding box center [702, 182] width 317 height 24
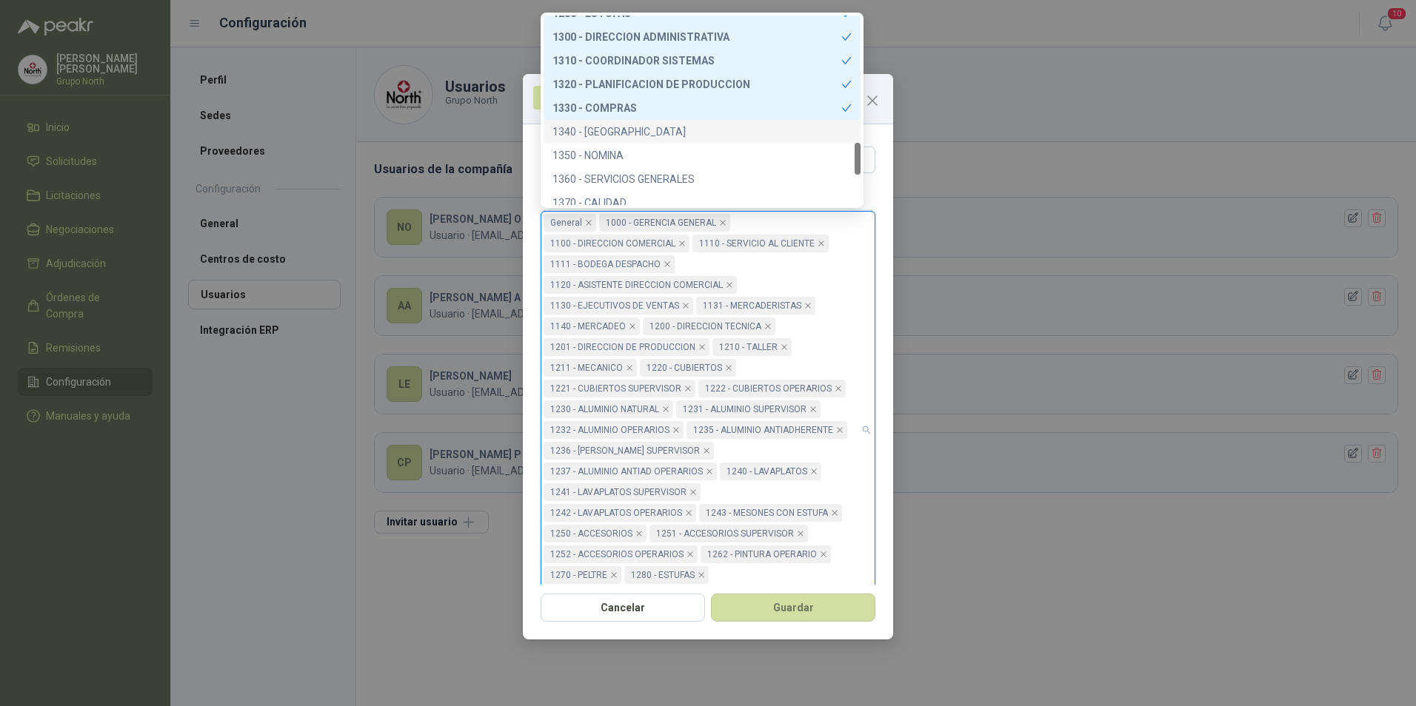
click at [619, 125] on div "1340 - [GEOGRAPHIC_DATA]" at bounding box center [701, 132] width 299 height 16
click at [606, 150] on div "1350 - NOMINA" at bounding box center [701, 155] width 299 height 16
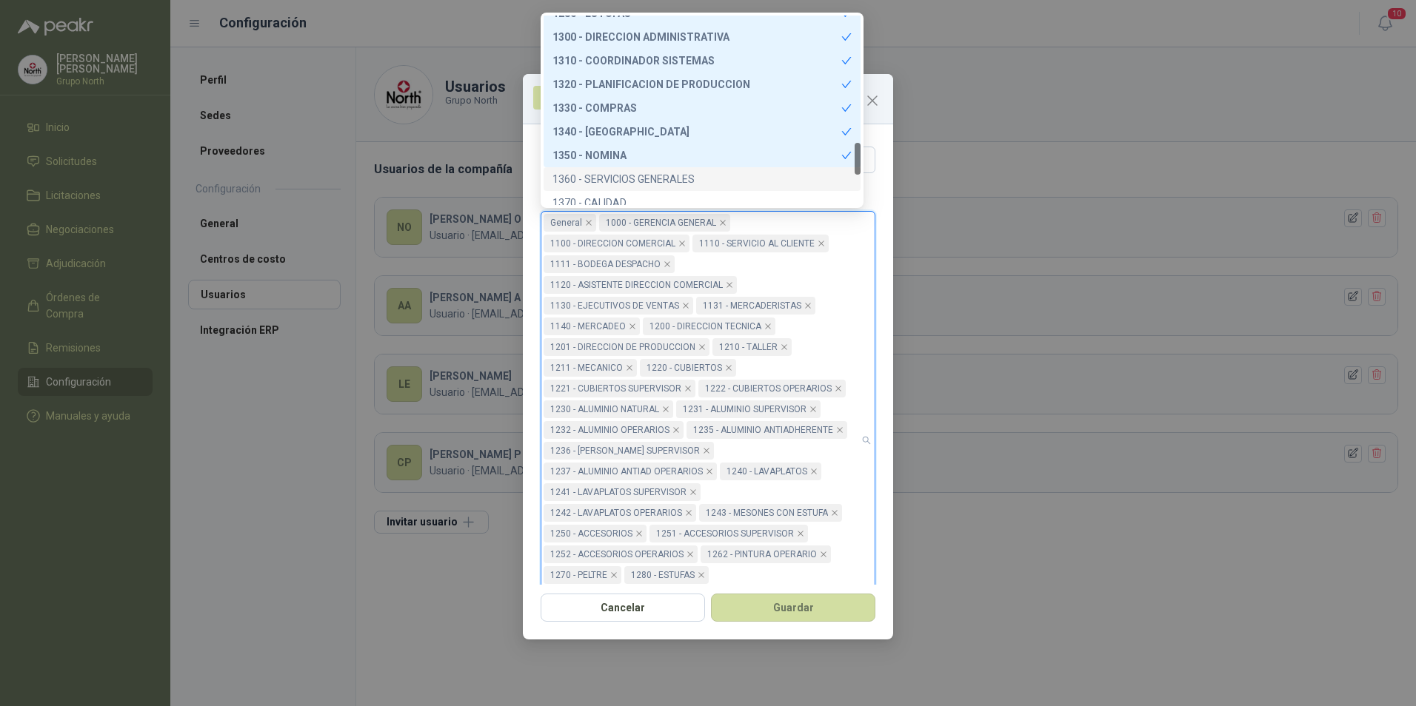
click at [611, 171] on div "1360 - SERVICIOS GENERALES" at bounding box center [701, 179] width 299 height 16
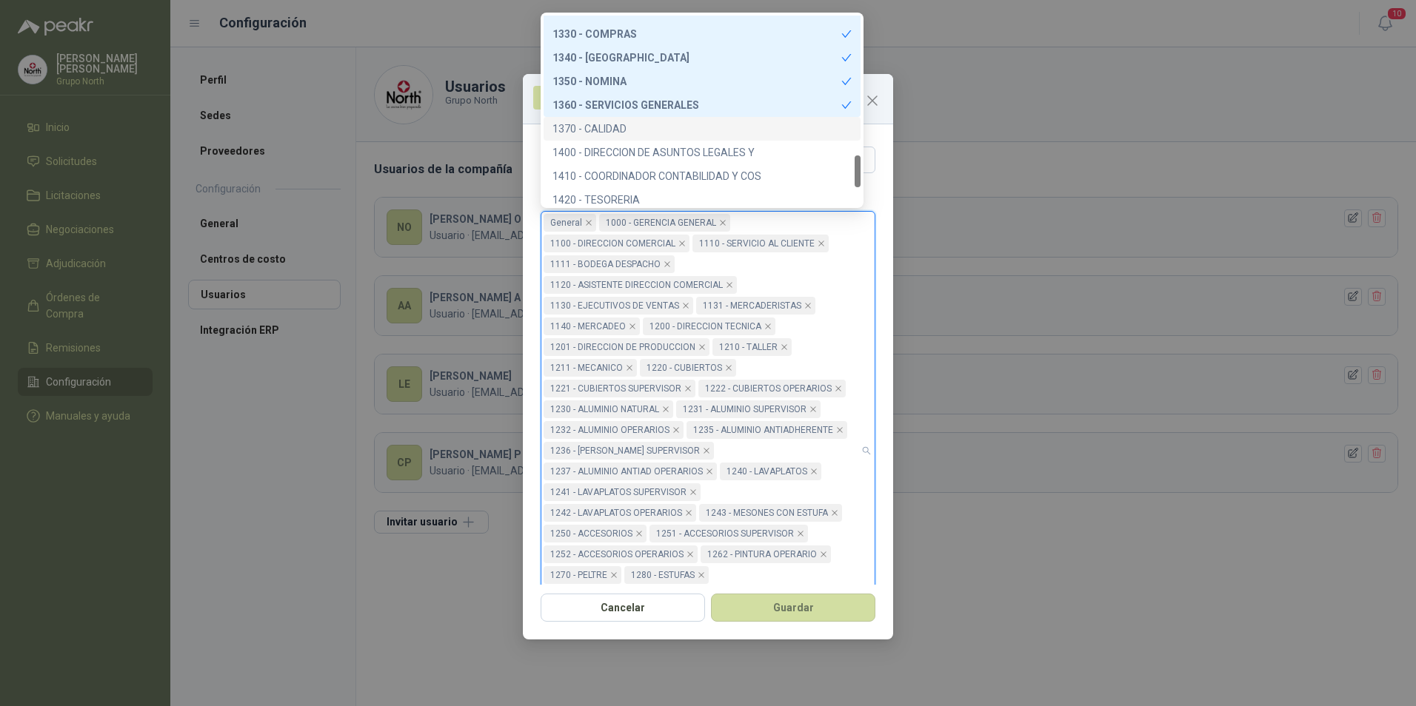
click at [613, 126] on div "1370 - CALIDAD" at bounding box center [701, 129] width 299 height 16
click at [625, 148] on div "1400 - DIRECCION DE ASUNTOS LEGALES Y" at bounding box center [701, 152] width 299 height 16
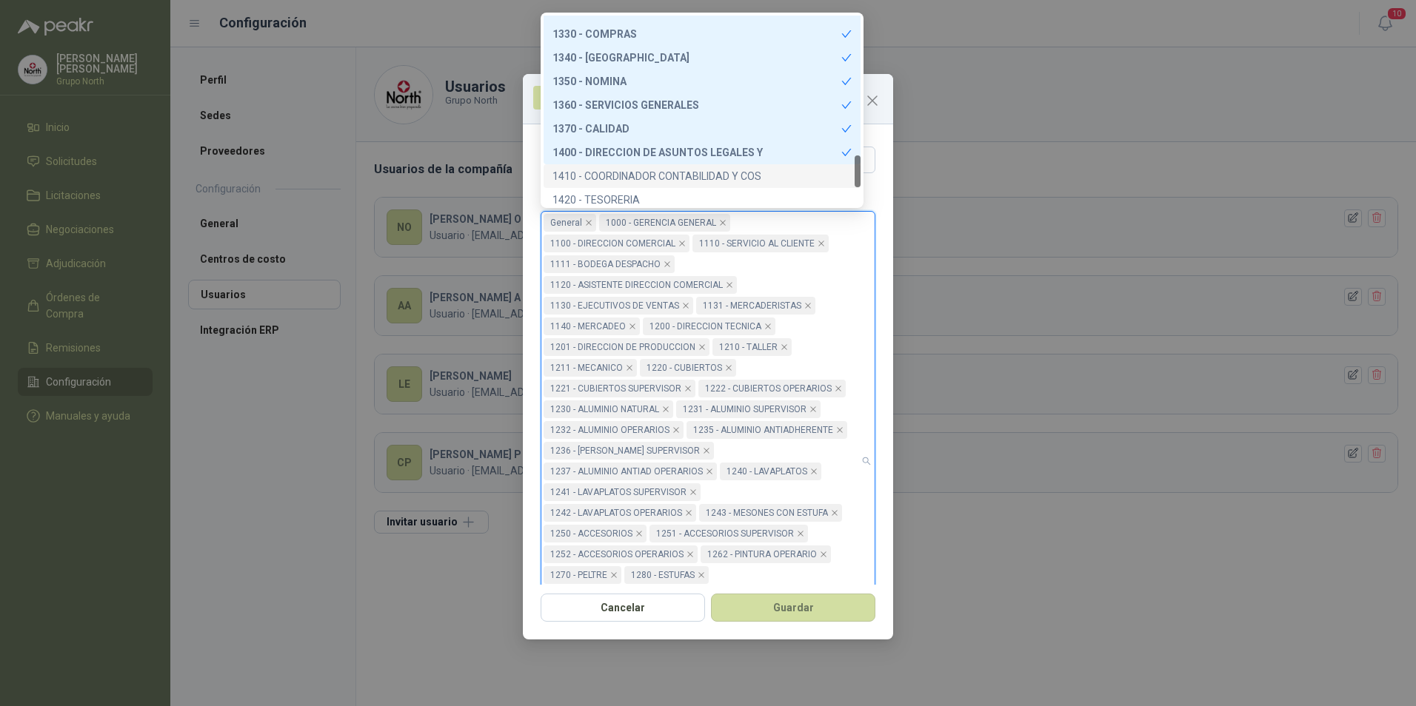
click at [626, 171] on div "1410 - COORDINADOR CONTABILIDAD Y COS" at bounding box center [701, 176] width 299 height 16
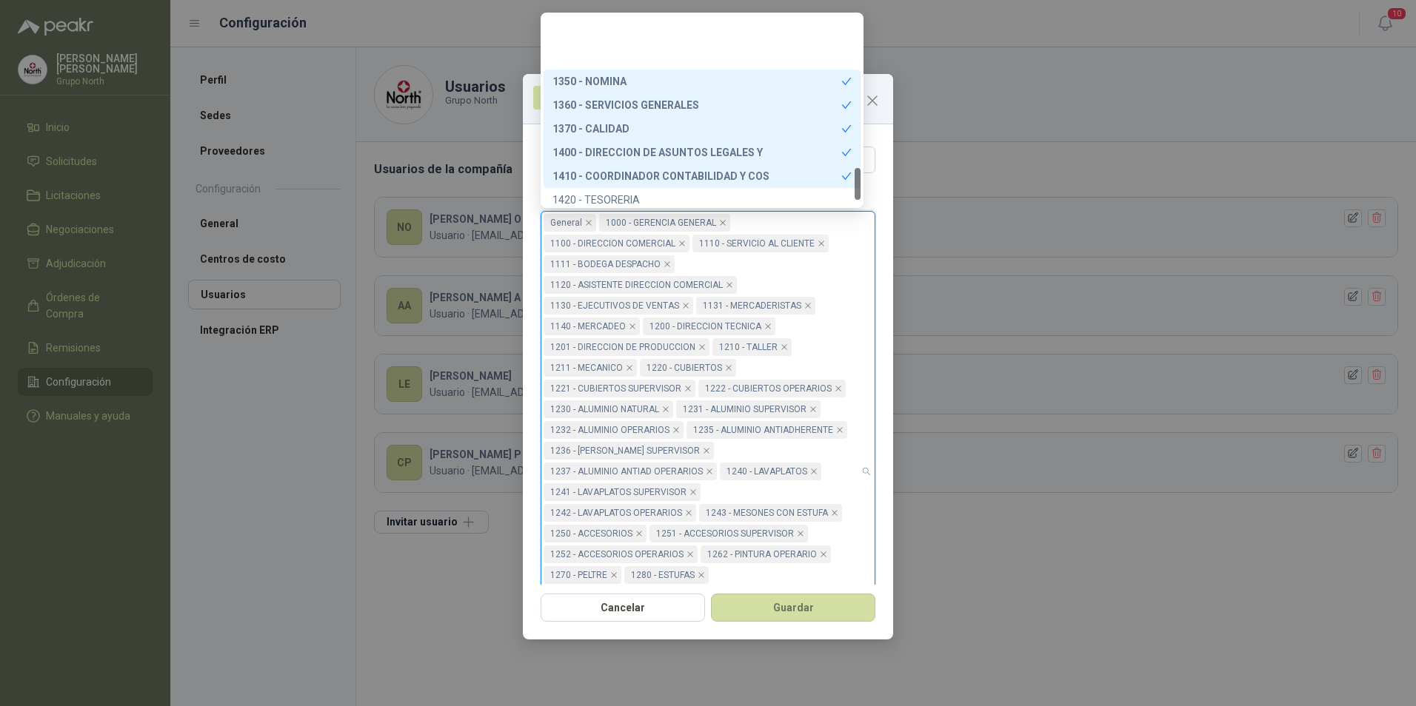
scroll to position [897, 0]
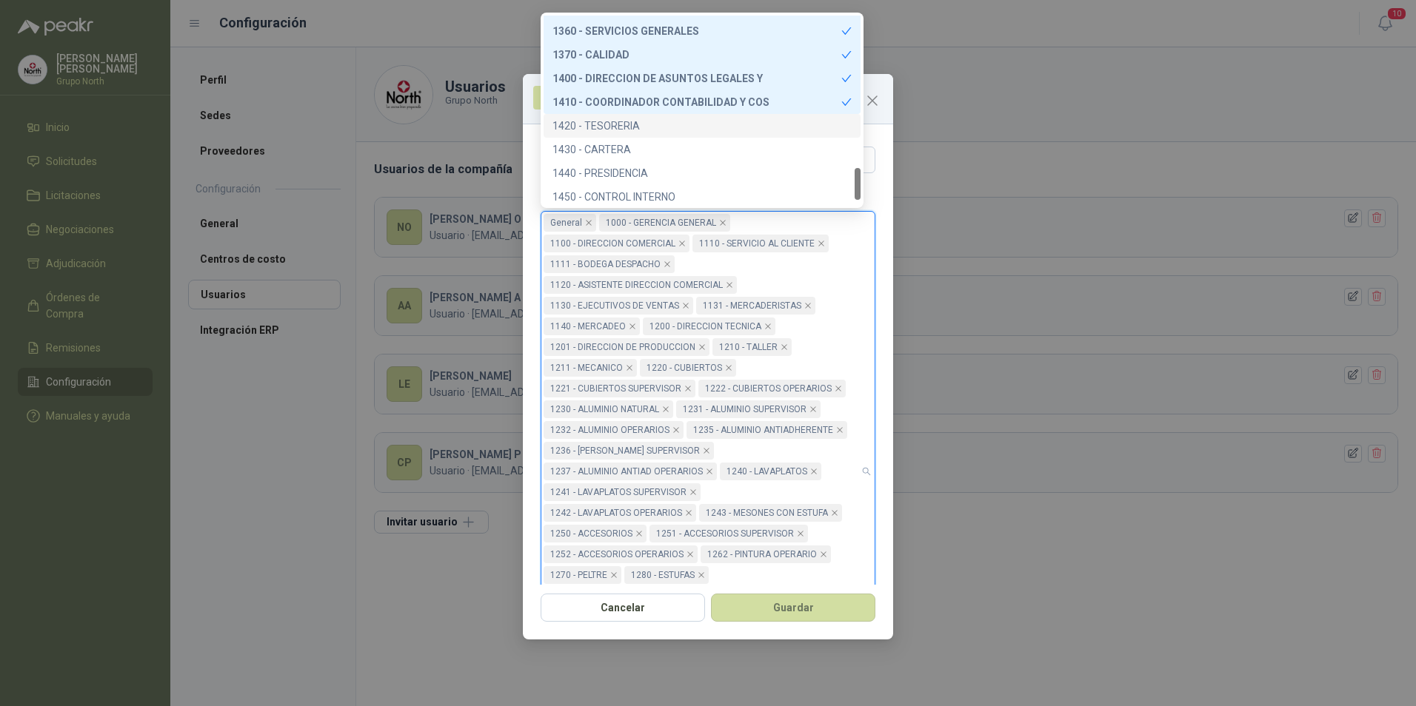
click at [615, 122] on div "1420 - TESORERIA" at bounding box center [701, 126] width 299 height 16
click at [616, 146] on div "1430 - CARTERA" at bounding box center [701, 149] width 299 height 16
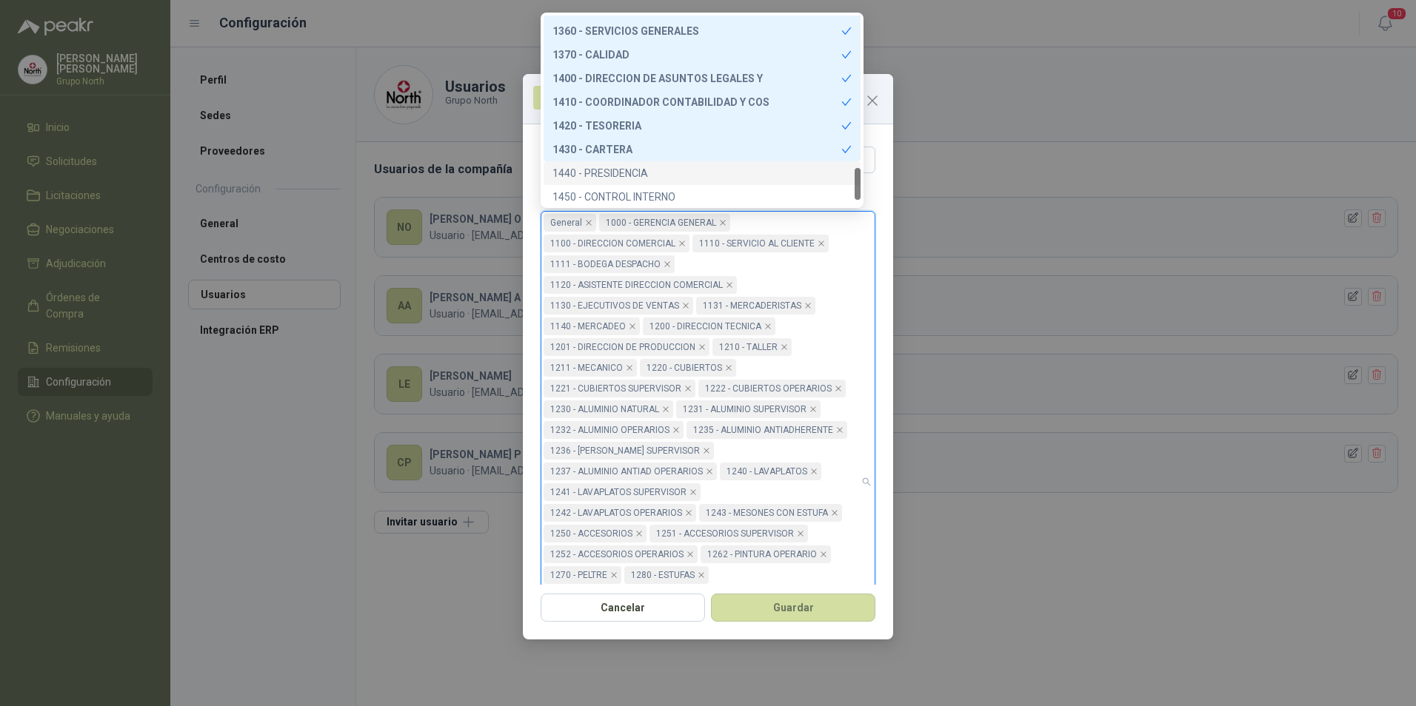
click at [618, 165] on div "1440 - PRESIDENCIA" at bounding box center [701, 173] width 299 height 16
click at [626, 190] on div "1450 - CONTROL INTERNO" at bounding box center [701, 197] width 299 height 16
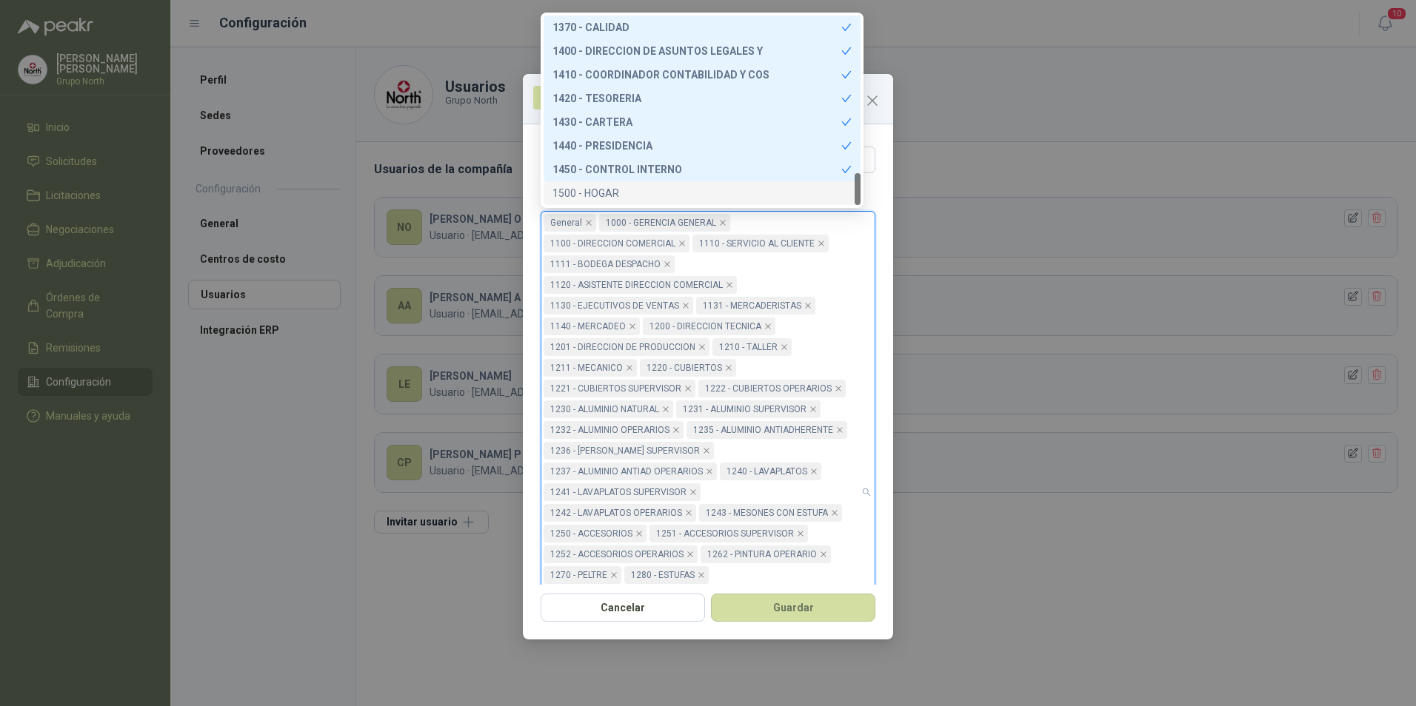
click at [618, 191] on div "1500 - HOGAR" at bounding box center [701, 193] width 299 height 16
click at [806, 610] on button "Guardar" at bounding box center [793, 608] width 164 height 28
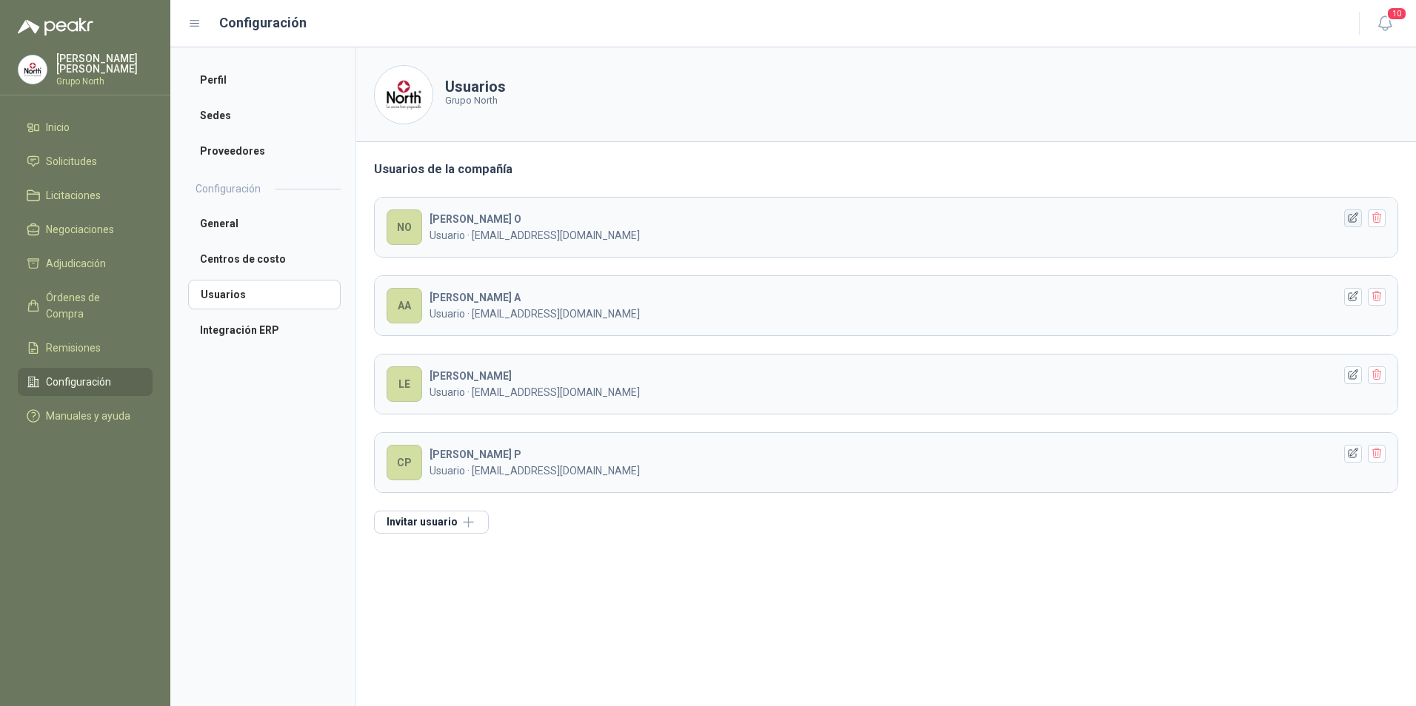
click at [1350, 214] on icon "button" at bounding box center [1353, 218] width 13 height 13
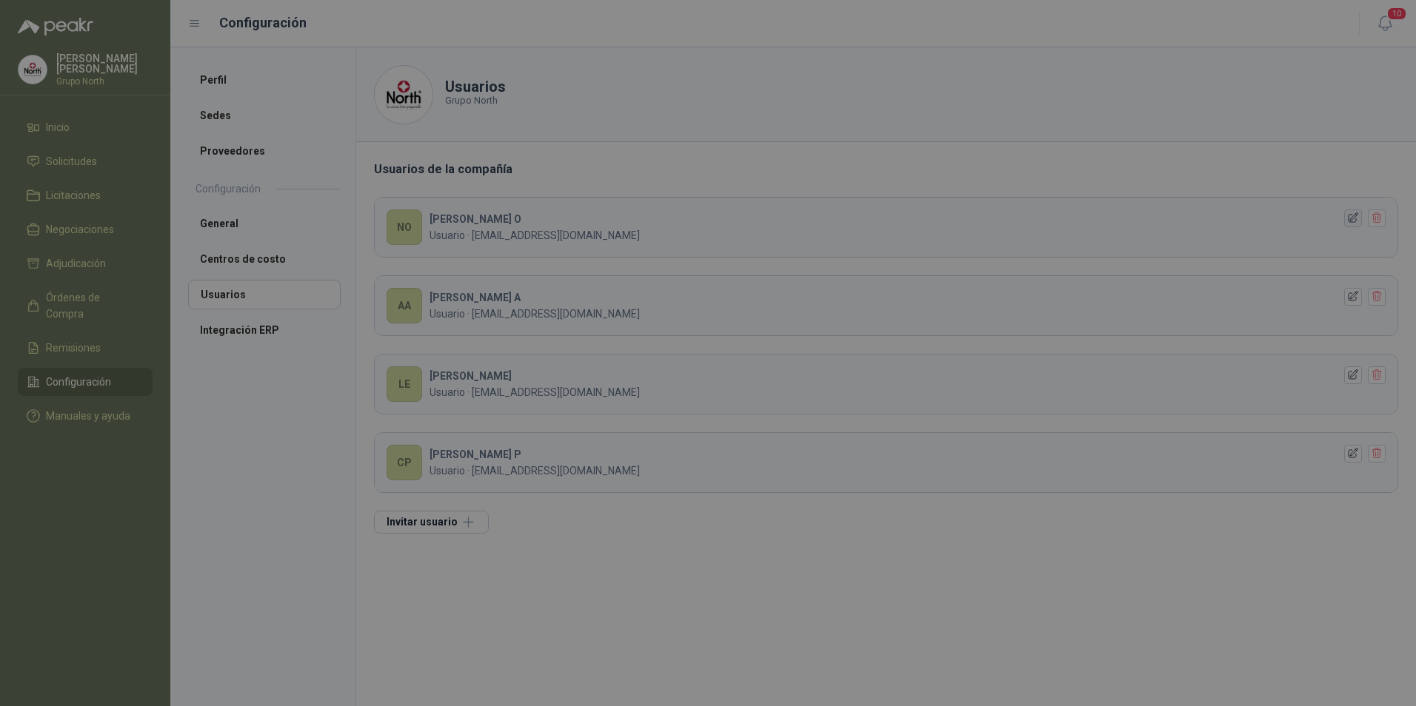
type input "**********"
type input "*******"
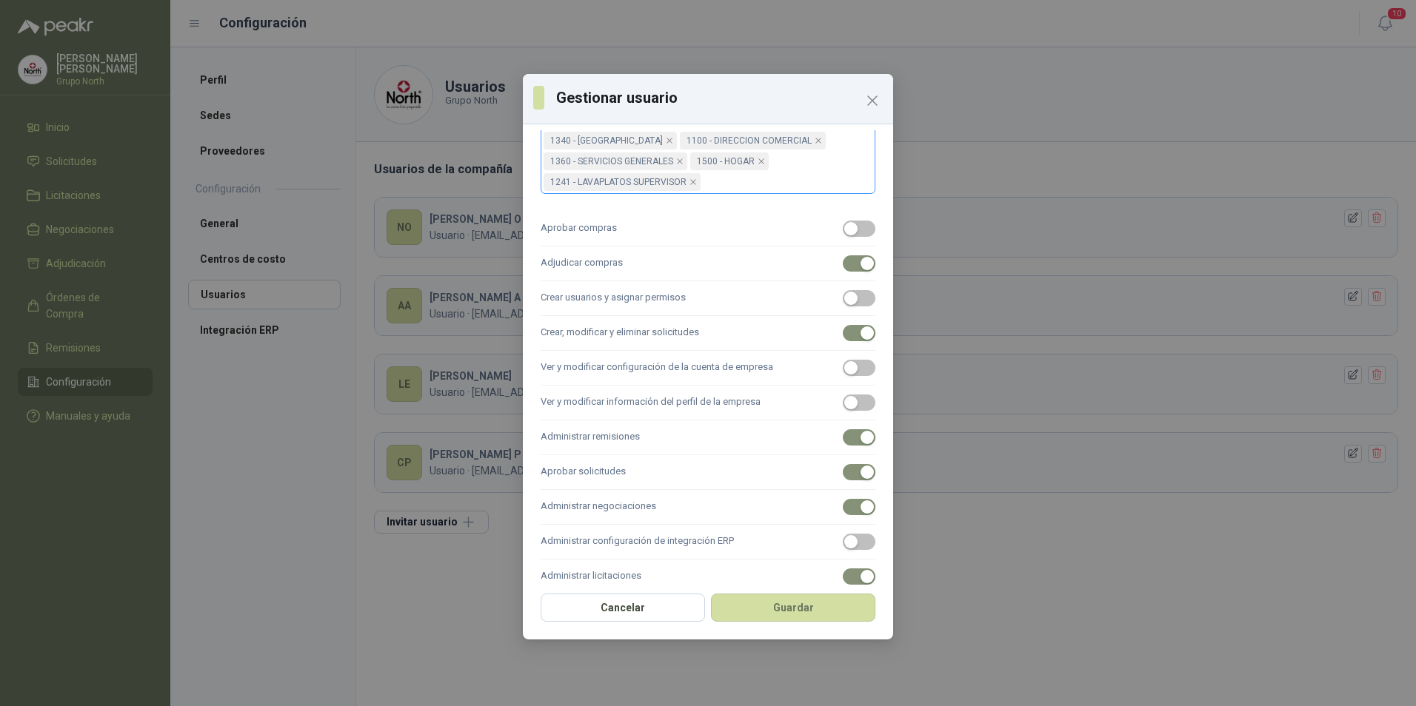
scroll to position [687, 0]
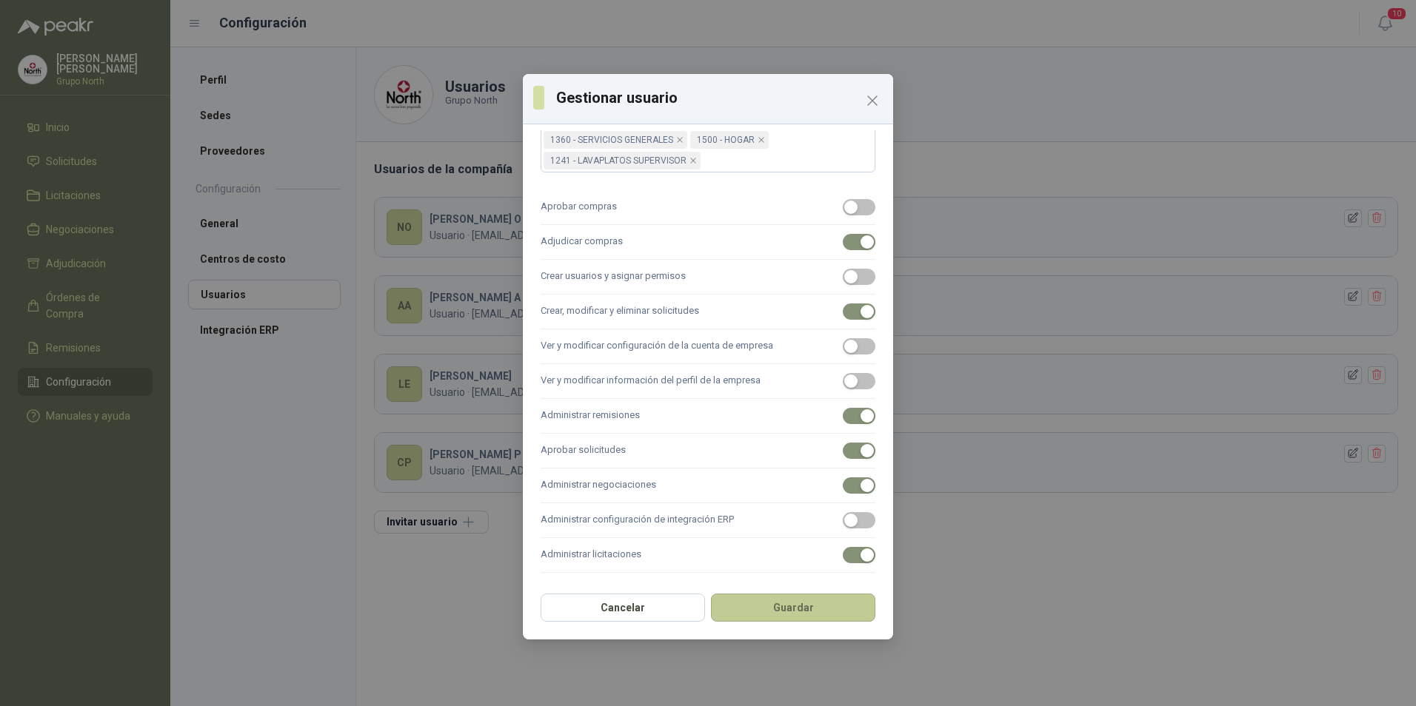
click at [775, 601] on button "Guardar" at bounding box center [793, 608] width 164 height 28
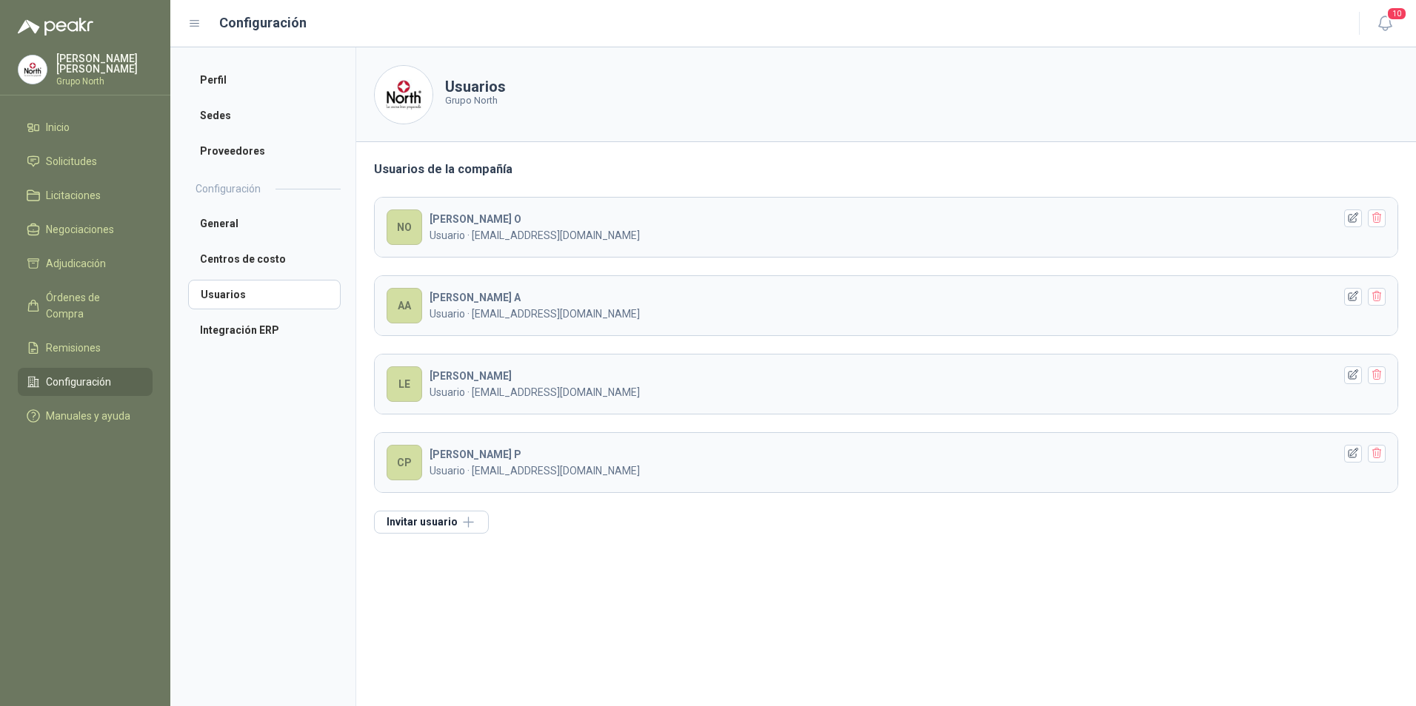
click at [78, 374] on span "Configuración" at bounding box center [78, 382] width 65 height 16
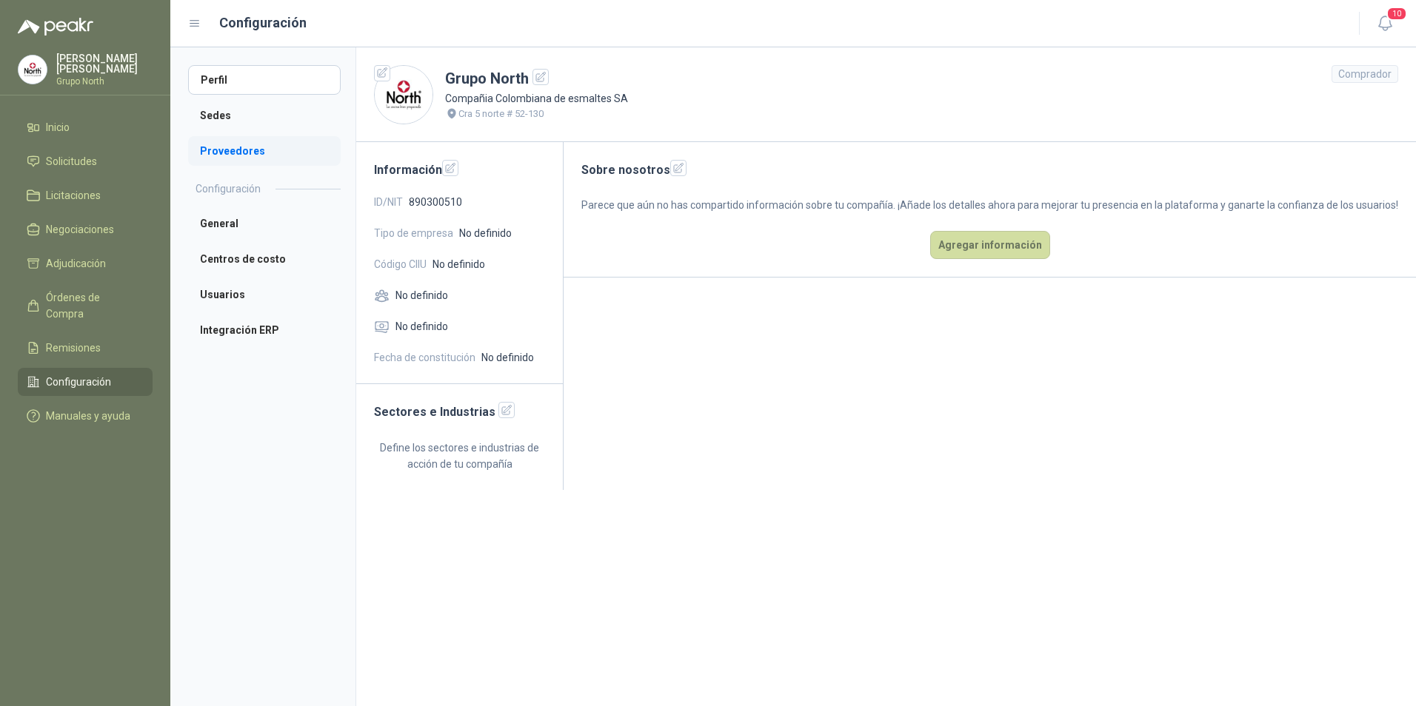
click at [244, 150] on li "Proveedores" at bounding box center [264, 151] width 153 height 30
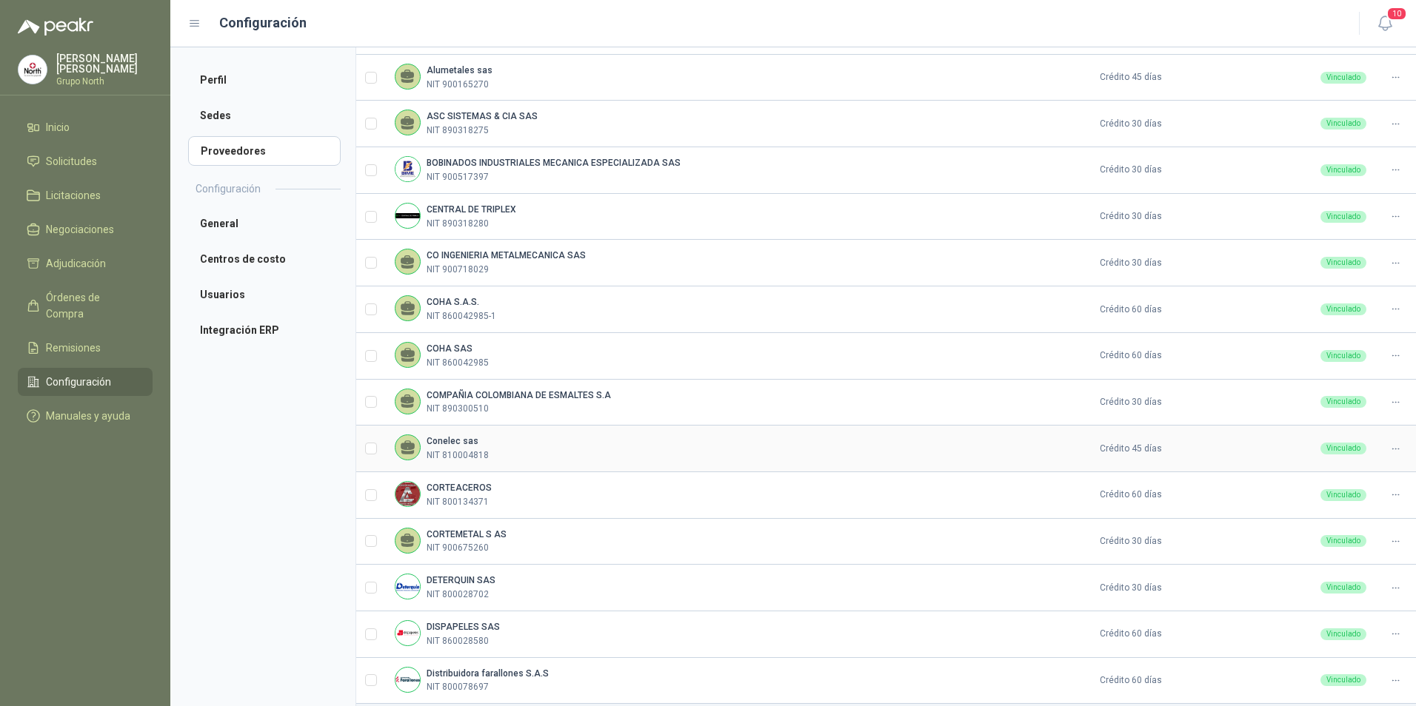
scroll to position [190, 0]
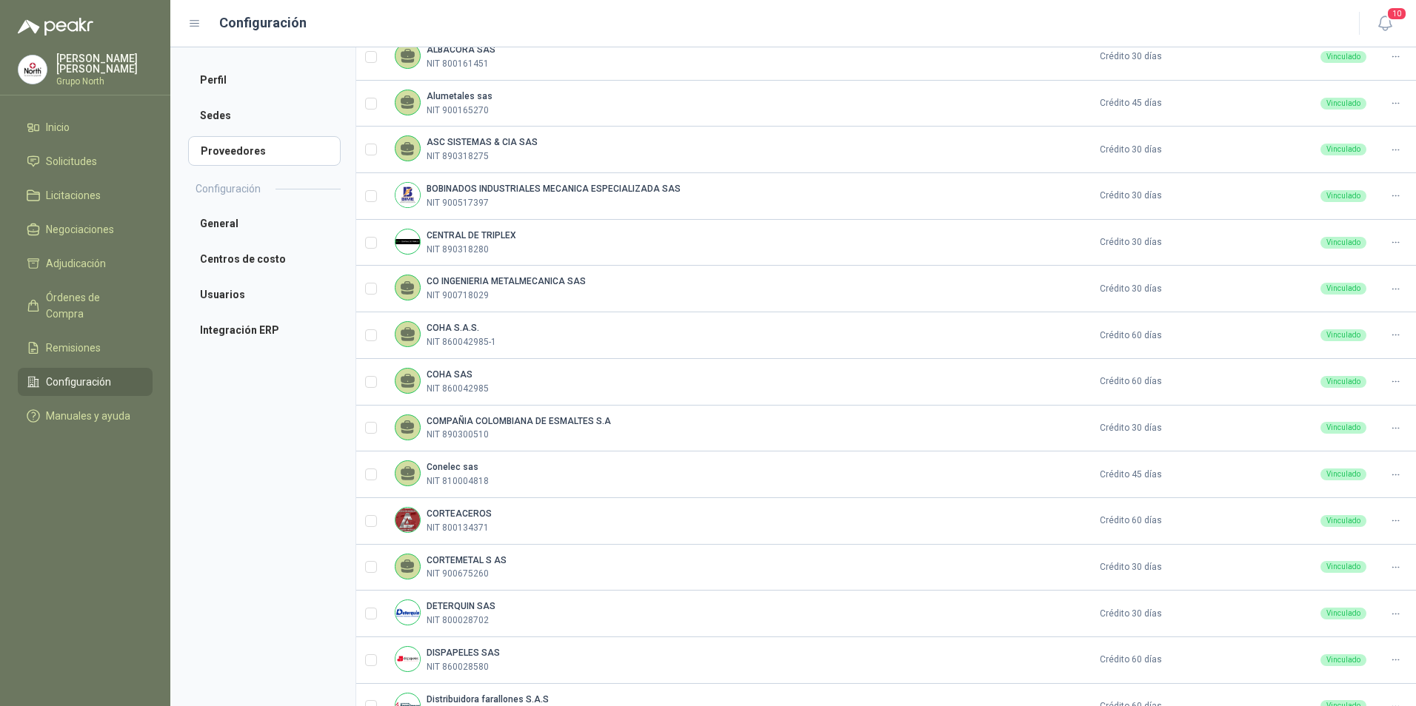
click at [85, 374] on span "Configuración" at bounding box center [78, 382] width 65 height 16
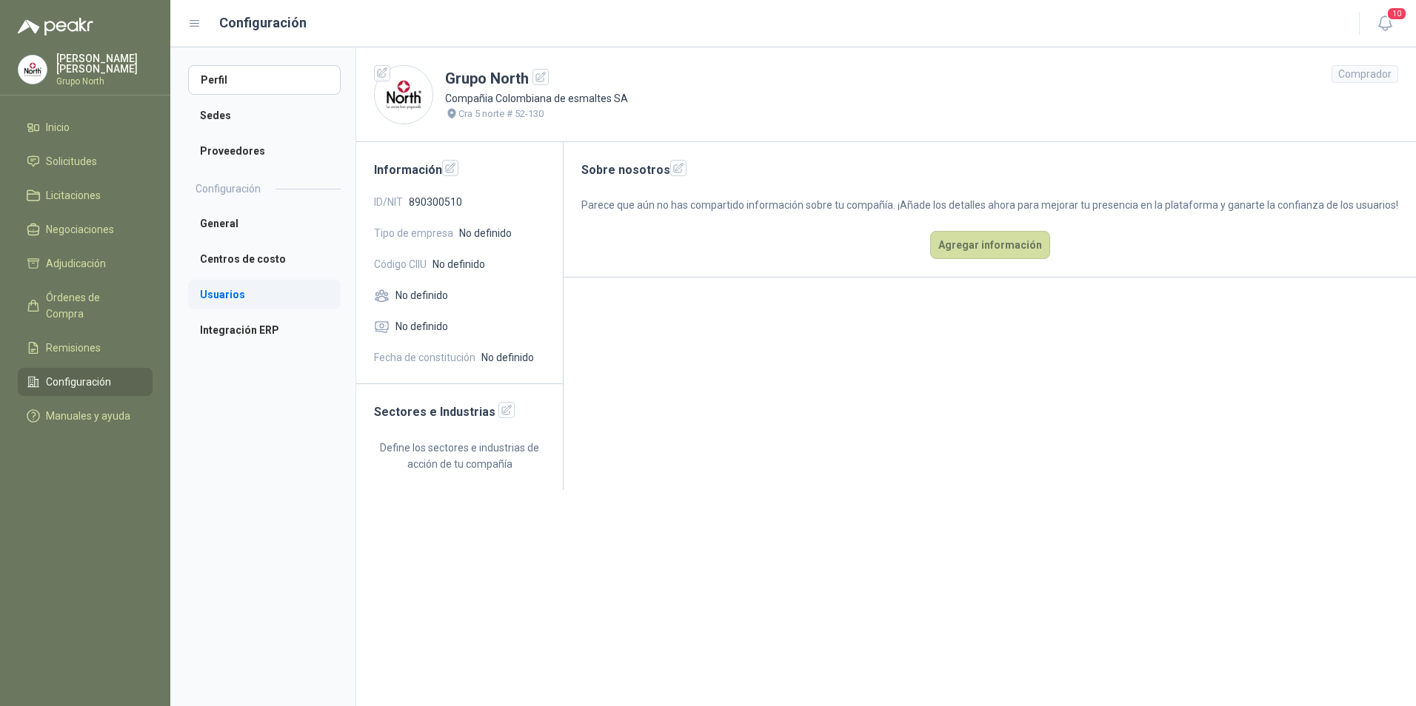
click at [223, 289] on li "Usuarios" at bounding box center [264, 295] width 153 height 30
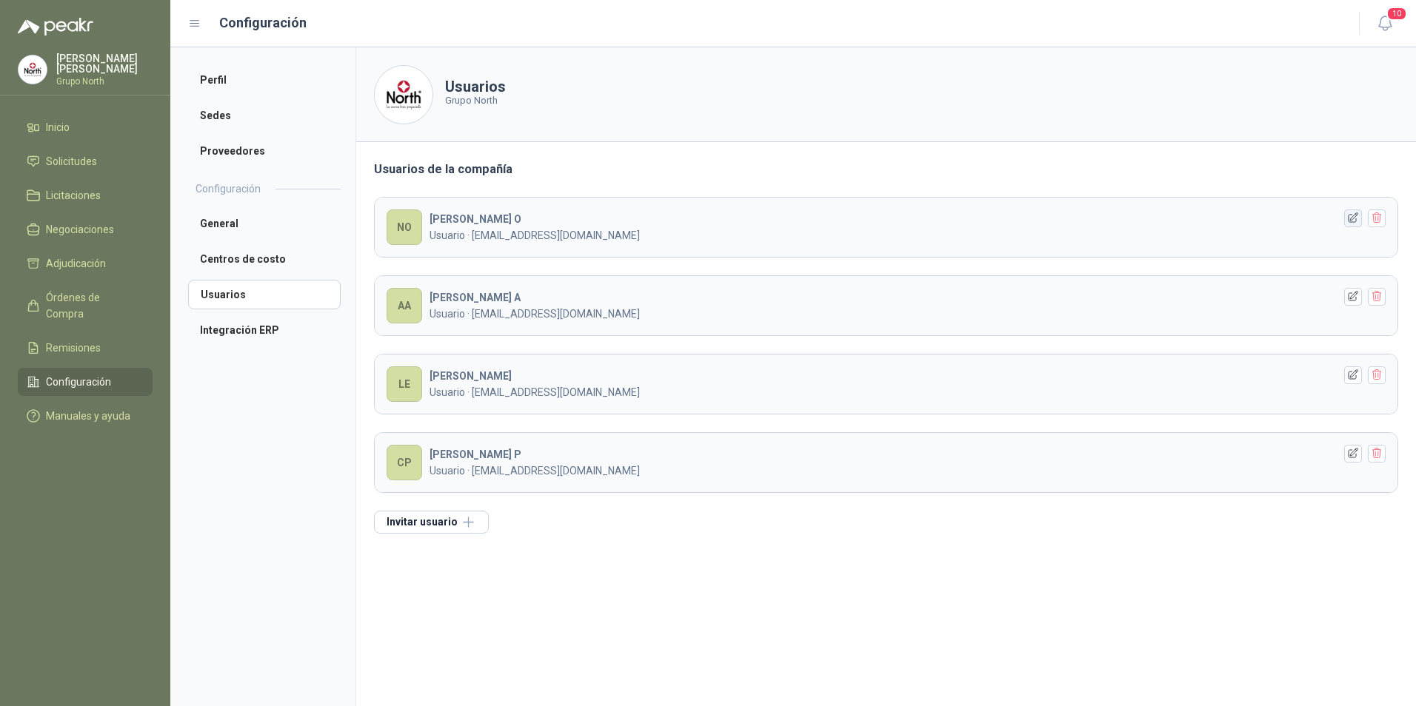
click at [1350, 218] on icon "button" at bounding box center [1353, 218] width 13 height 13
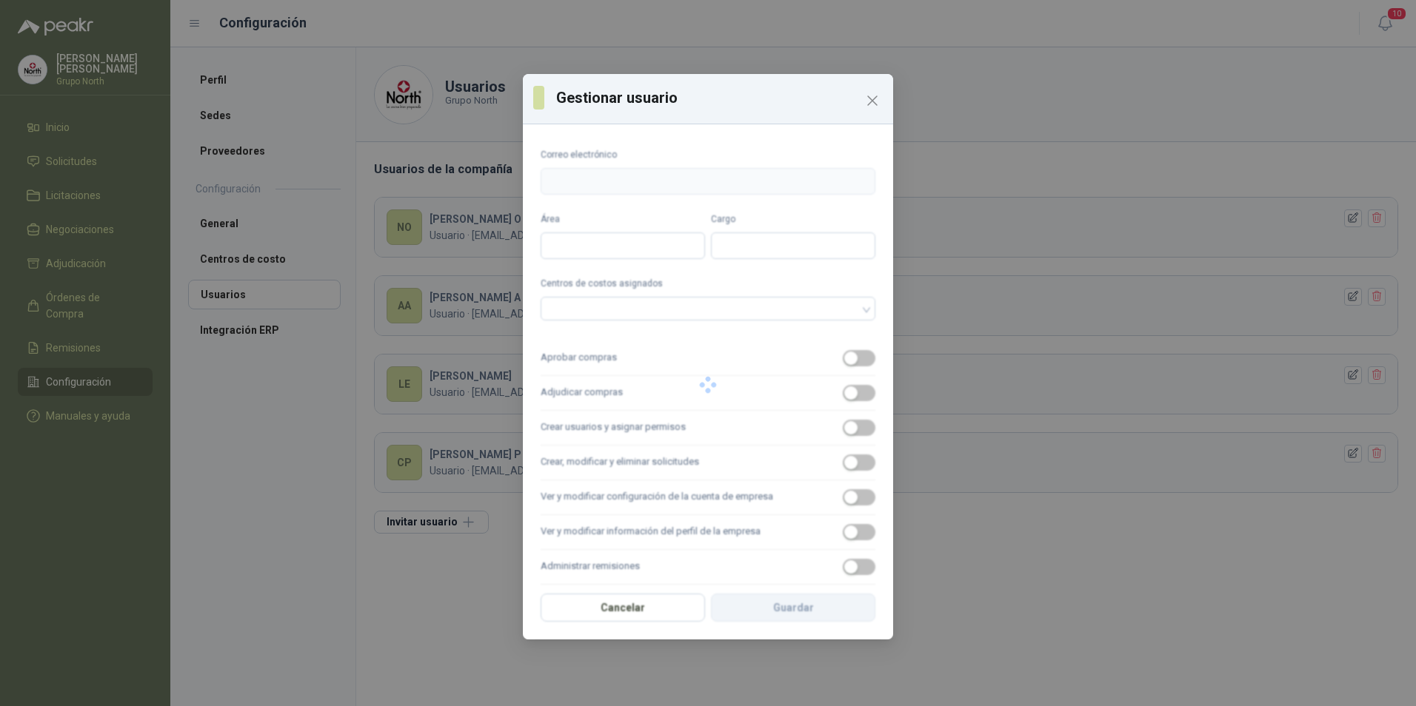
type input "**********"
type input "*******"
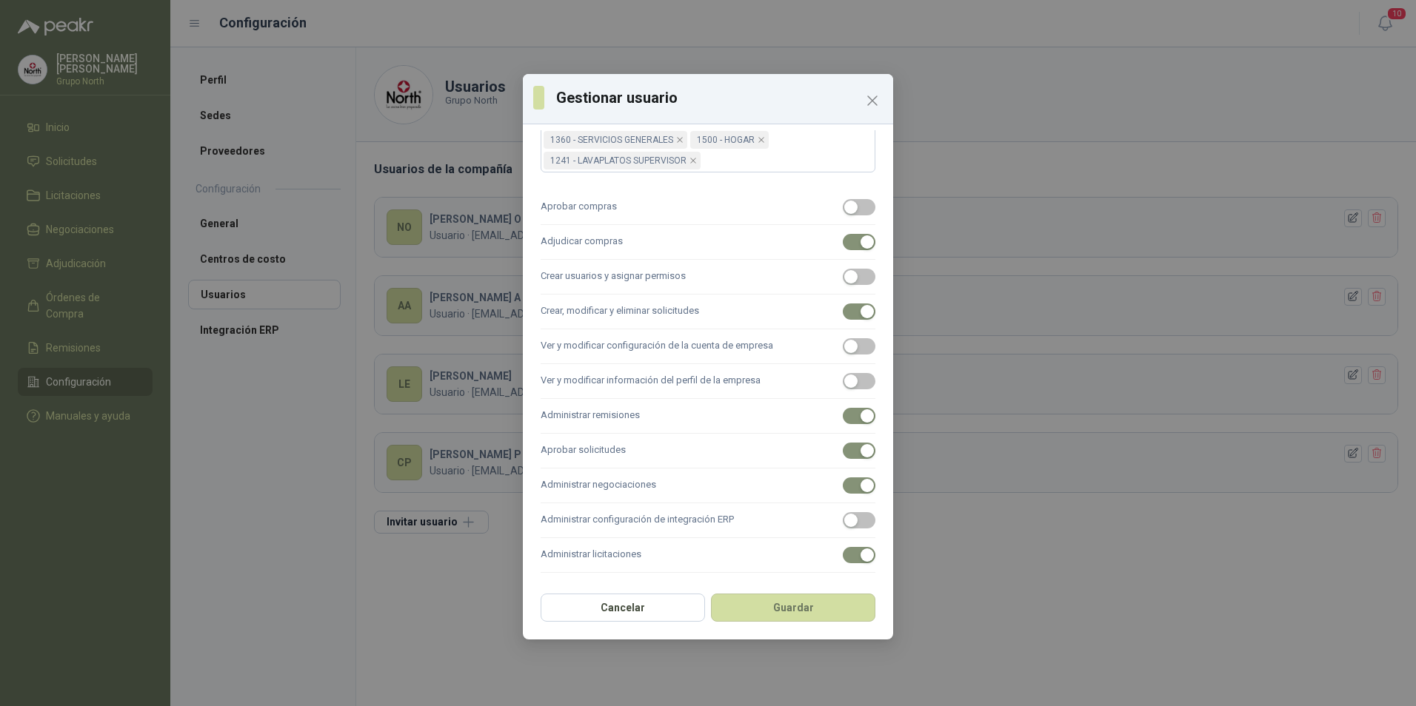
scroll to position [687, 0]
click at [870, 97] on icon "Close" at bounding box center [872, 101] width 18 height 18
